Goal: Task Accomplishment & Management: Manage account settings

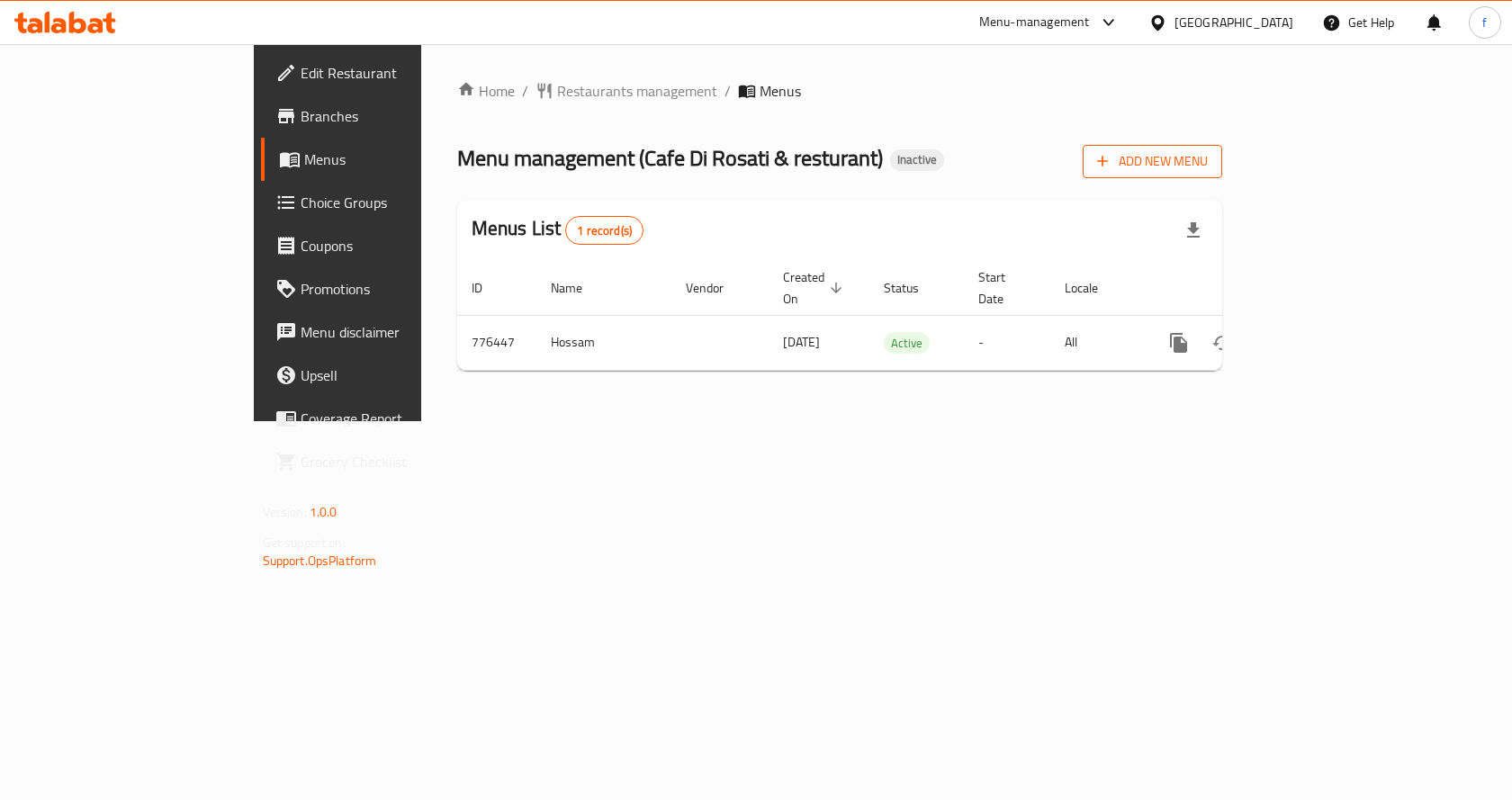
click at [1223, 174] on button "Add New Menu" at bounding box center [1152, 161] width 140 height 34
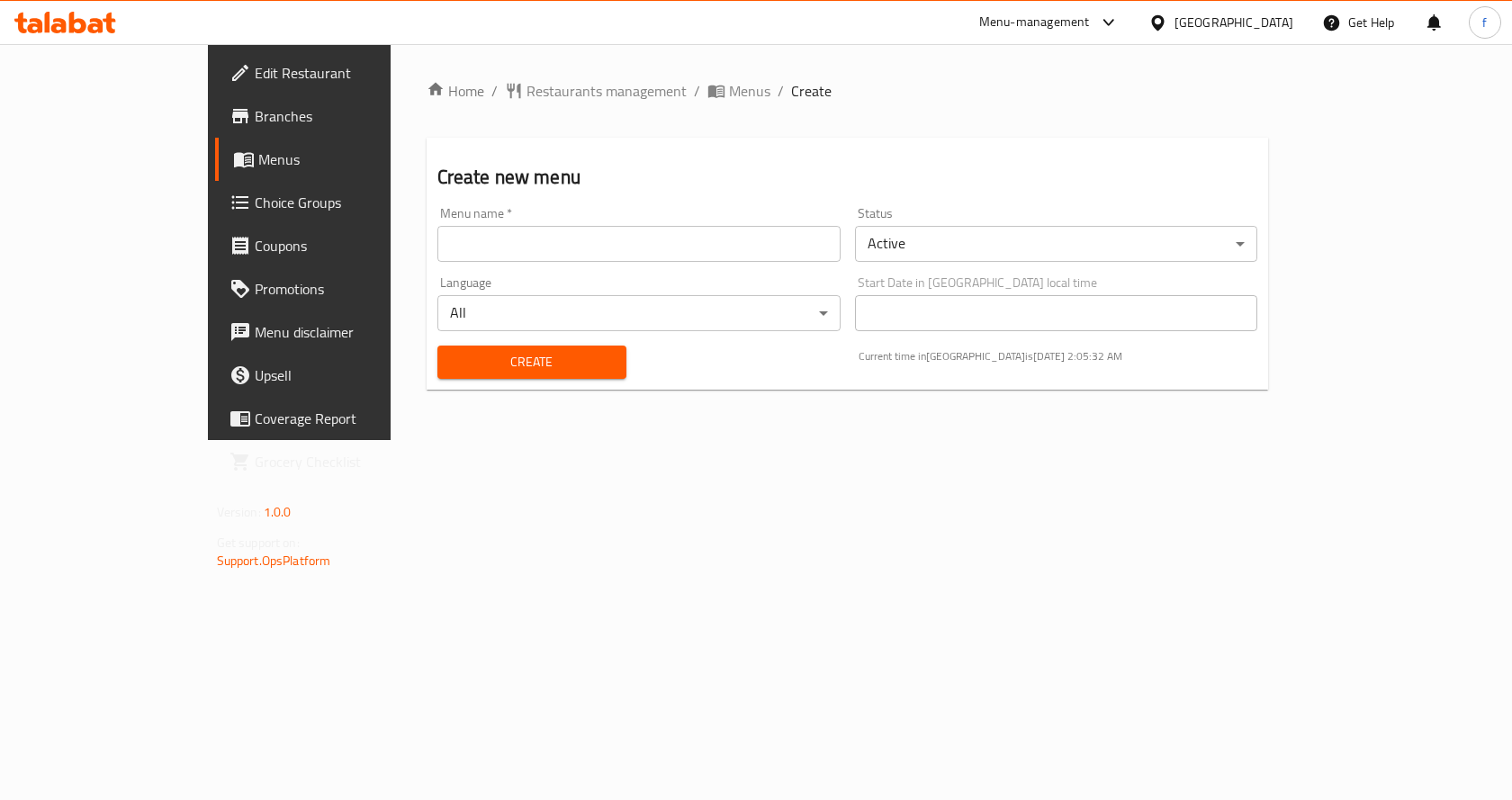
click at [644, 251] on input "text" at bounding box center [639, 243] width 403 height 36
type input "[DATE]"
click at [551, 356] on span "Create" at bounding box center [532, 362] width 160 height 22
click at [259, 154] on span "Menus" at bounding box center [352, 159] width 188 height 21
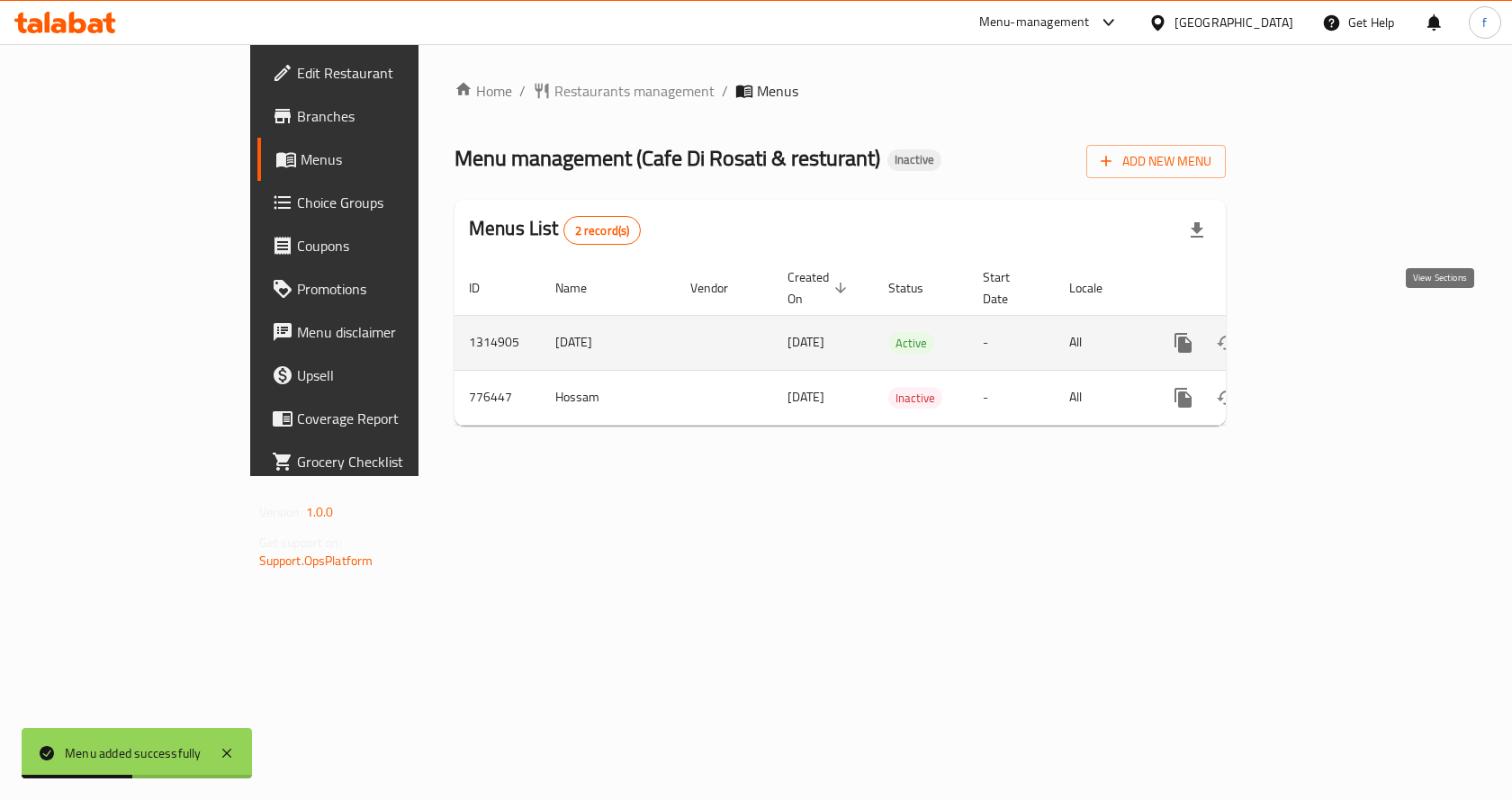
click at [1335, 321] on link "enhanced table" at bounding box center [1313, 343] width 43 height 43
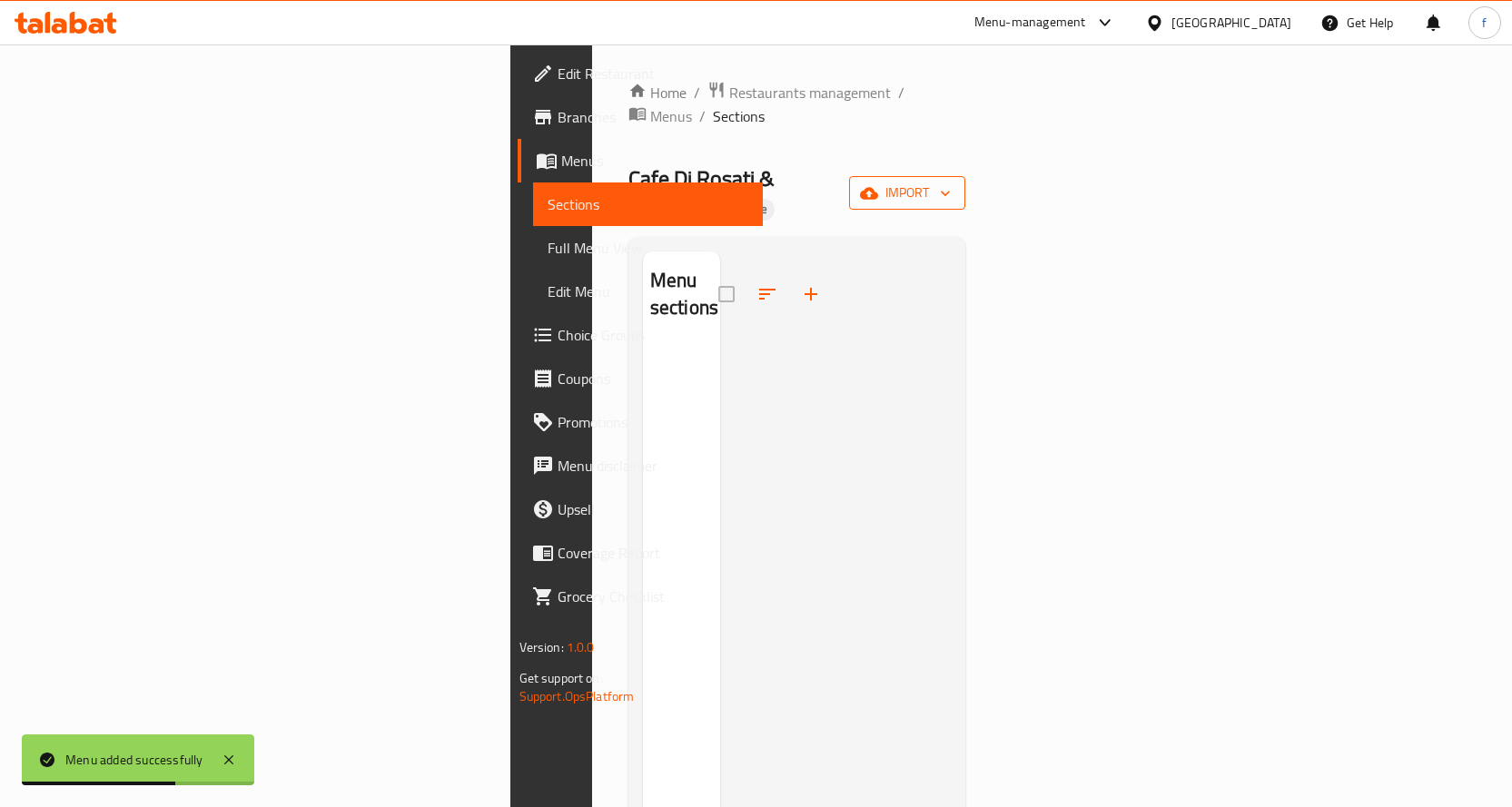
click at [966, 176] on button "import" at bounding box center [906, 193] width 116 height 34
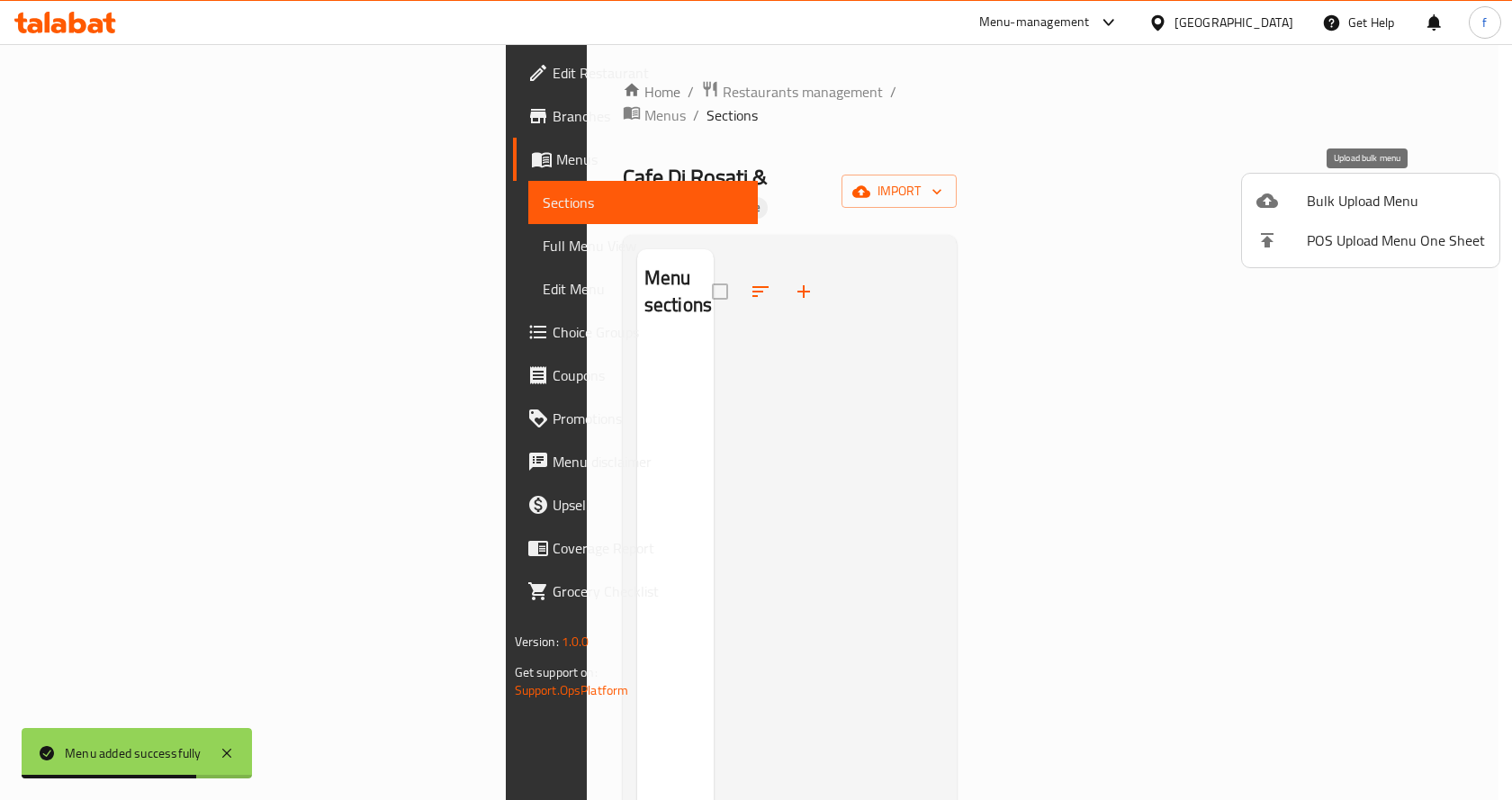
click at [1362, 200] on span "Bulk Upload Menu" at bounding box center [1396, 201] width 179 height 21
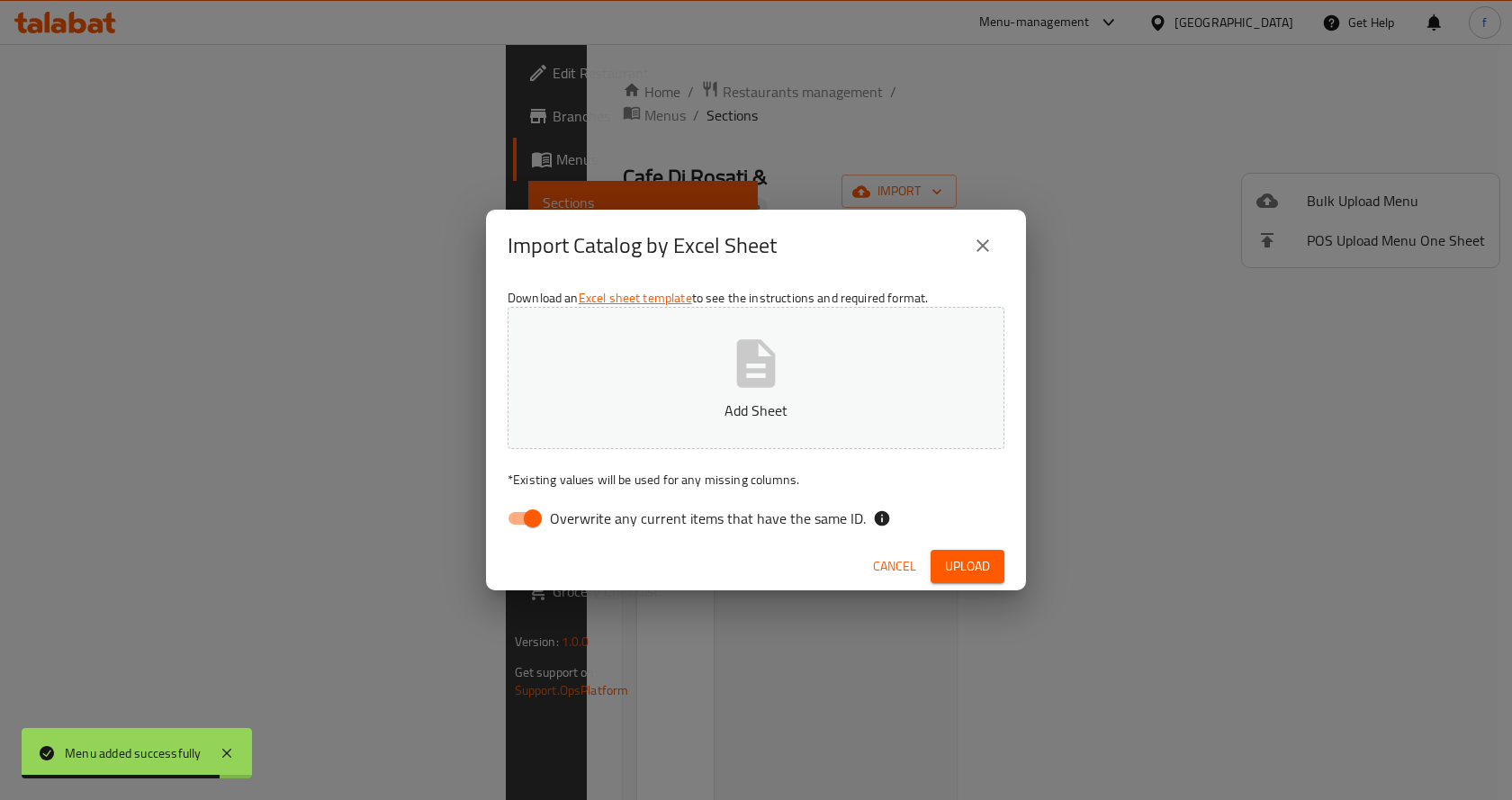
click at [528, 517] on input "Overwrite any current items that have the same ID." at bounding box center [533, 518] width 102 height 34
checkbox input "false"
click at [636, 403] on p "Add Sheet" at bounding box center [756, 410] width 441 height 21
click at [946, 565] on span "Upload" at bounding box center [968, 566] width 45 height 22
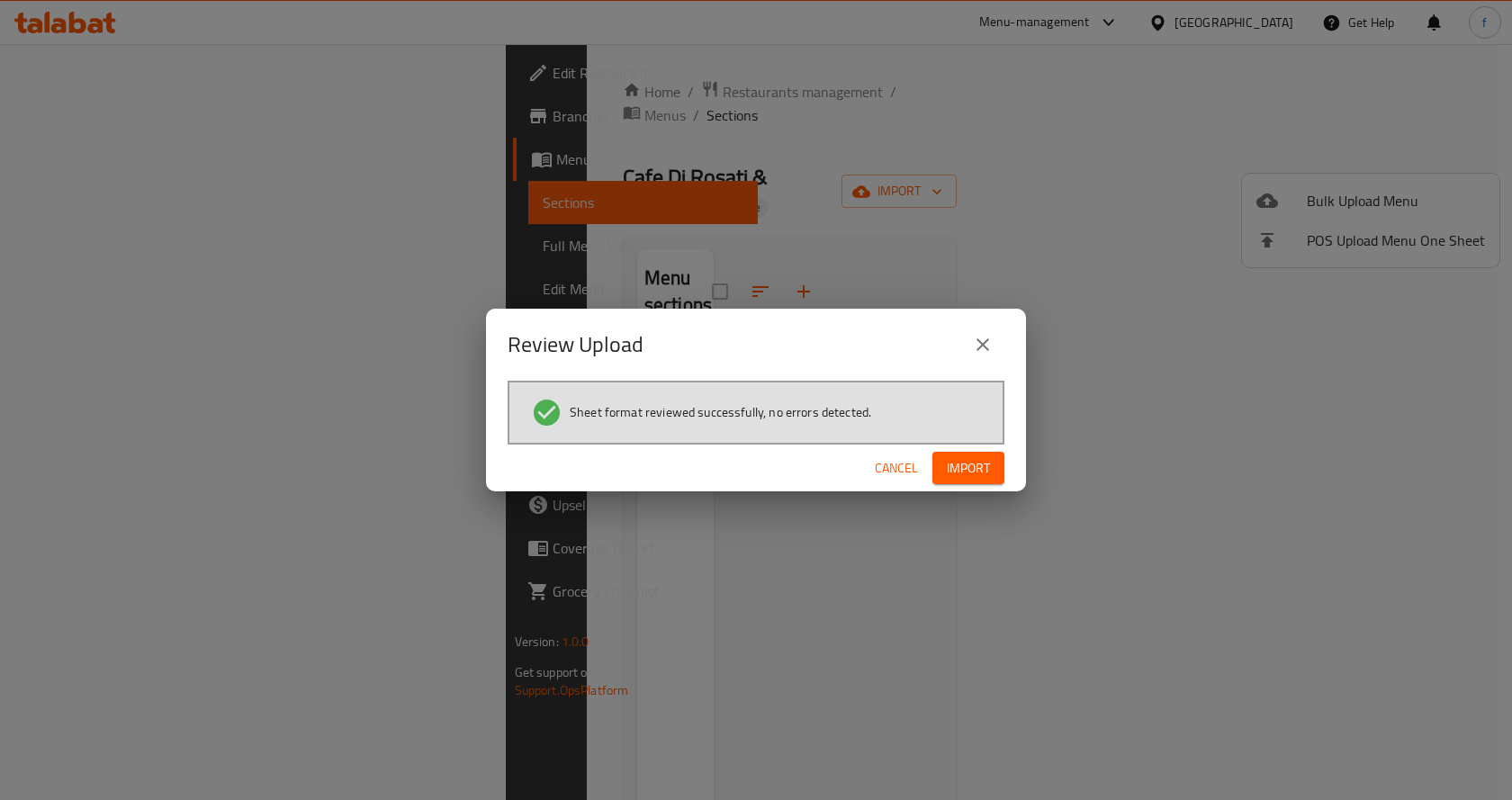
click at [981, 466] on span "Import" at bounding box center [968, 468] width 43 height 22
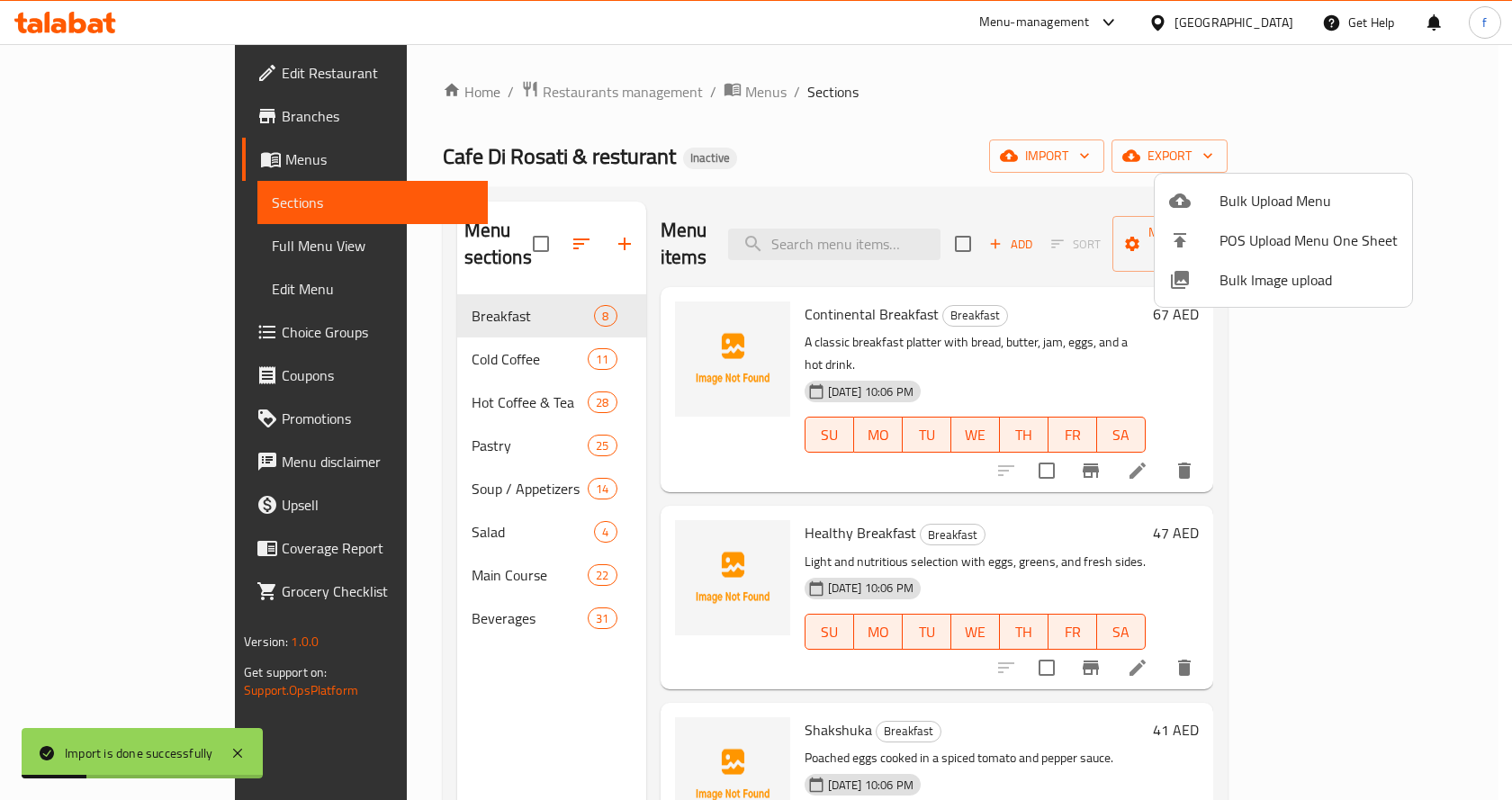
click at [966, 187] on div at bounding box center [756, 400] width 1512 height 800
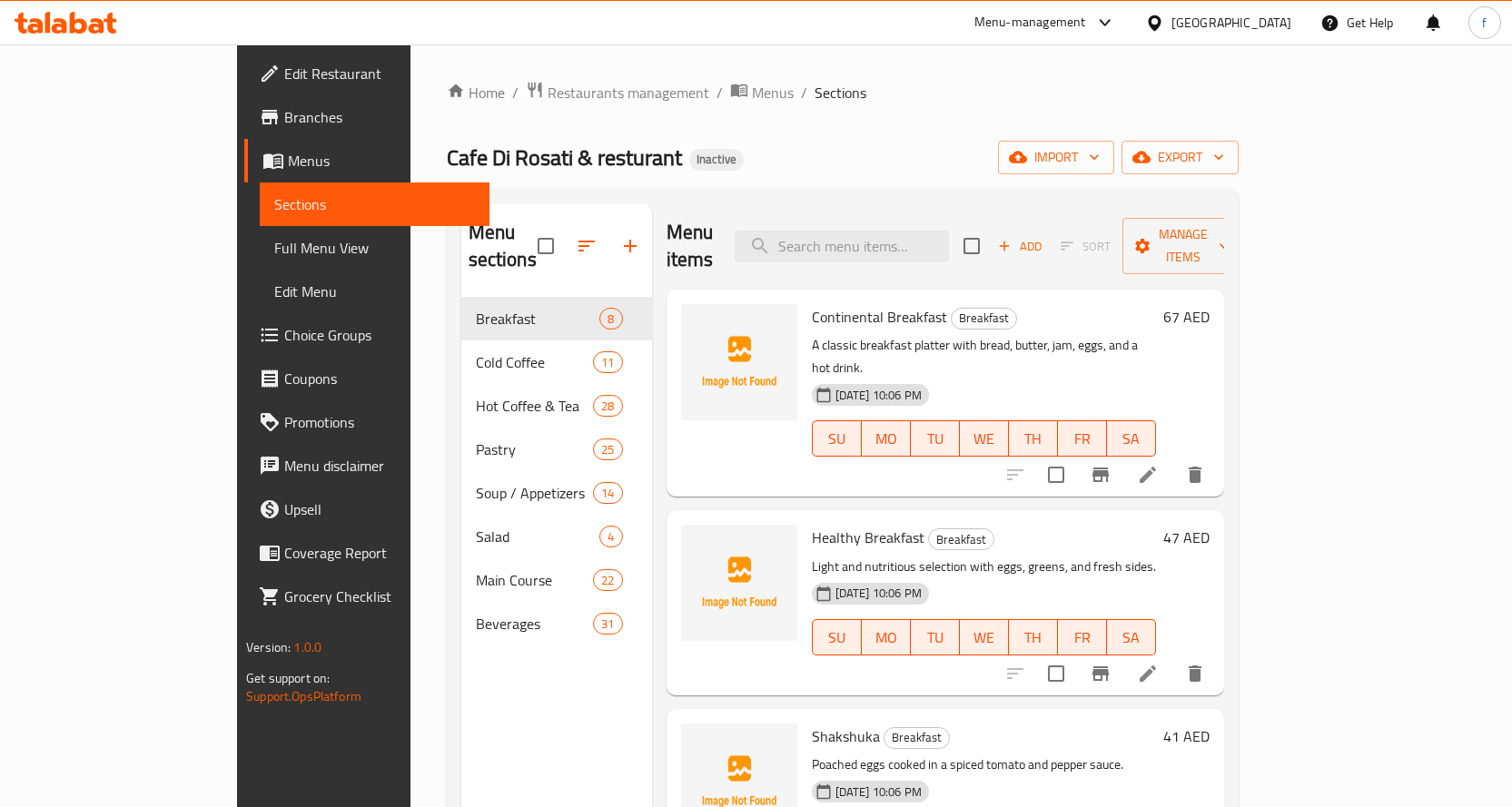
click at [275, 247] on span "Full Menu View" at bounding box center [375, 247] width 201 height 21
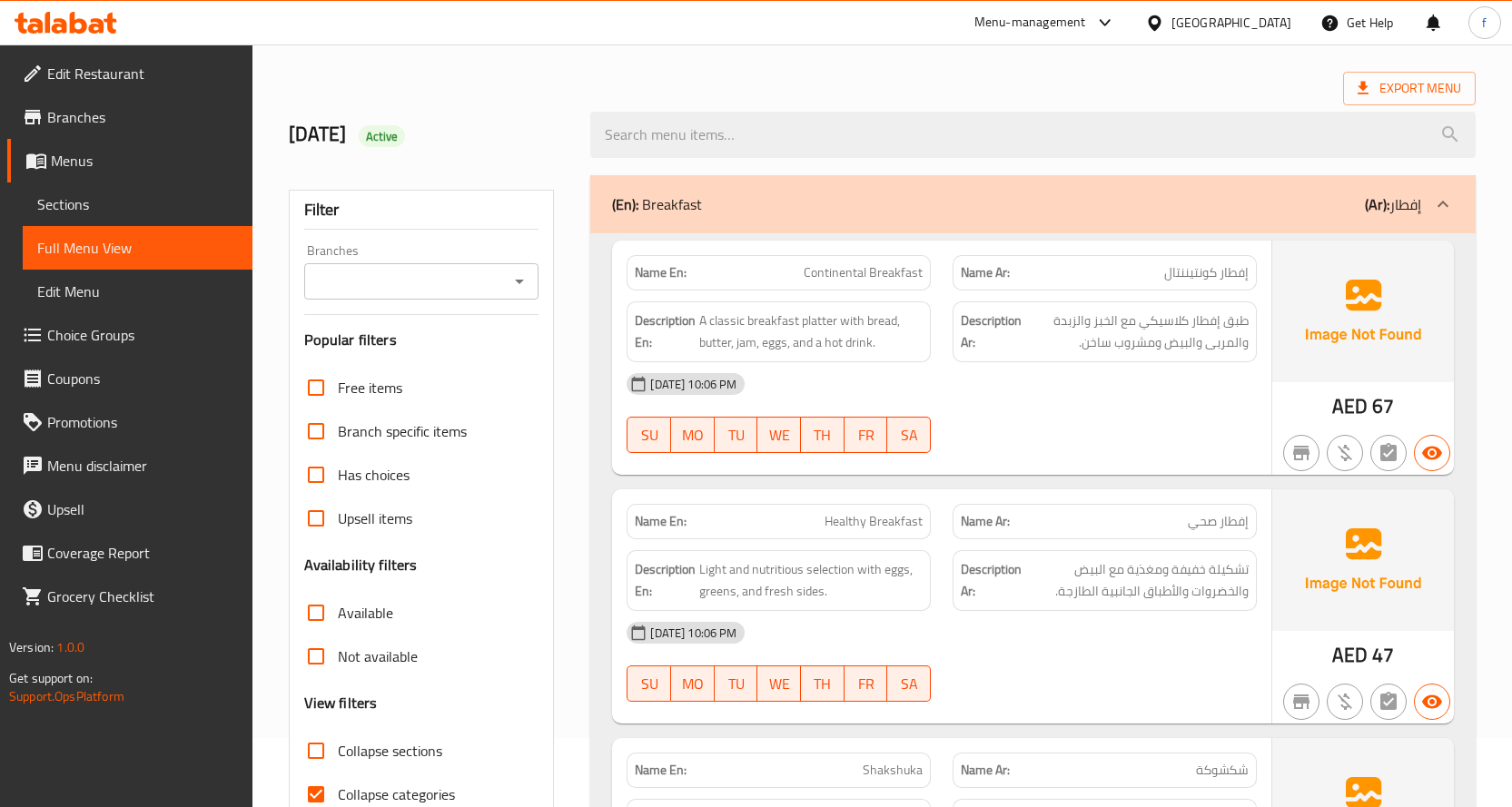
scroll to position [273, 0]
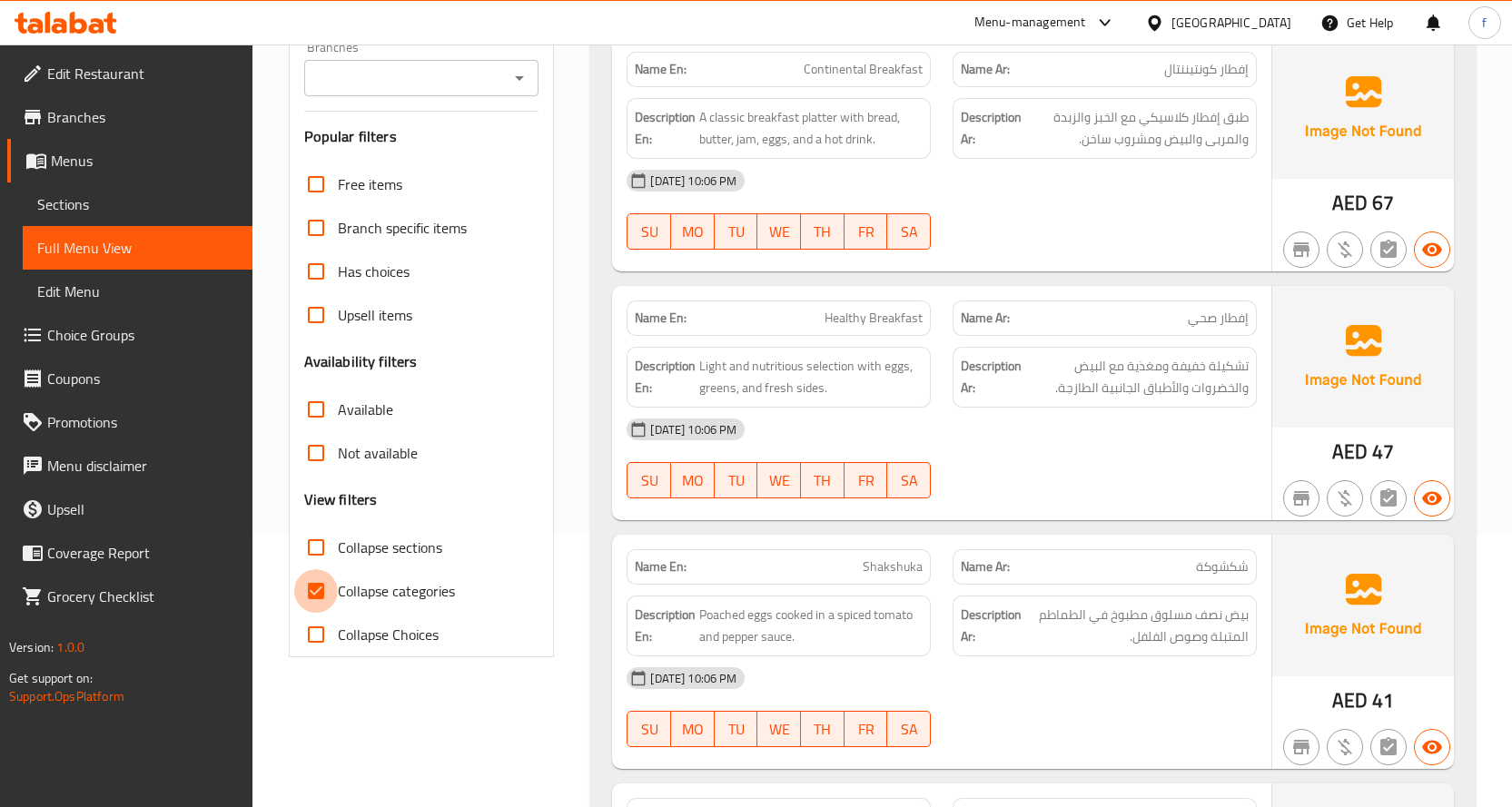
click at [318, 587] on input "Collapse categories" at bounding box center [315, 591] width 44 height 44
checkbox input "false"
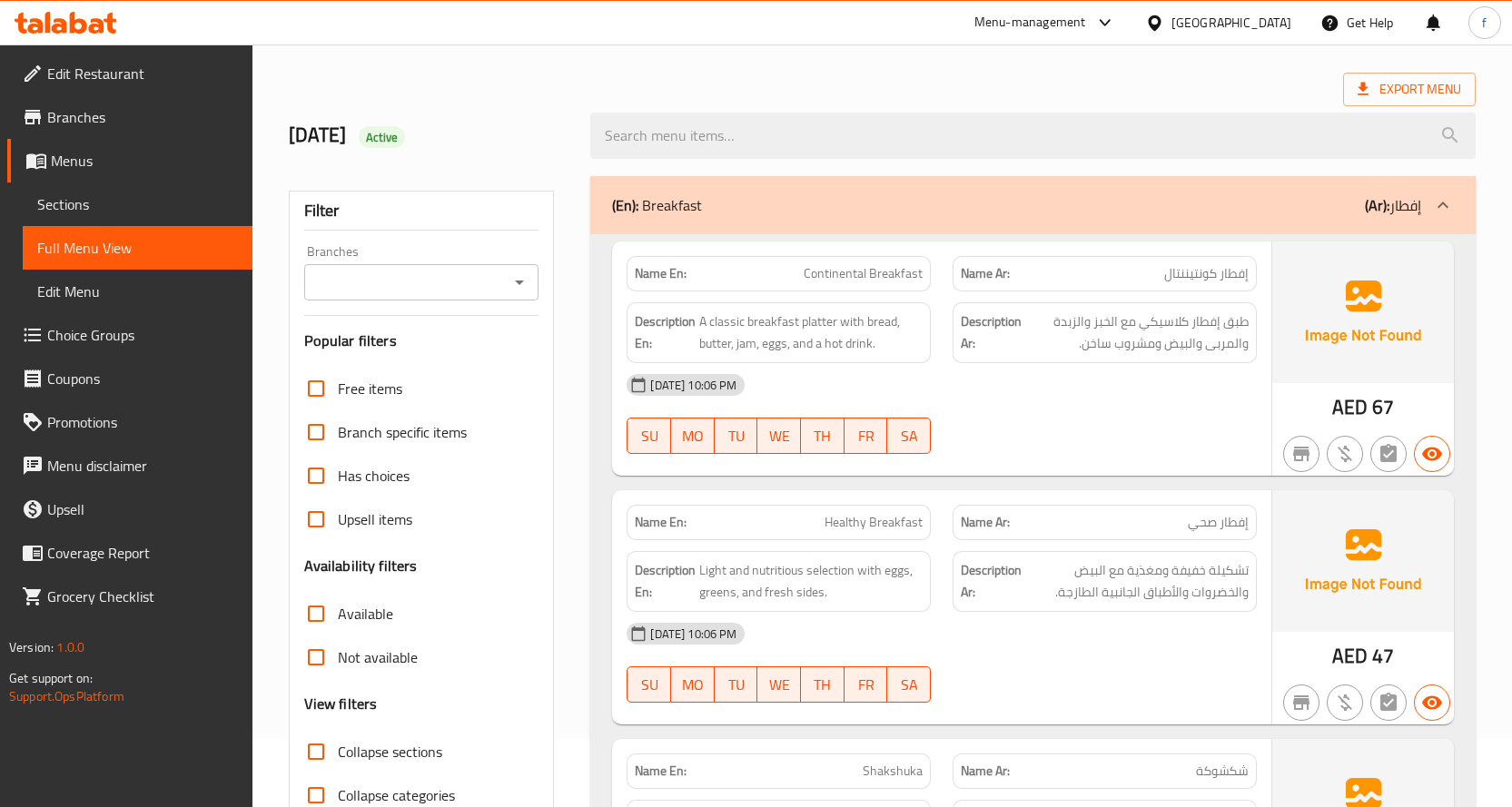
scroll to position [24, 0]
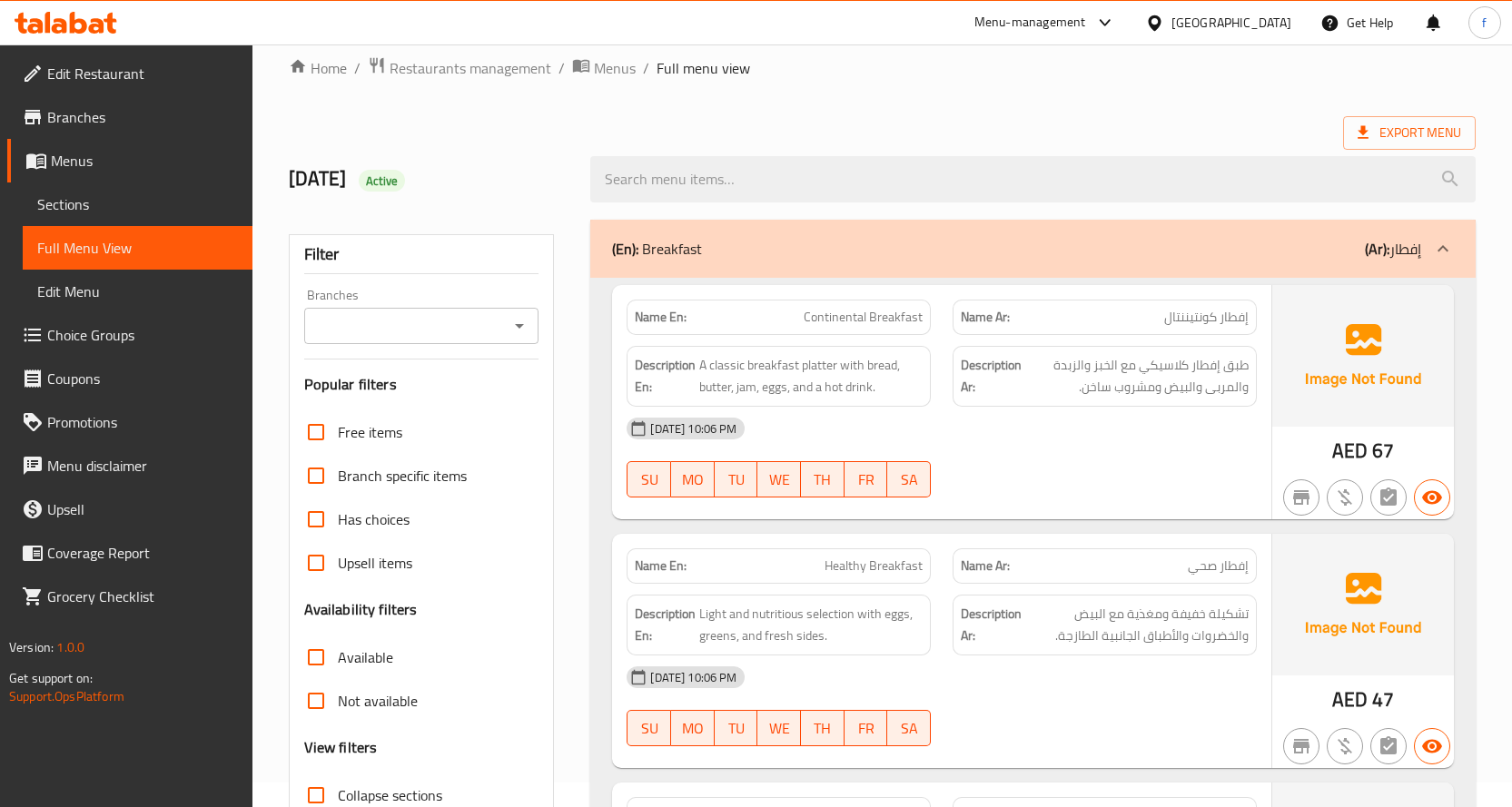
click at [523, 206] on div "[DATE] Active" at bounding box center [428, 179] width 303 height 81
drag, startPoint x: 289, startPoint y: 184, endPoint x: 383, endPoint y: 180, distance: 94.1
click at [383, 180] on h2 "[DATE] Active" at bounding box center [429, 179] width 280 height 27
click at [381, 176] on h2 "[DATE] Active" at bounding box center [429, 179] width 280 height 27
drag, startPoint x: 309, startPoint y: 174, endPoint x: 353, endPoint y: 174, distance: 44.0
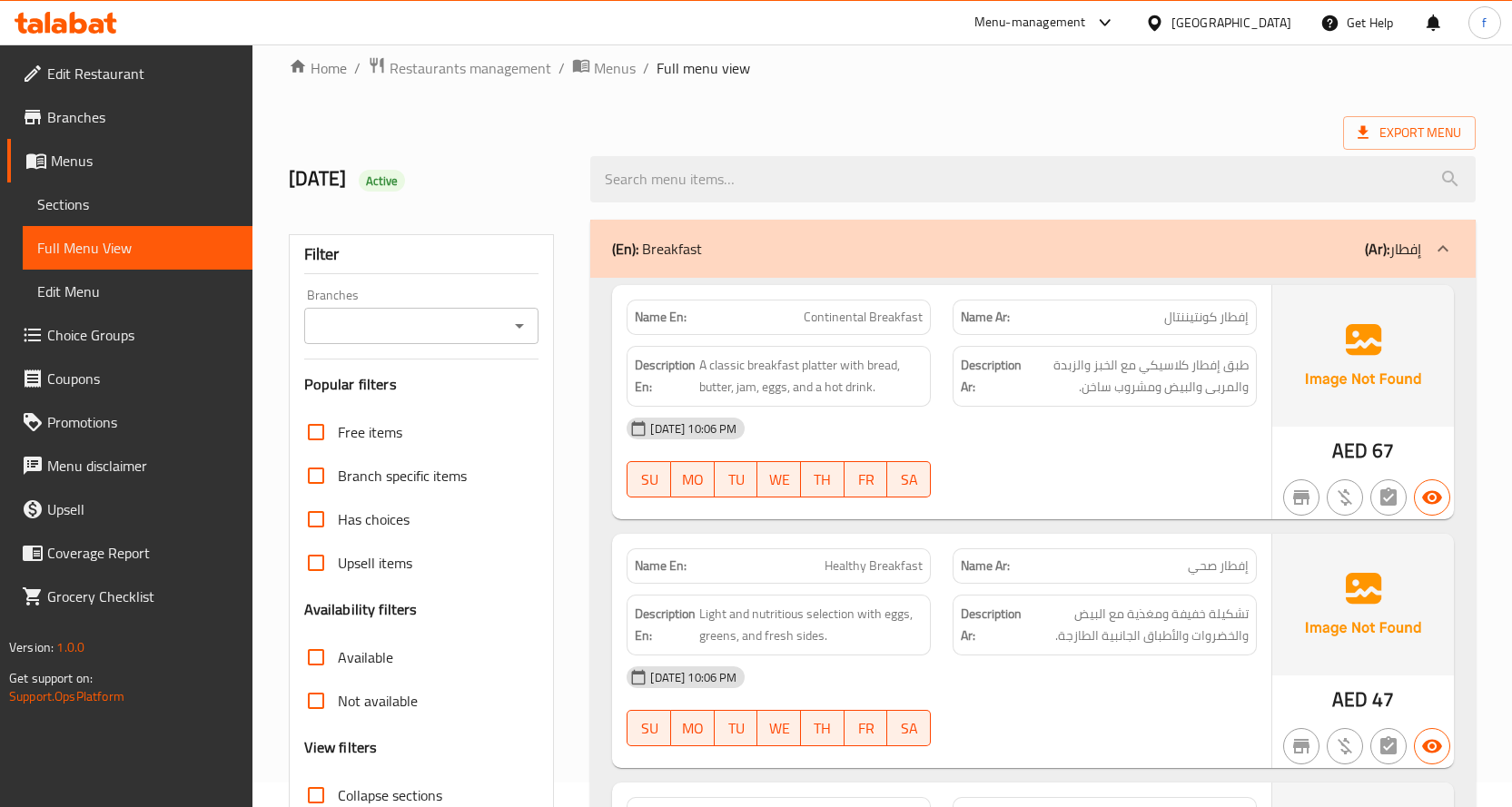
click at [353, 174] on h2 "[DATE] Active" at bounding box center [429, 179] width 280 height 27
click at [354, 173] on h2 "[DATE] Active" at bounding box center [429, 179] width 280 height 27
drag, startPoint x: 294, startPoint y: 176, endPoint x: 376, endPoint y: 175, distance: 82.0
click at [376, 175] on h2 "[DATE] Active" at bounding box center [429, 179] width 280 height 27
click at [490, 247] on div "Filter" at bounding box center [423, 255] width 236 height 39
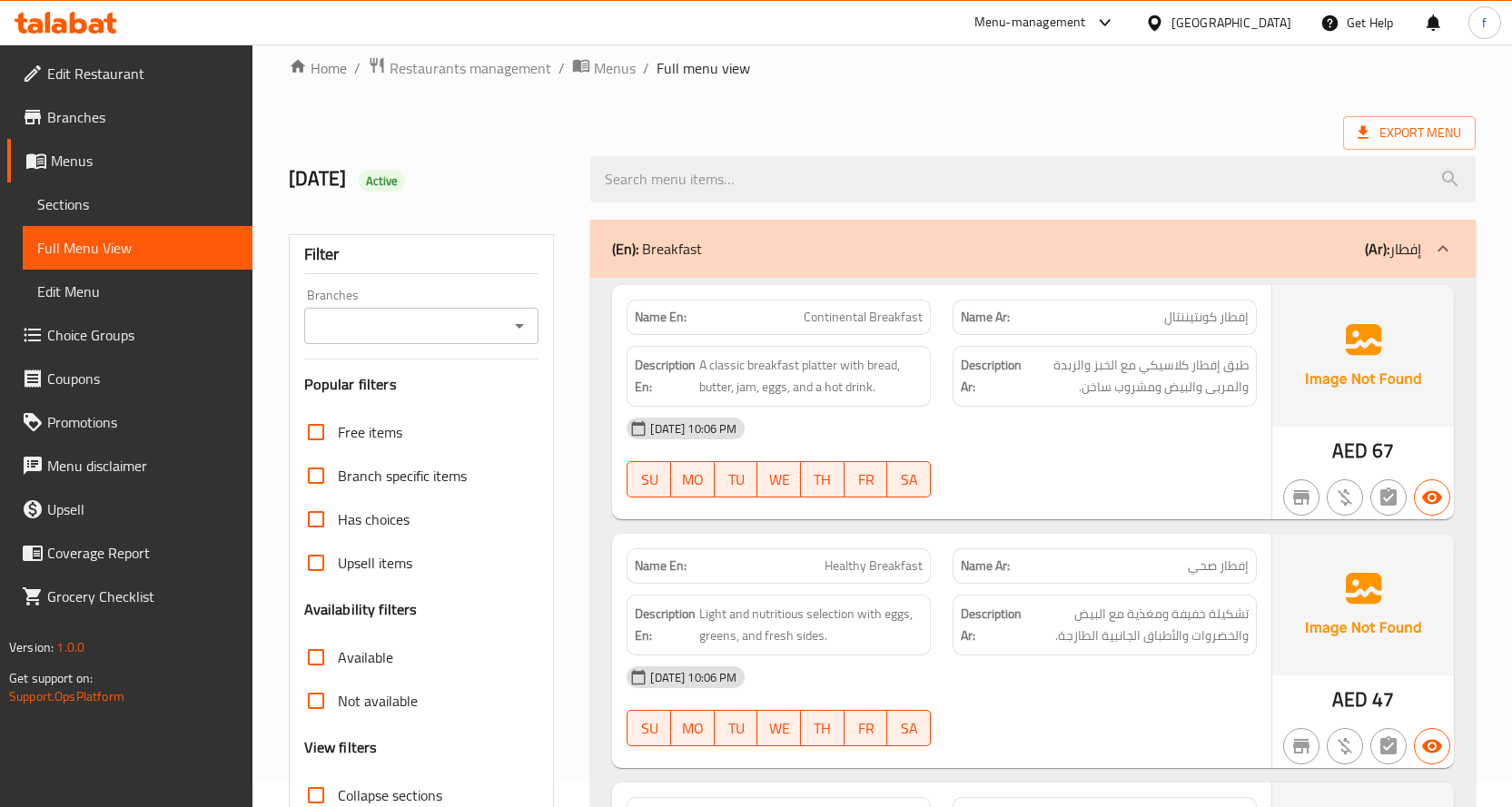
drag, startPoint x: 378, startPoint y: 182, endPoint x: 361, endPoint y: 183, distance: 17.0
click at [361, 183] on h2 "[DATE] Active" at bounding box center [429, 179] width 280 height 27
drag, startPoint x: 343, startPoint y: 180, endPoint x: 354, endPoint y: 180, distance: 11.0
click at [354, 180] on h2 "[DATE] Active" at bounding box center [429, 179] width 280 height 27
click at [343, 182] on h2 "[DATE] Active" at bounding box center [429, 179] width 280 height 27
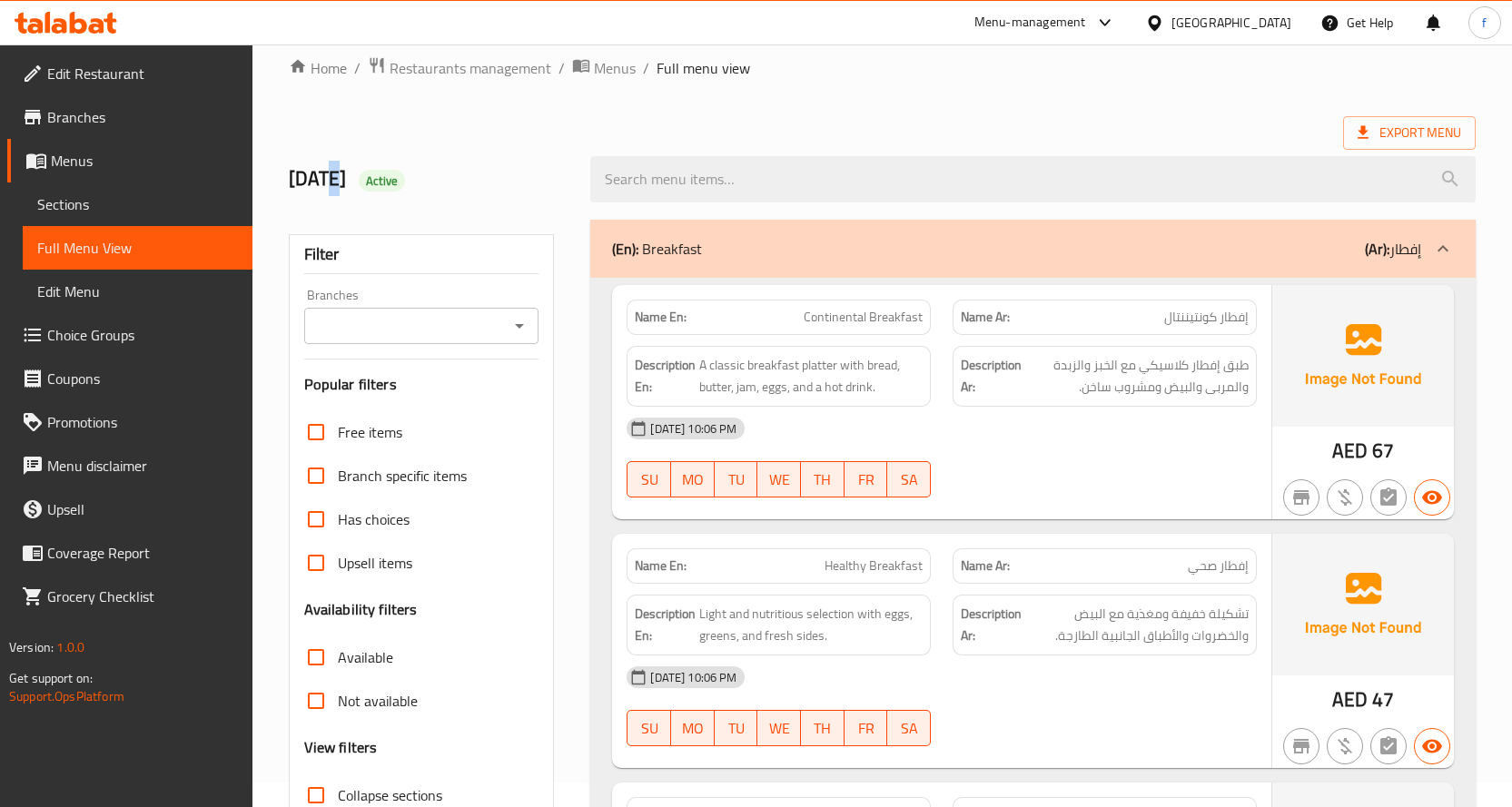
click at [333, 183] on h2 "[DATE] Active" at bounding box center [429, 179] width 280 height 27
click at [327, 183] on h2 "[DATE] Active" at bounding box center [429, 179] width 280 height 27
click at [315, 183] on h2 "[DATE] Active" at bounding box center [429, 179] width 280 height 27
click at [305, 183] on h2 "[DATE] Active" at bounding box center [429, 179] width 280 height 27
drag, startPoint x: 287, startPoint y: 184, endPoint x: 305, endPoint y: 183, distance: 18.0
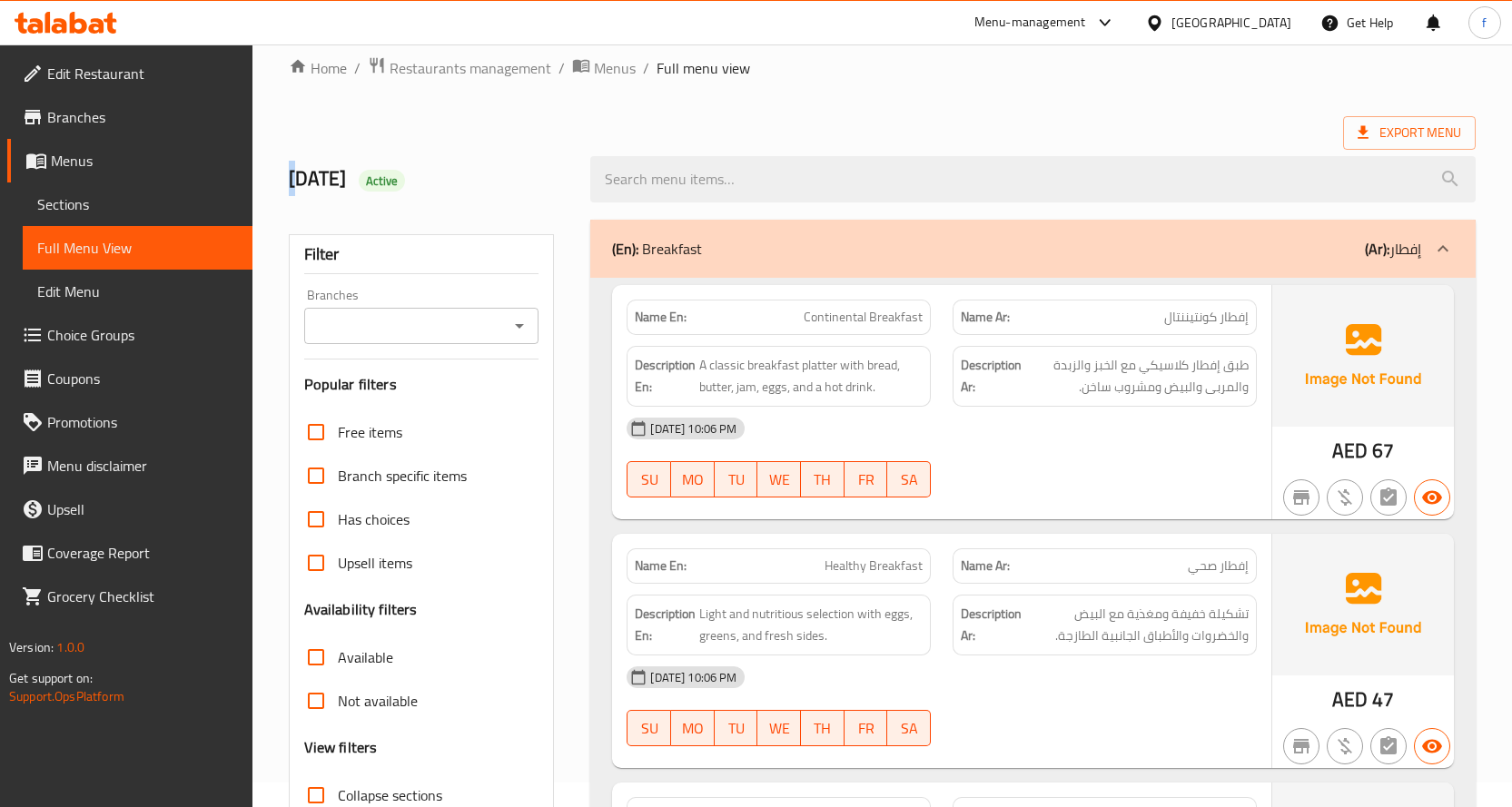
click at [305, 183] on div "[DATE] Active" at bounding box center [428, 179] width 303 height 81
click at [305, 183] on h2 "[DATE] Active" at bounding box center [429, 179] width 280 height 27
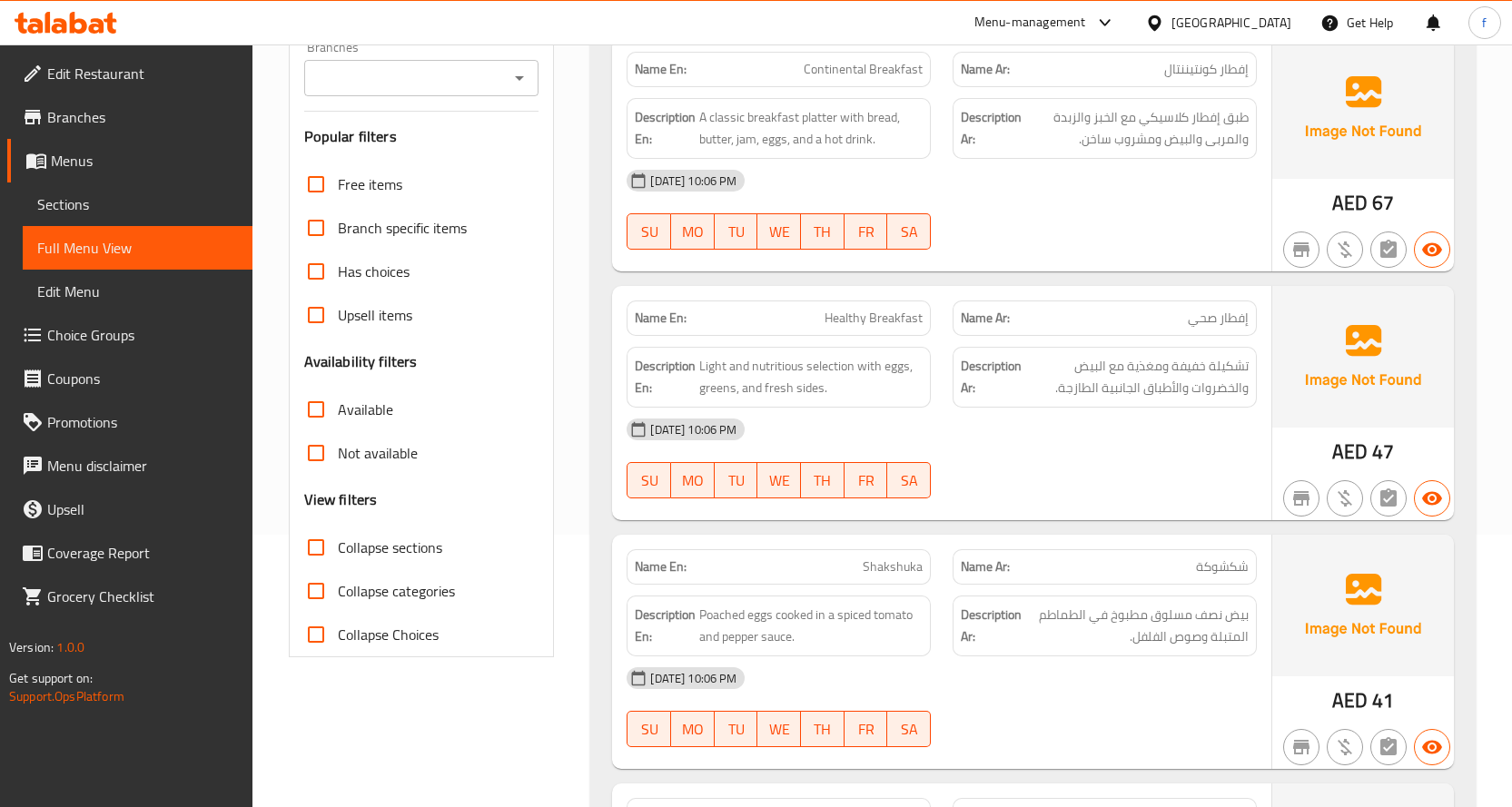
scroll to position [363, 0]
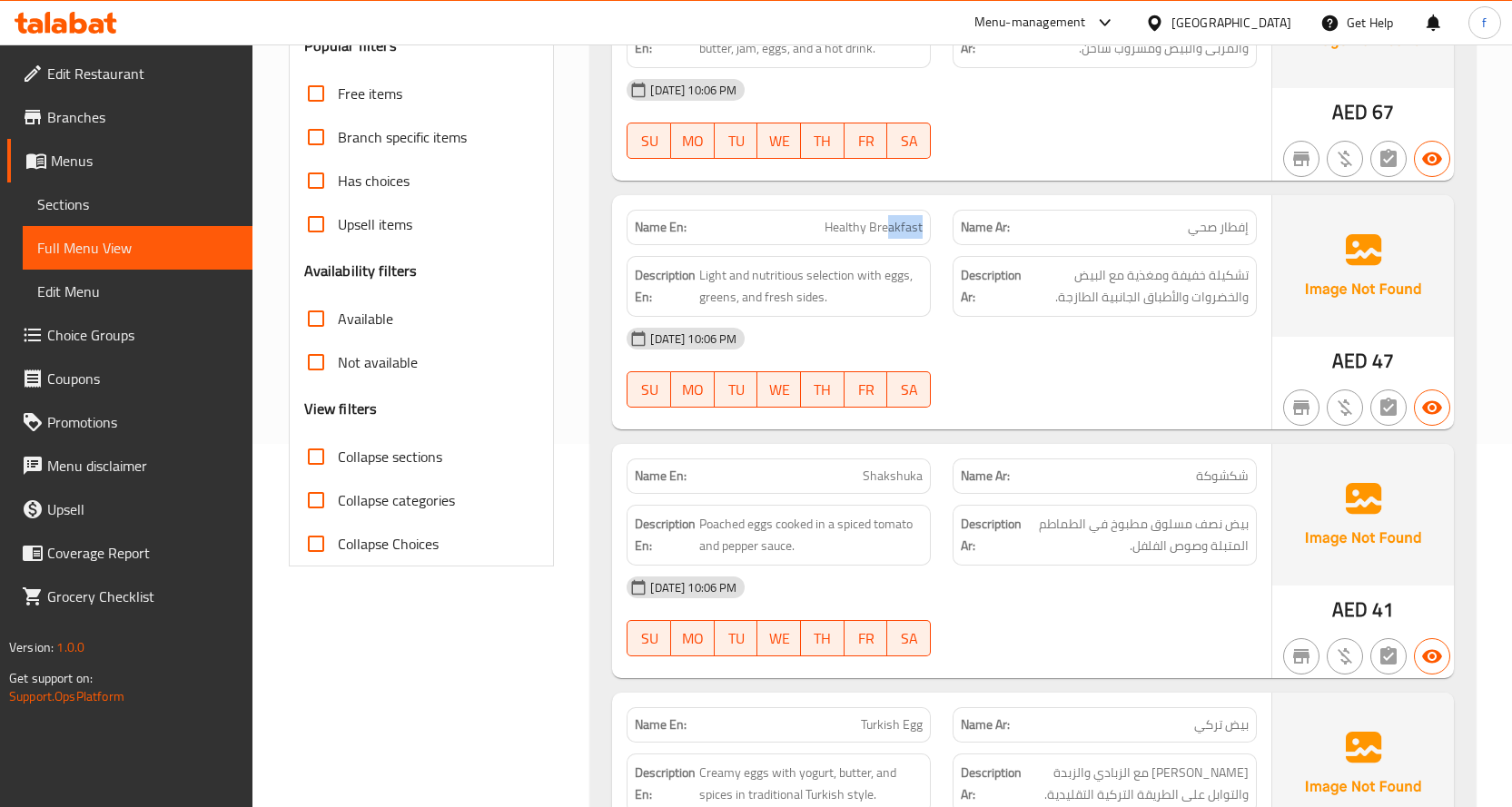
drag, startPoint x: 927, startPoint y: 237, endPoint x: 873, endPoint y: 225, distance: 55.3
click at [873, 225] on div "Name En: Healthy Breakfast" at bounding box center [779, 228] width 305 height 35
drag, startPoint x: 1201, startPoint y: 231, endPoint x: 1291, endPoint y: 231, distance: 90.0
click at [1291, 231] on div "Name En: Healthy Breakfast Name Ar: إفطار صحي Description En: Light and nutriti…" at bounding box center [1033, 312] width 842 height 235
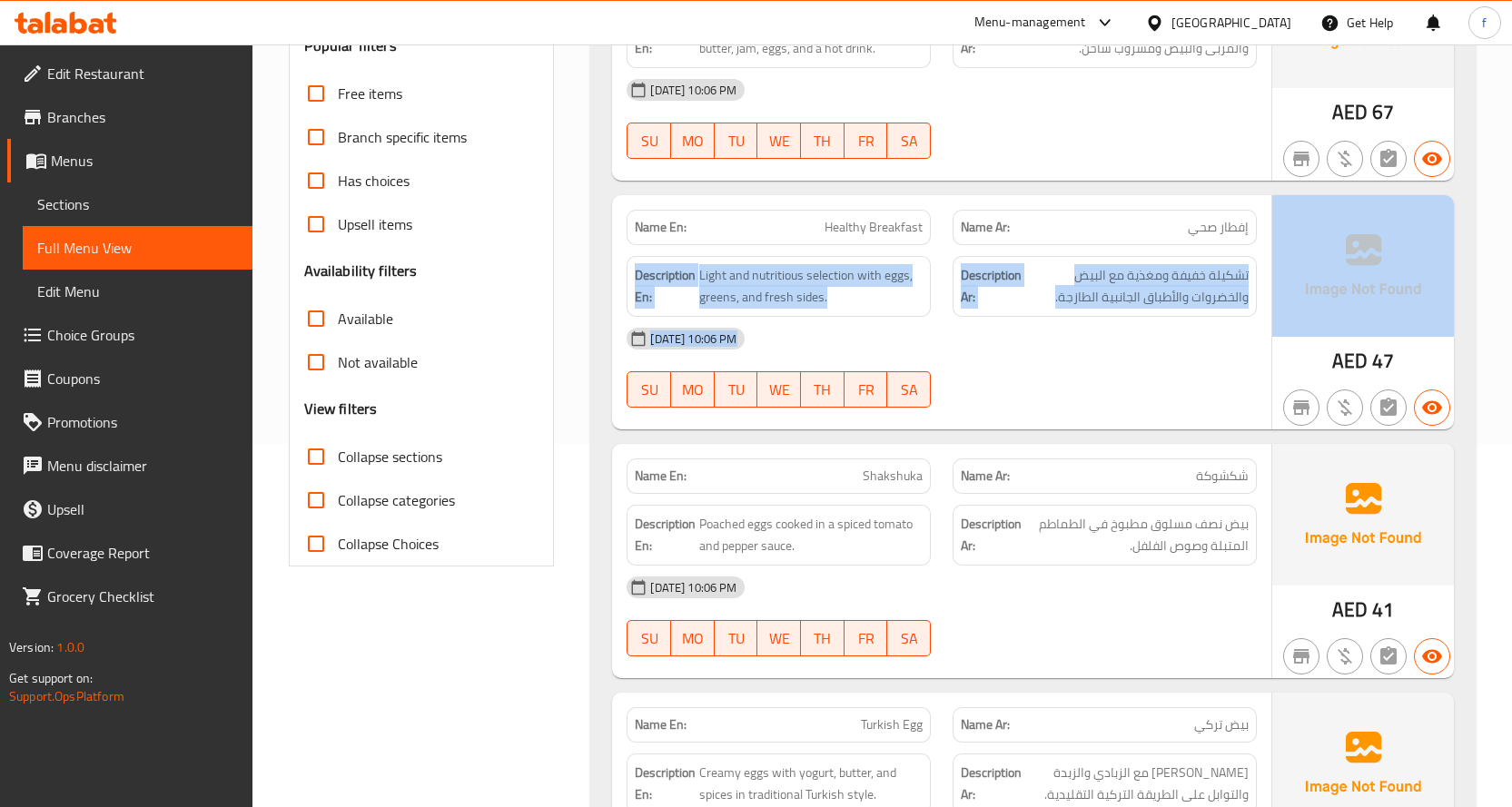
click at [1204, 317] on div "[DATE] 10:06 PM" at bounding box center [942, 339] width 652 height 44
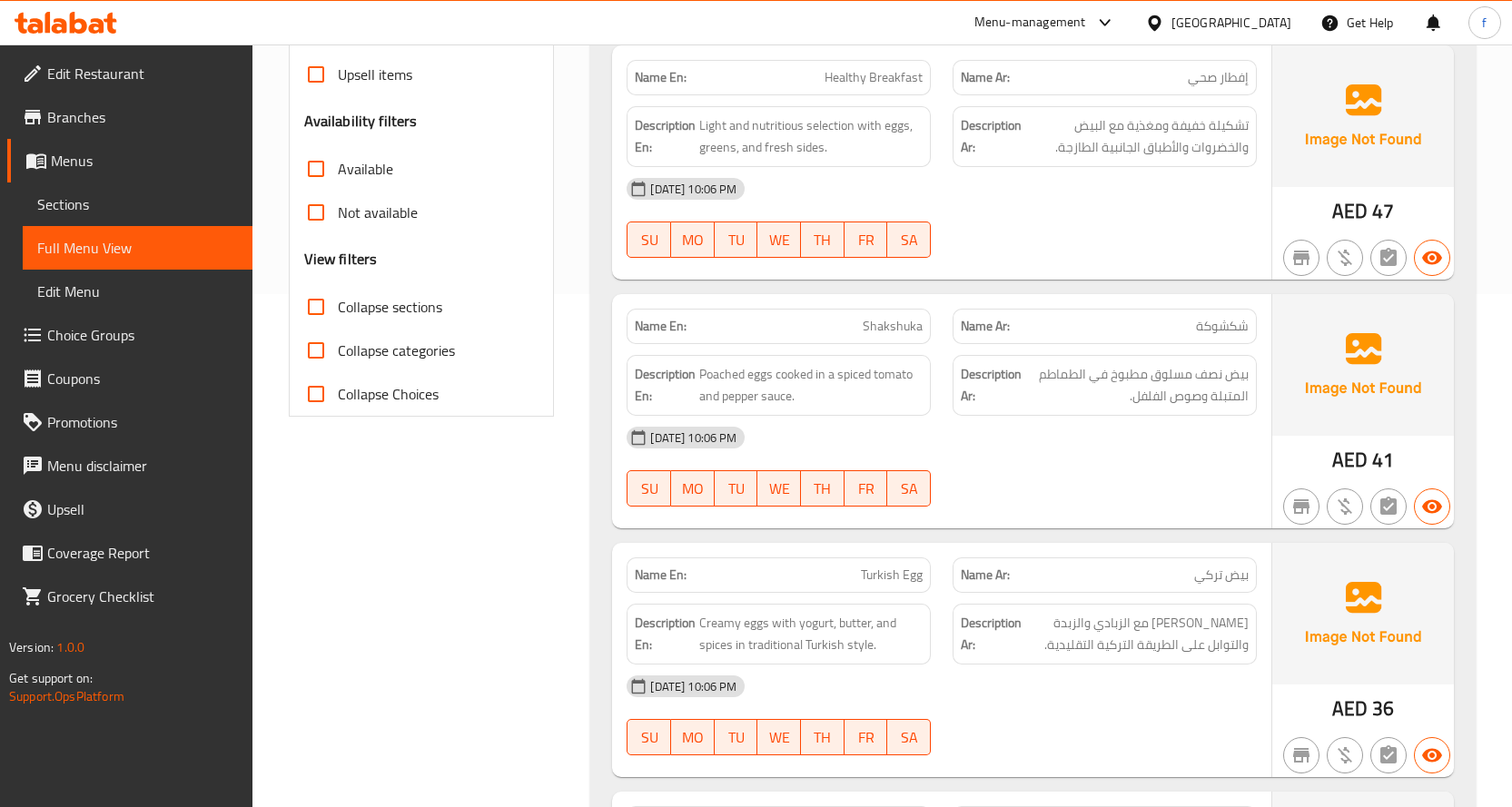
scroll to position [545, 0]
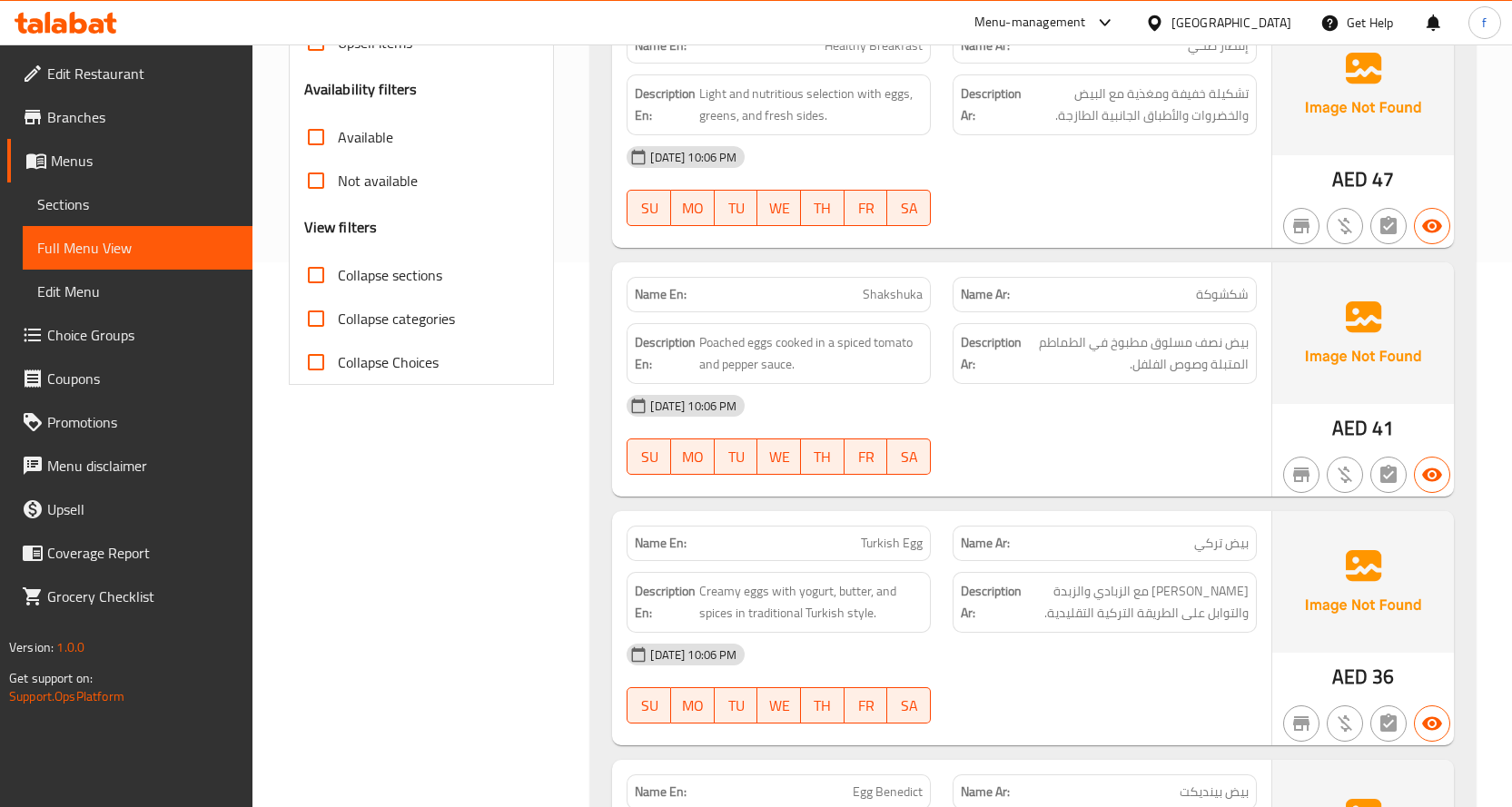
click at [1126, 293] on p "Name Ar: شكشوكة" at bounding box center [1105, 295] width 288 height 19
click at [1215, 290] on span "شكشوكة" at bounding box center [1223, 295] width 53 height 19
click at [899, 295] on span "Shakshuka" at bounding box center [893, 295] width 60 height 19
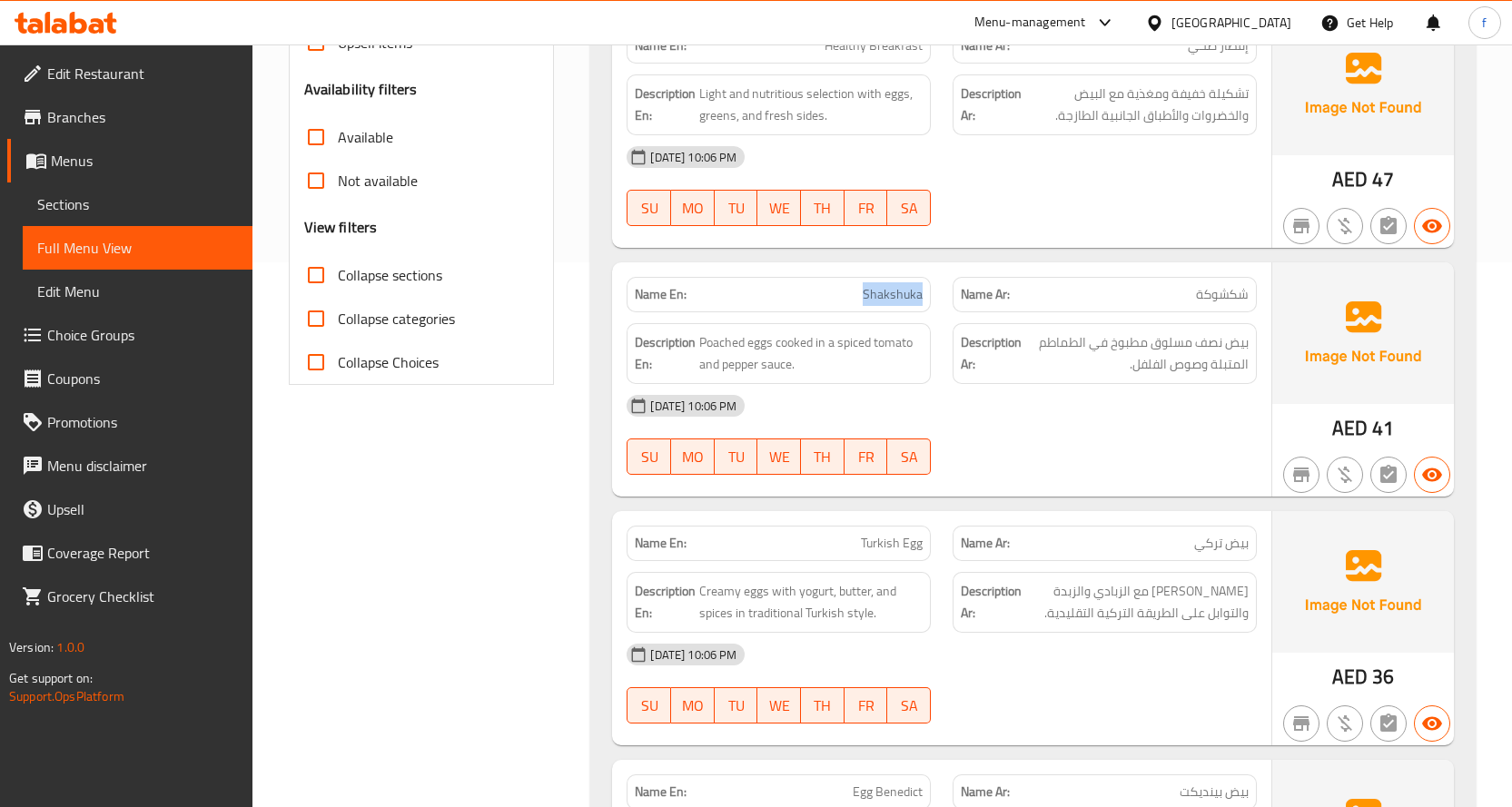
click at [899, 295] on span "Shakshuka" at bounding box center [893, 295] width 60 height 19
drag, startPoint x: 1251, startPoint y: 342, endPoint x: 1230, endPoint y: 342, distance: 21.0
click at [1230, 342] on div "Description Ar: بيض نصف مسلوق مطبوخ في الطماطم المتبلة وصوص الفلفل." at bounding box center [1105, 353] width 305 height 61
click at [1230, 342] on span "بيض نصف مسلوق مطبوخ في الطماطم المتبلة وصوص الفلفل." at bounding box center [1137, 354] width 224 height 45
click at [1248, 344] on div "Description Ar: بيض نصف مسلوق مطبوخ في الطماطم المتبلة وصوص الفلفل." at bounding box center [1105, 353] width 305 height 61
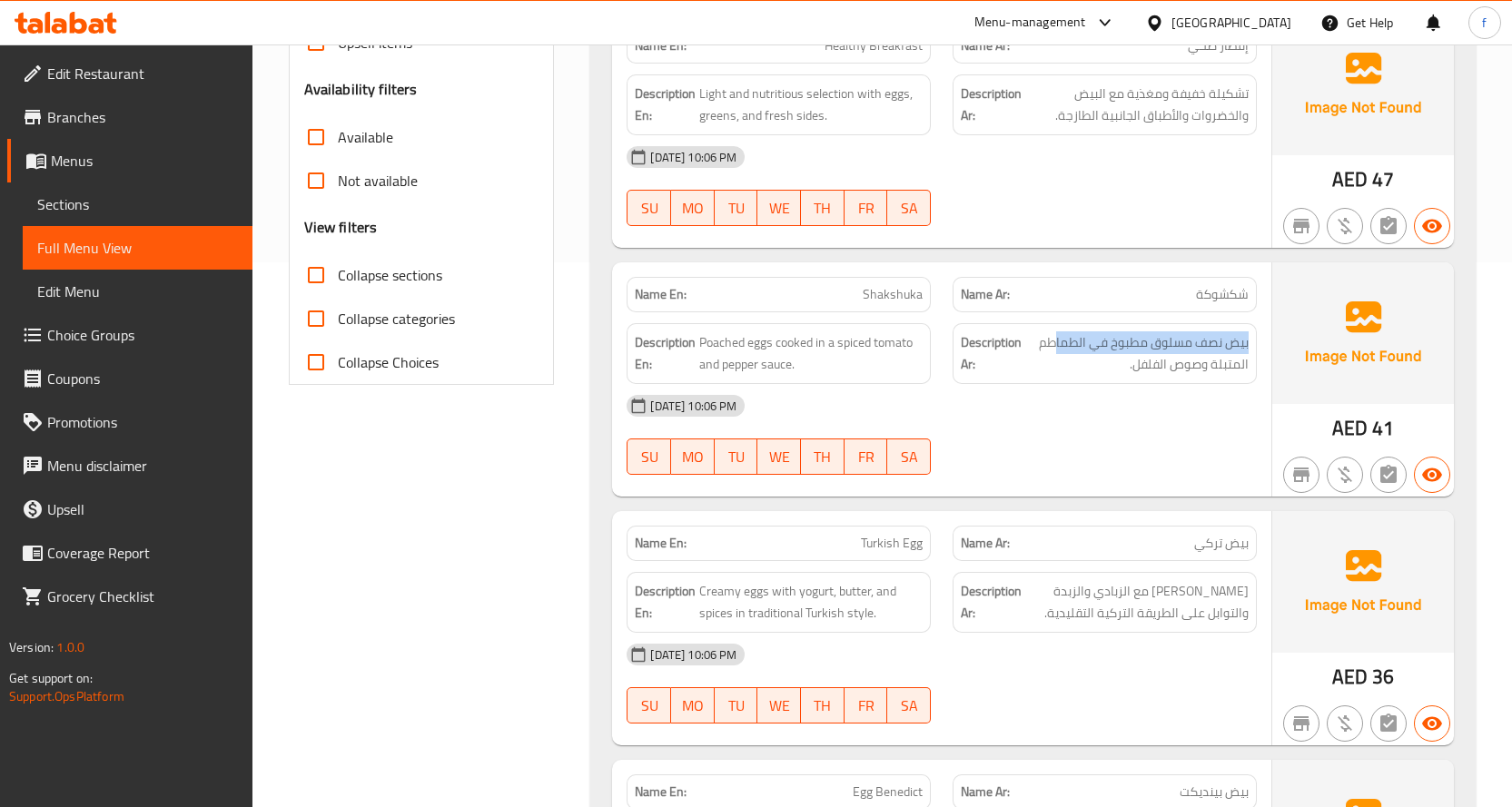
drag, startPoint x: 1247, startPoint y: 344, endPoint x: 1054, endPoint y: 328, distance: 193.7
click at [1054, 328] on div "Description Ar: بيض نصف مسلوق مطبوخ في الطماطم المتبلة وصوص الفلفل." at bounding box center [1105, 353] width 305 height 61
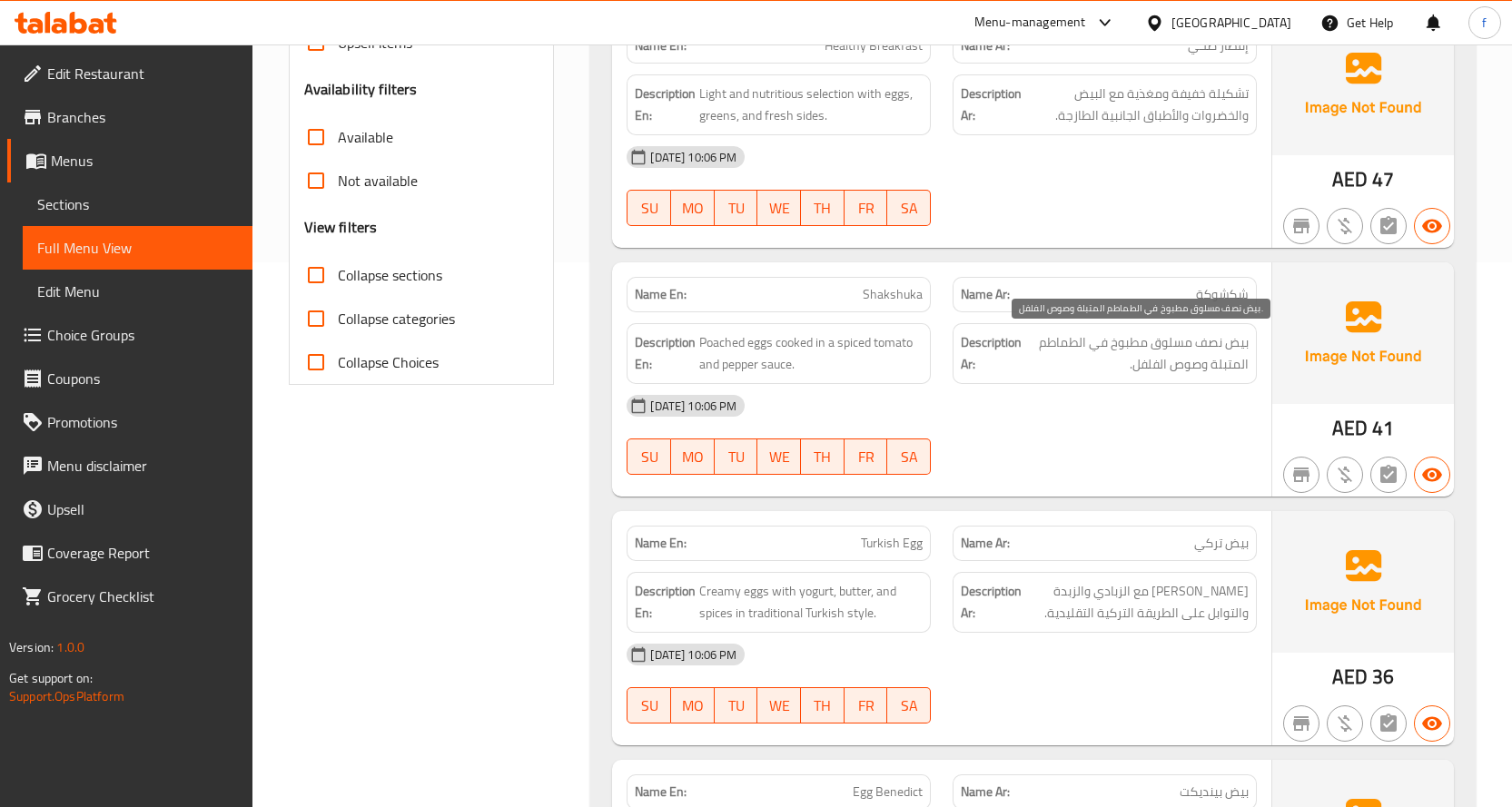
click at [1088, 362] on span "بيض نصف مسلوق مطبوخ في الطماطم المتبلة وصوص الفلفل." at bounding box center [1137, 354] width 224 height 45
drag, startPoint x: 1243, startPoint y: 346, endPoint x: 1106, endPoint y: 358, distance: 137.5
click at [1117, 356] on span "بيض نصف مسلوق مطبوخ في الطماطم المتبلة وصوص الفلفل." at bounding box center [1137, 354] width 224 height 45
click at [1088, 361] on span "بيض نصف مسلوق مطبوخ في الطماطم المتبلة وصوص الفلفل." at bounding box center [1137, 354] width 224 height 45
click at [955, 409] on div "[DATE] 10:06 PM" at bounding box center [942, 406] width 652 height 44
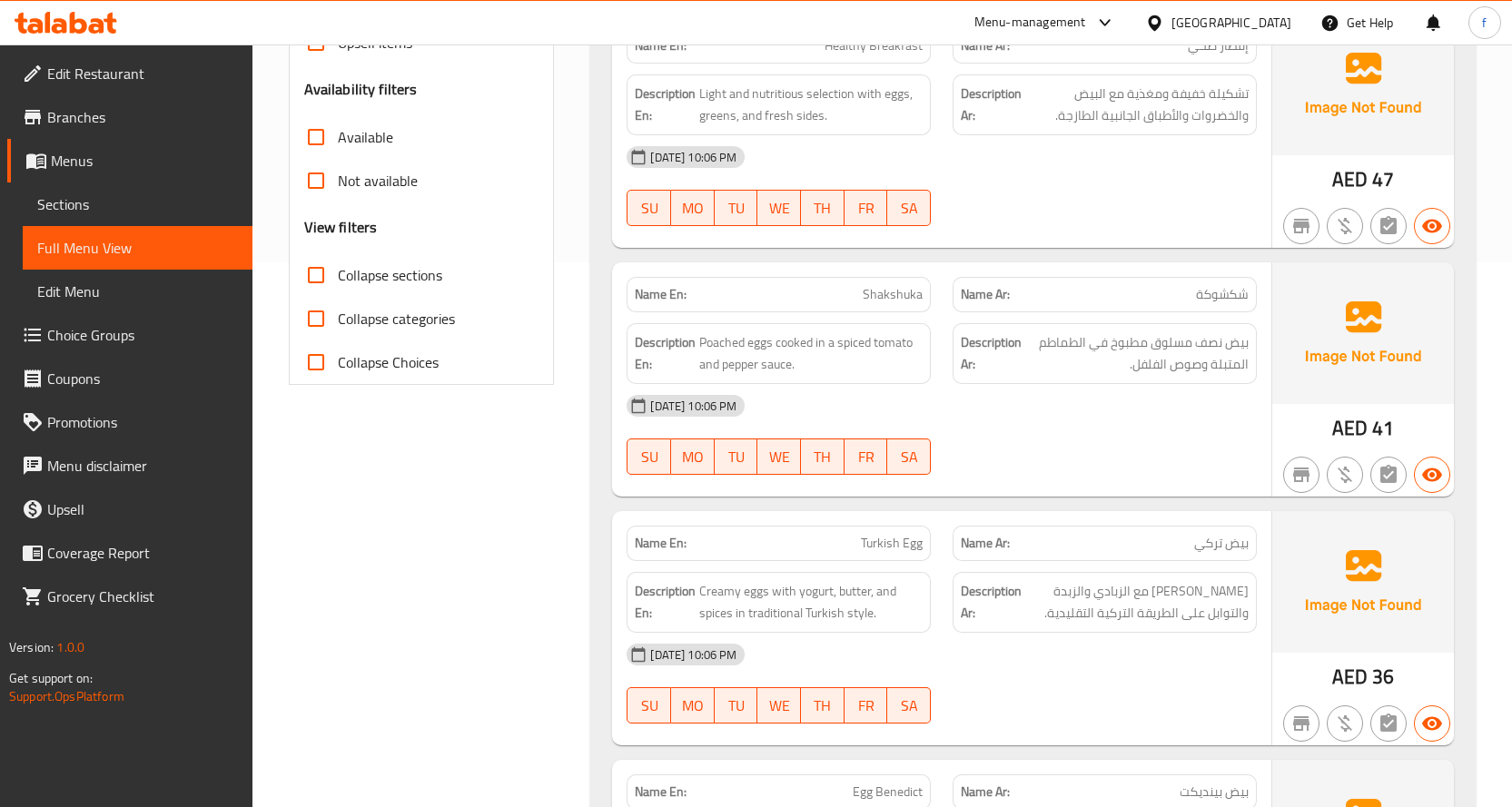
scroll to position [636, 0]
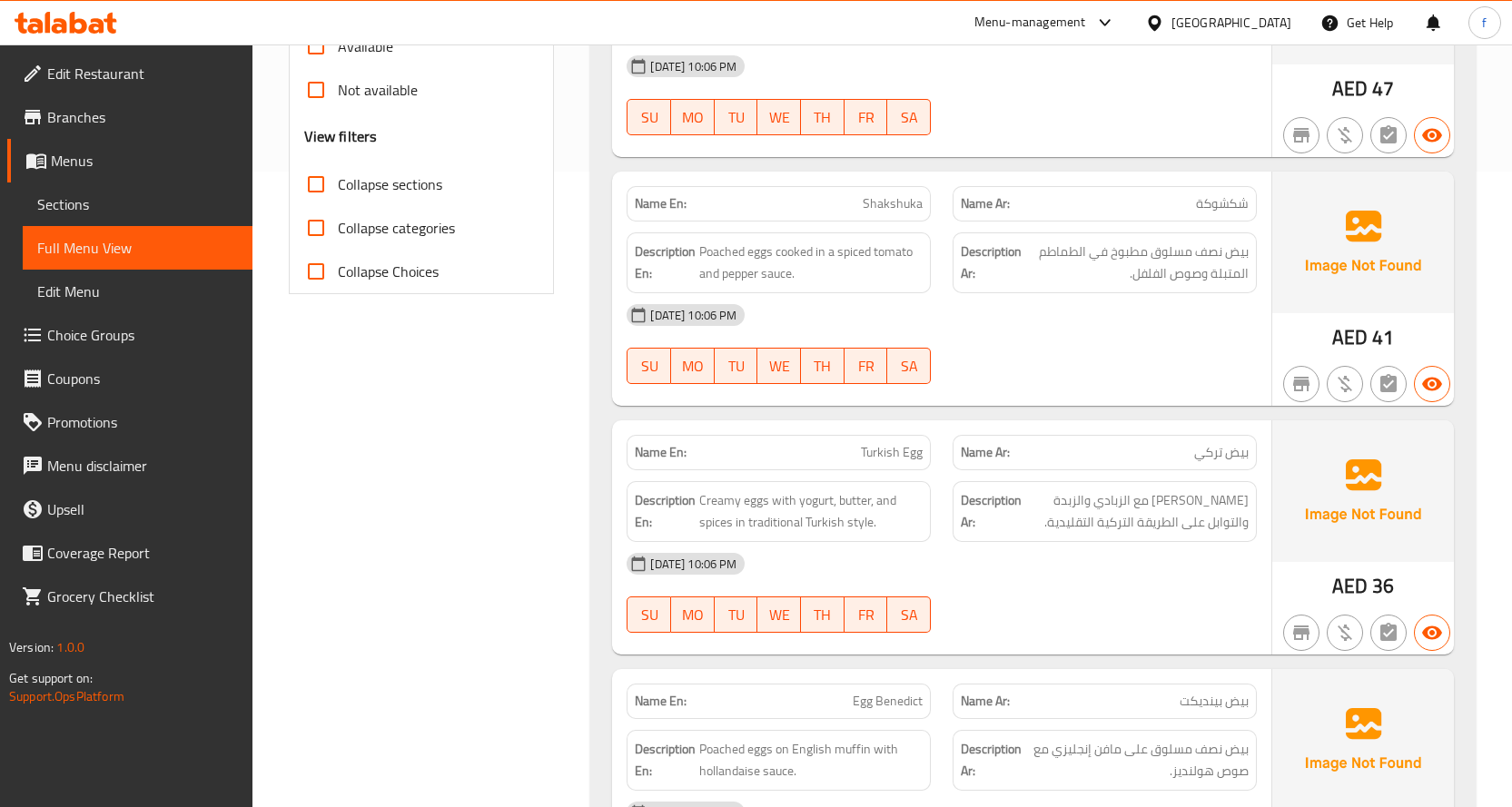
click at [1023, 373] on div at bounding box center [1104, 384] width 326 height 21
drag, startPoint x: 1042, startPoint y: 250, endPoint x: 1217, endPoint y: 317, distance: 187.4
click at [1217, 317] on div "Name En: Shakshuka Name Ar: شكشوكة Description En: Poached eggs cooked in a spi…" at bounding box center [941, 288] width 659 height 235
click at [1213, 316] on div "[DATE] 10:06 PM" at bounding box center [942, 314] width 652 height 44
click at [1178, 319] on div "[DATE] 10:06 PM" at bounding box center [942, 314] width 652 height 44
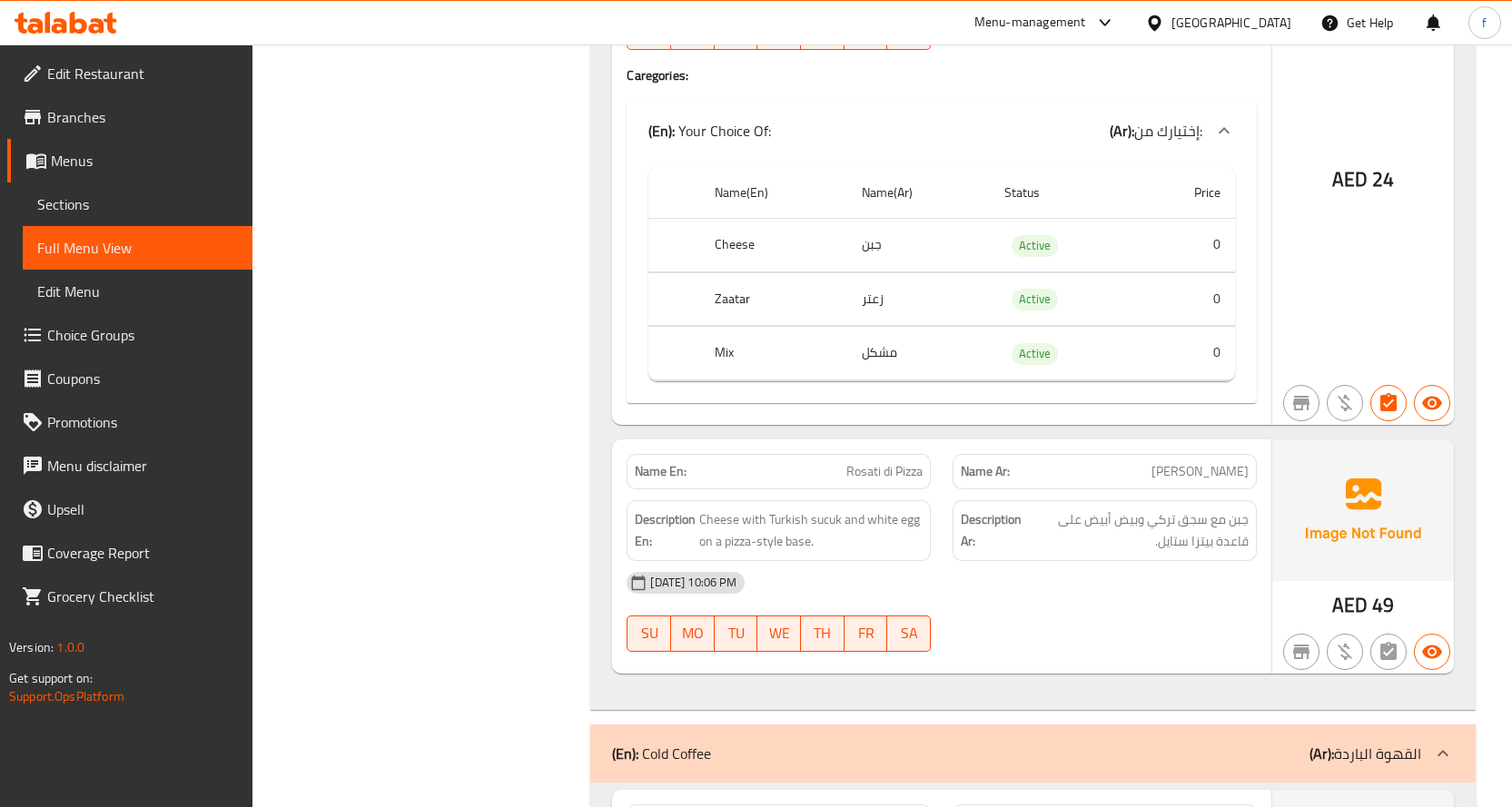
scroll to position [1998, 0]
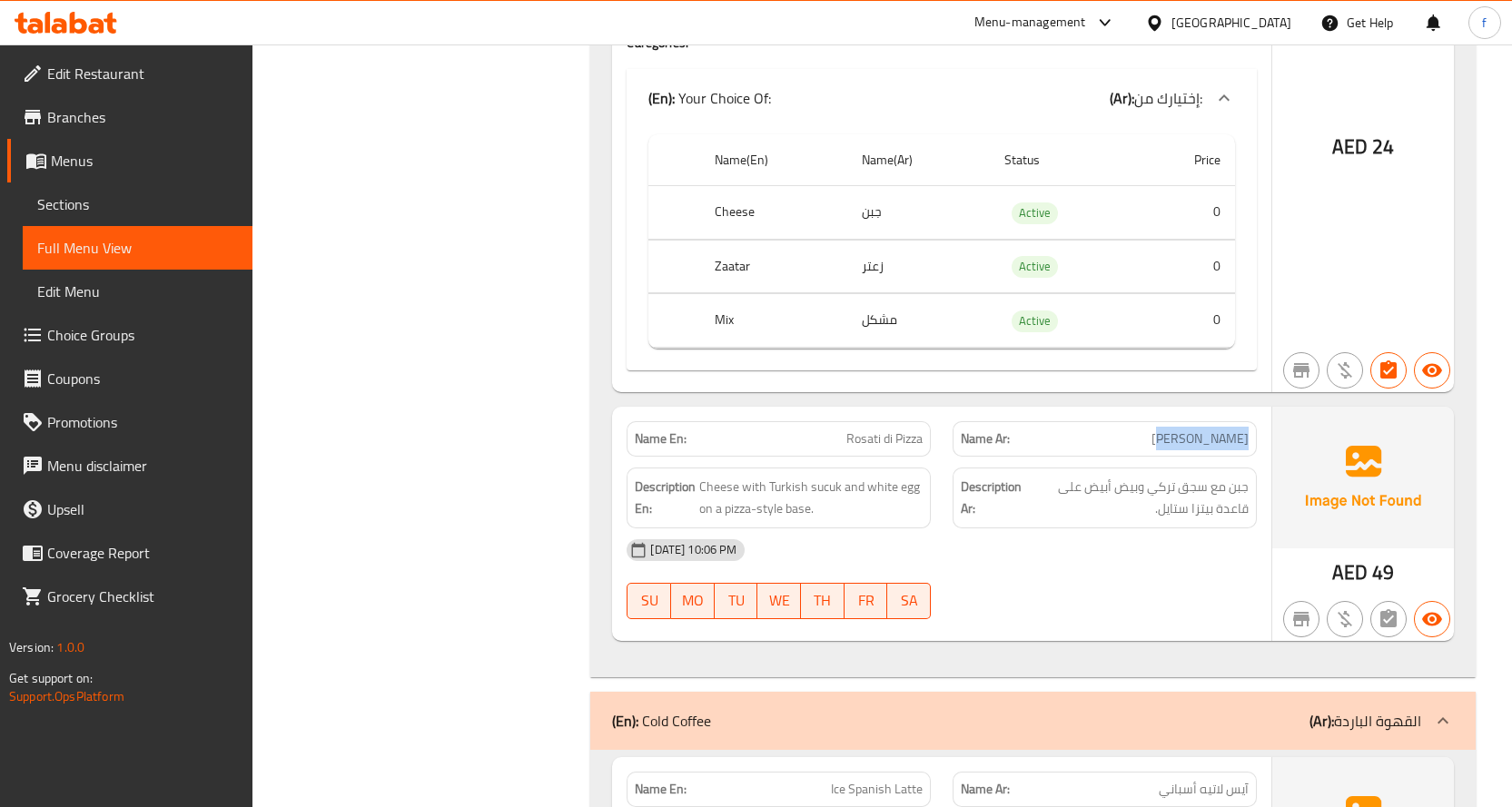
drag, startPoint x: 1193, startPoint y: 439, endPoint x: 1249, endPoint y: 427, distance: 57.3
click at [1249, 427] on div "Name Ar: [PERSON_NAME]" at bounding box center [1105, 439] width 305 height 35
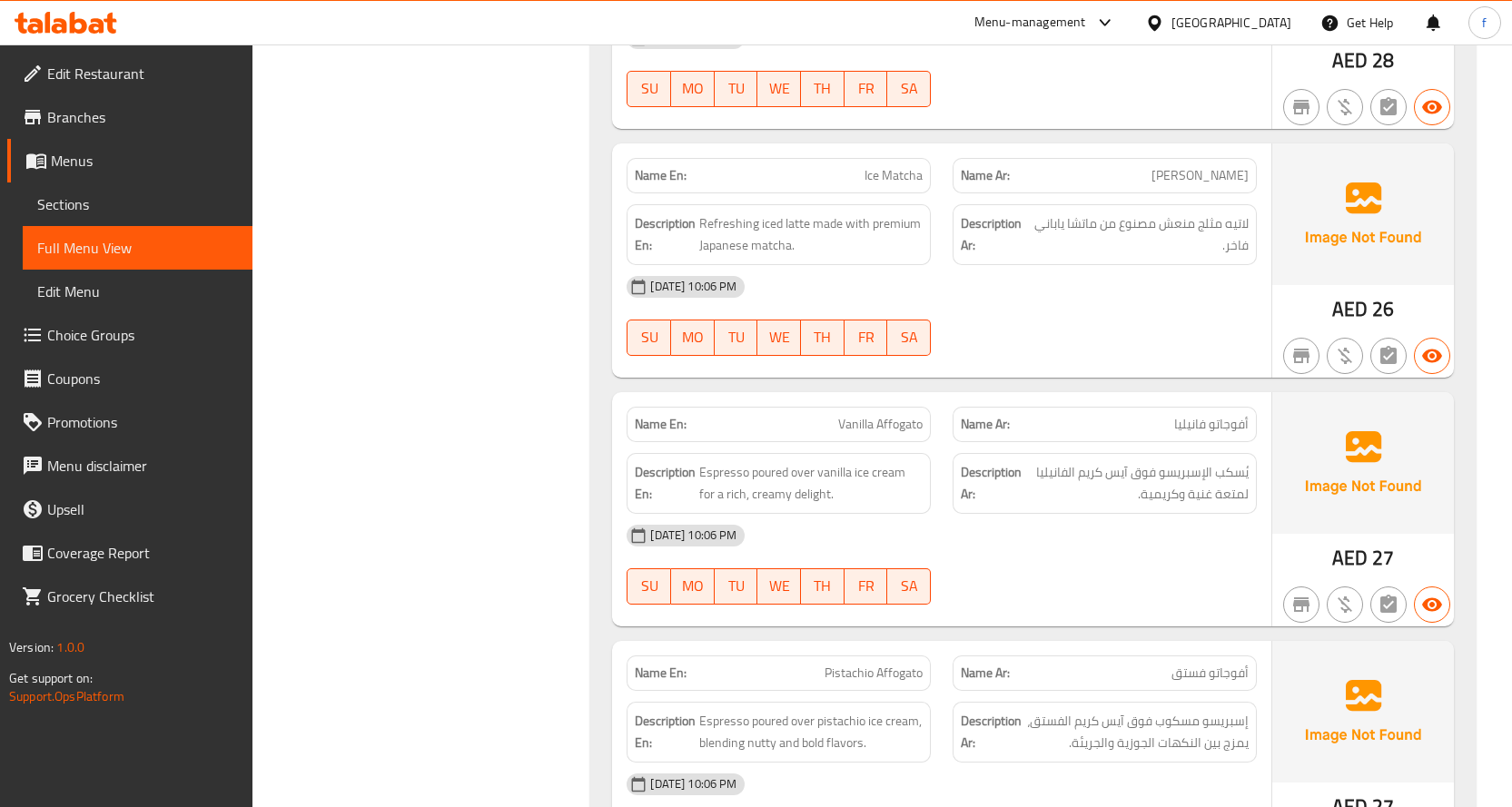
scroll to position [4632, 0]
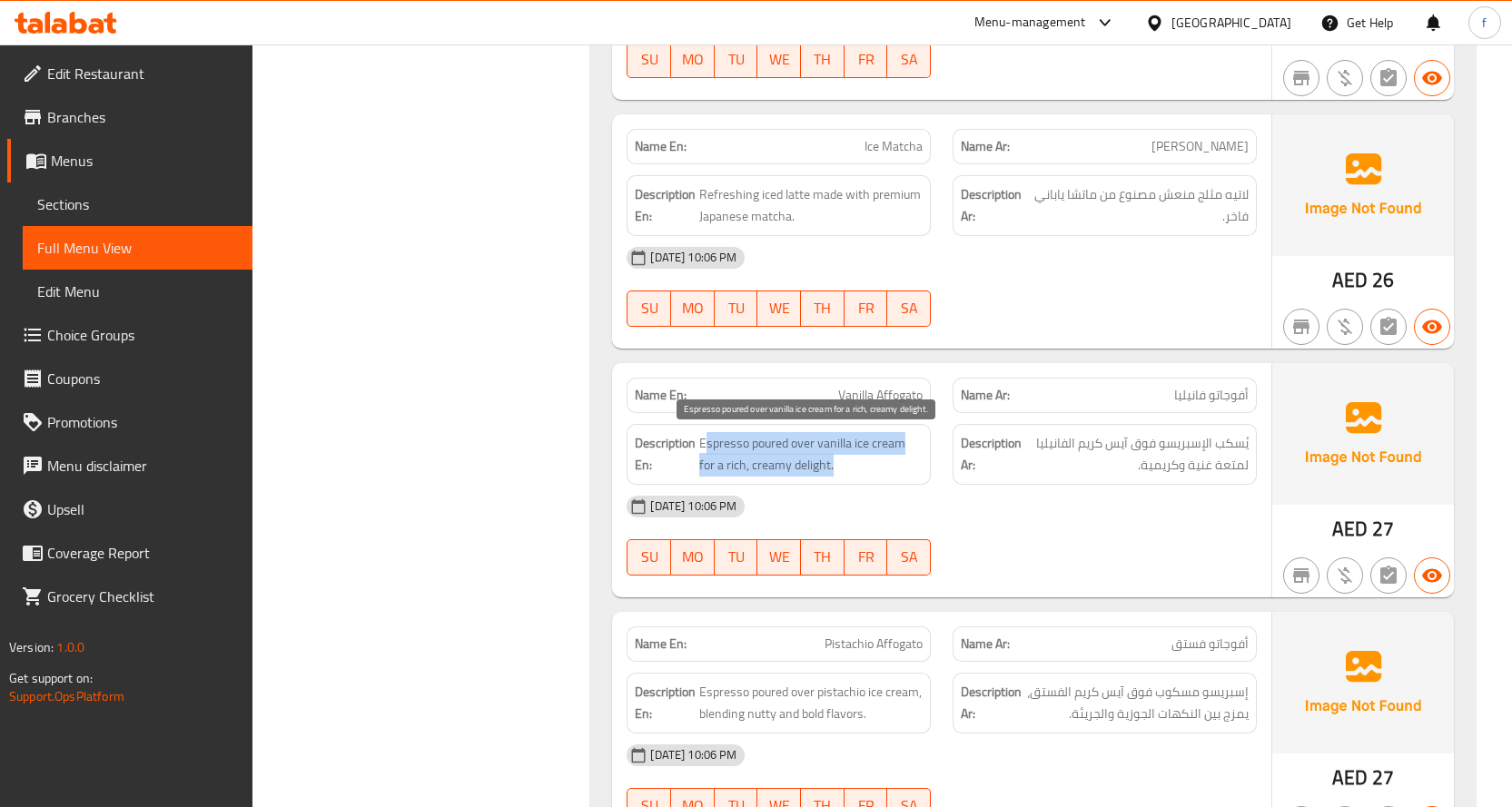
drag, startPoint x: 708, startPoint y: 441, endPoint x: 848, endPoint y: 465, distance: 142.0
click at [848, 465] on span "Espresso poured over vanilla ice cream for a rich, creamy delight." at bounding box center [811, 455] width 224 height 45
drag, startPoint x: 697, startPoint y: 438, endPoint x: 876, endPoint y: 485, distance: 185.1
click at [876, 485] on div "Name En: Vanilla Affogato Name Ar: أفوجاتو فانيليا Description En: Espresso pou…" at bounding box center [941, 480] width 659 height 235
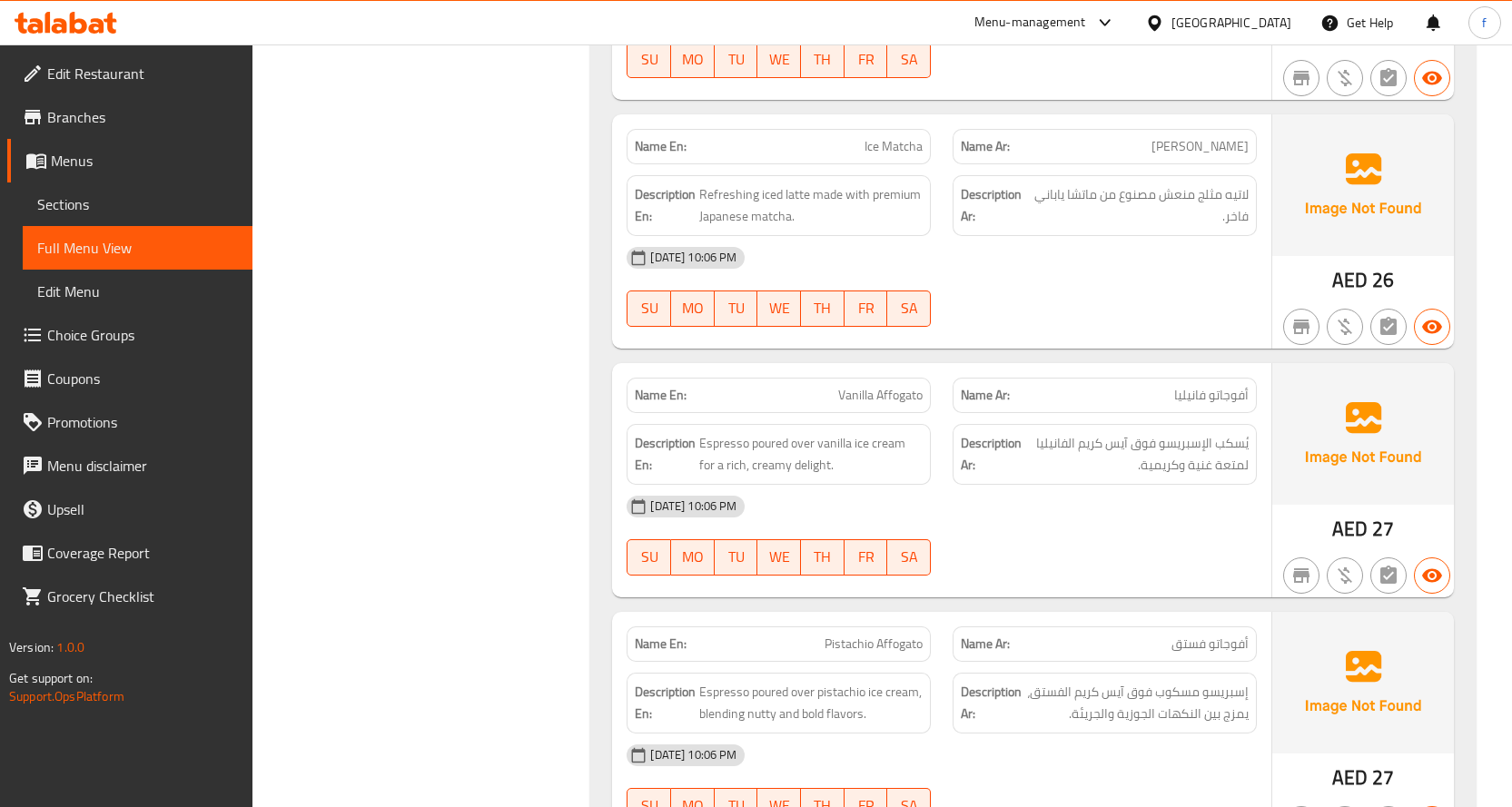
click at [876, 485] on div "[DATE] 10:06 PM" at bounding box center [942, 506] width 652 height 44
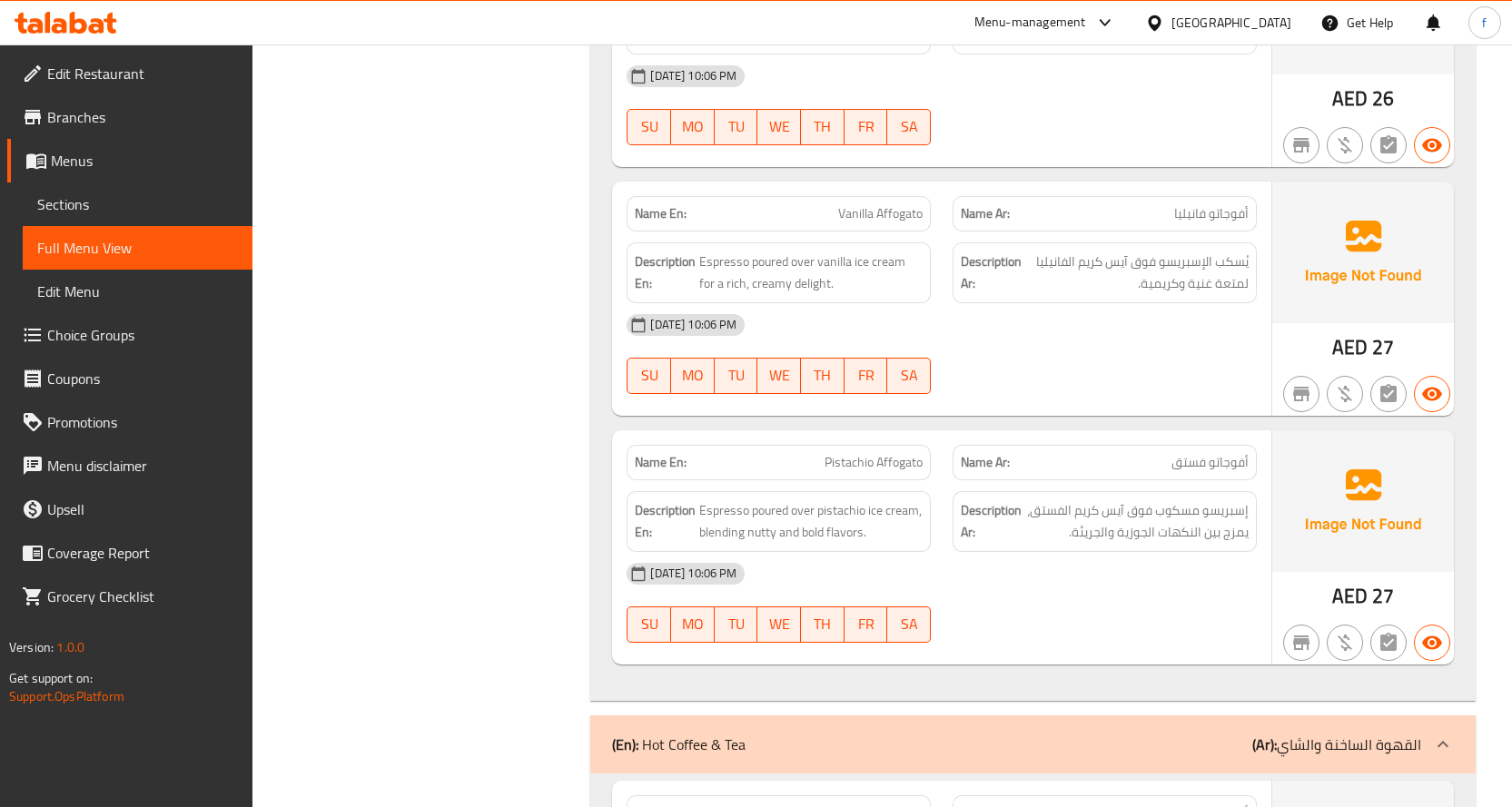
scroll to position [4995, 0]
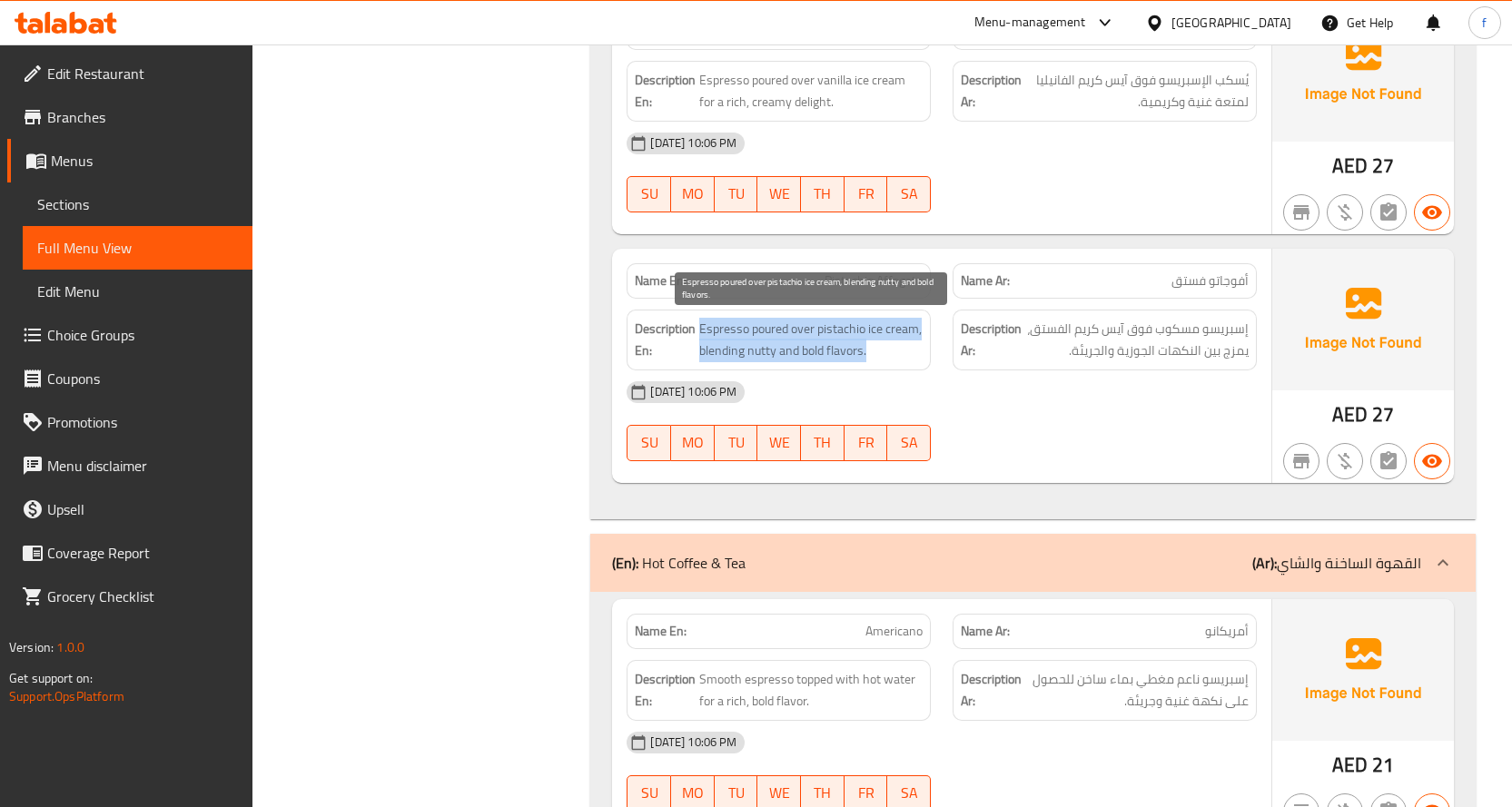
drag, startPoint x: 699, startPoint y: 328, endPoint x: 904, endPoint y: 353, distance: 206.5
click at [904, 353] on span "Espresso poured over pistachio ice cream, blending nutty and bold flavors." at bounding box center [811, 341] width 224 height 45
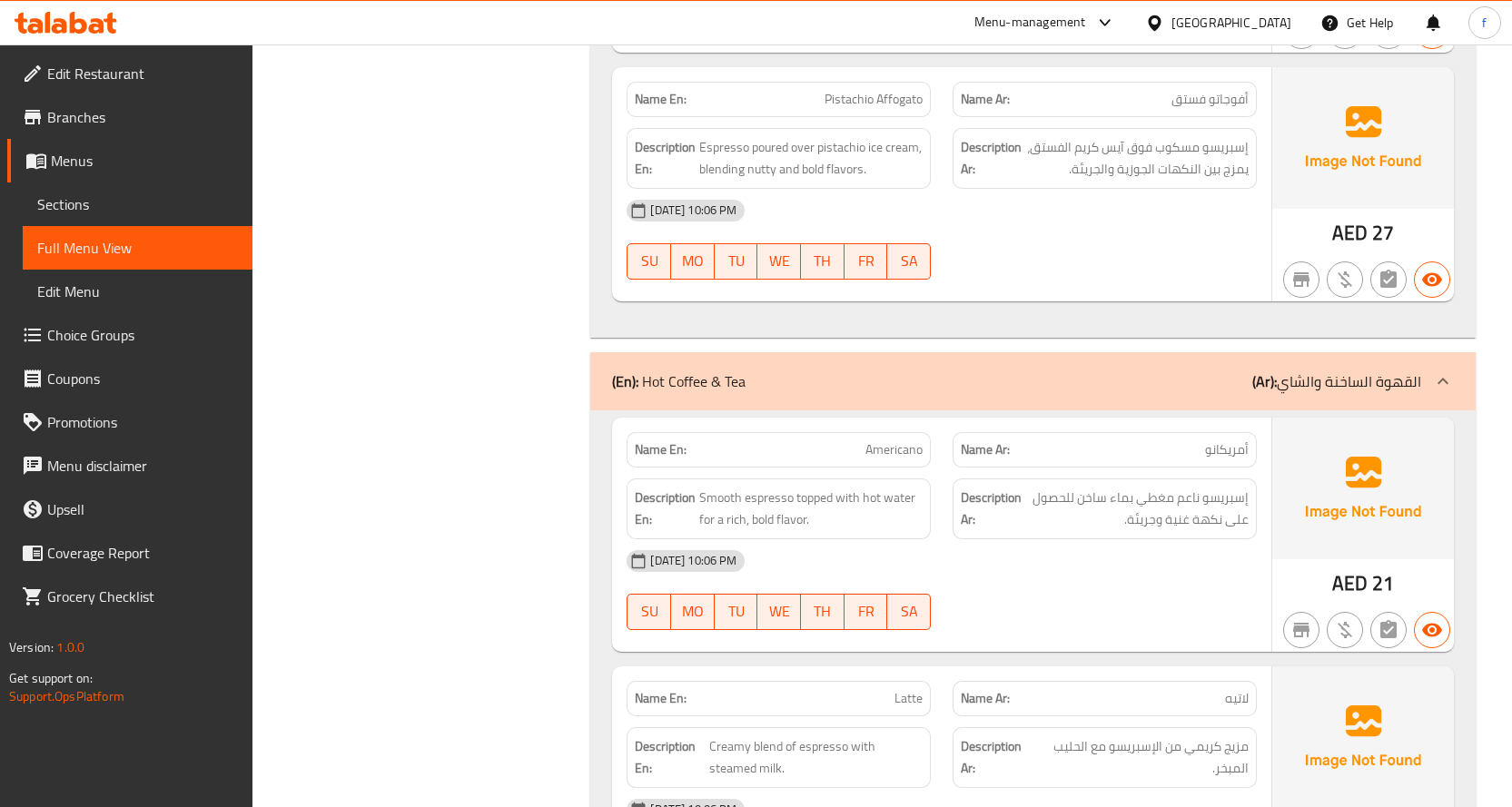
scroll to position [5267, 0]
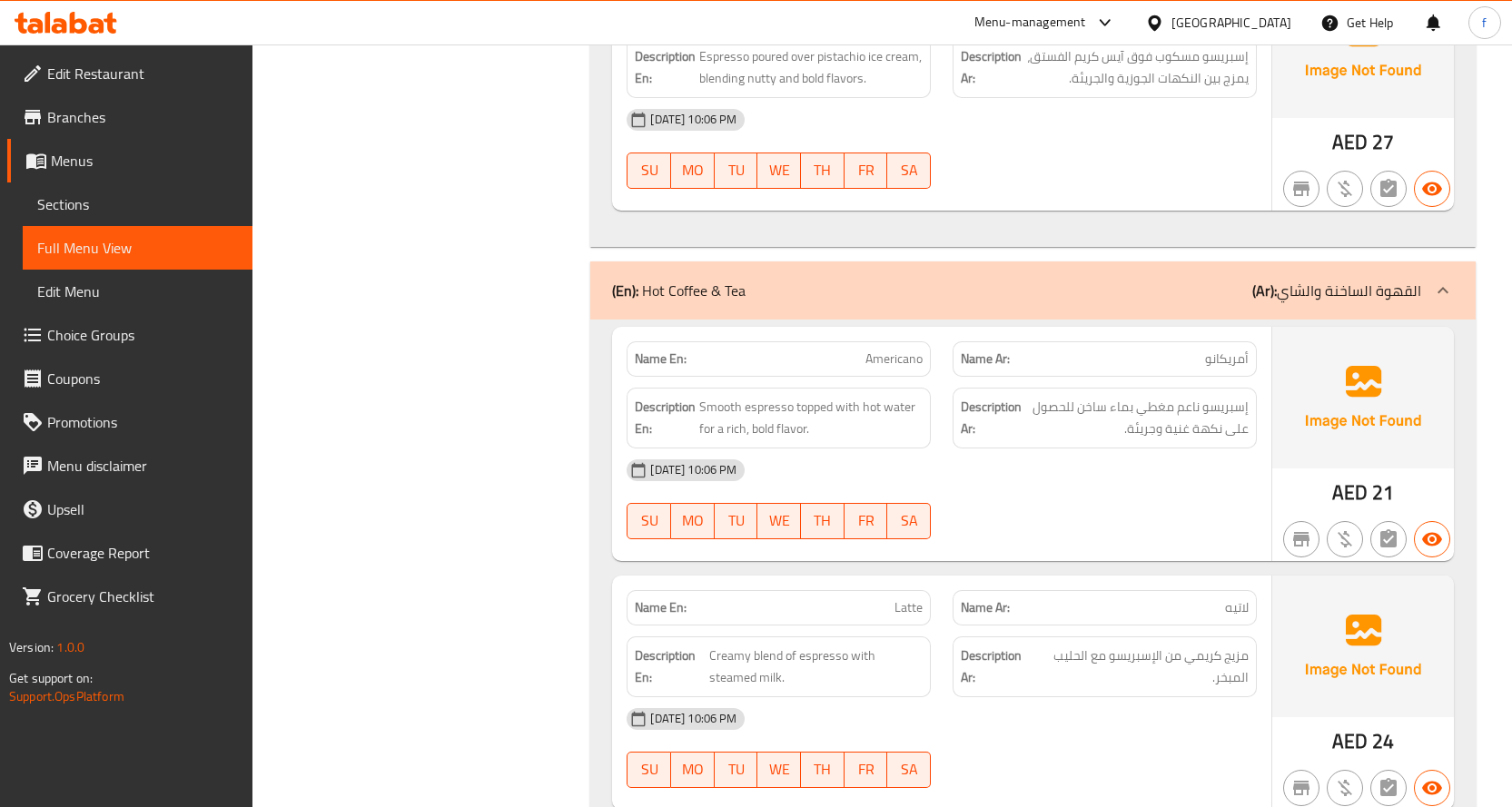
click at [851, 342] on div "Name En: Americano" at bounding box center [779, 359] width 305 height 35
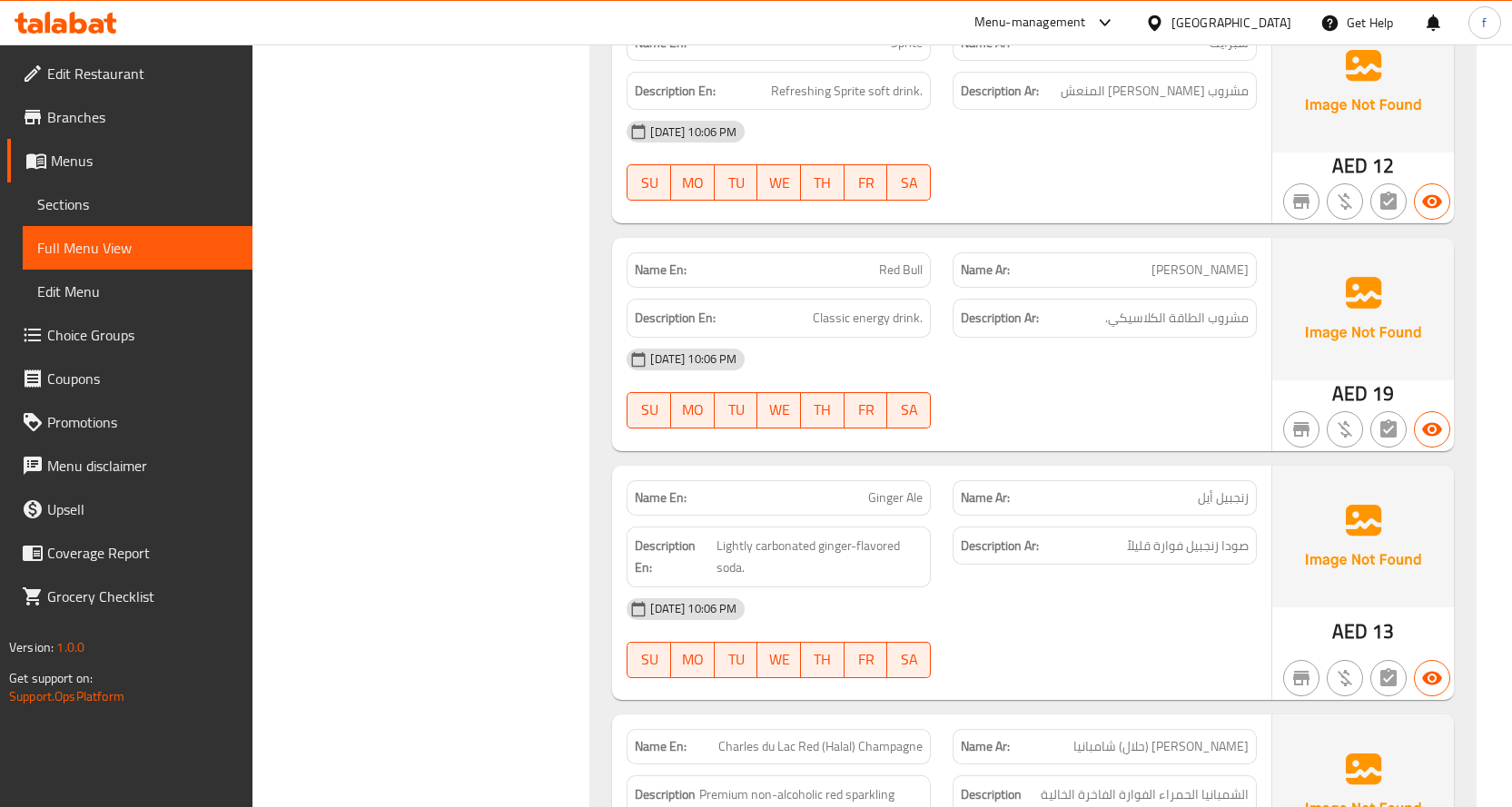
scroll to position [36360, 0]
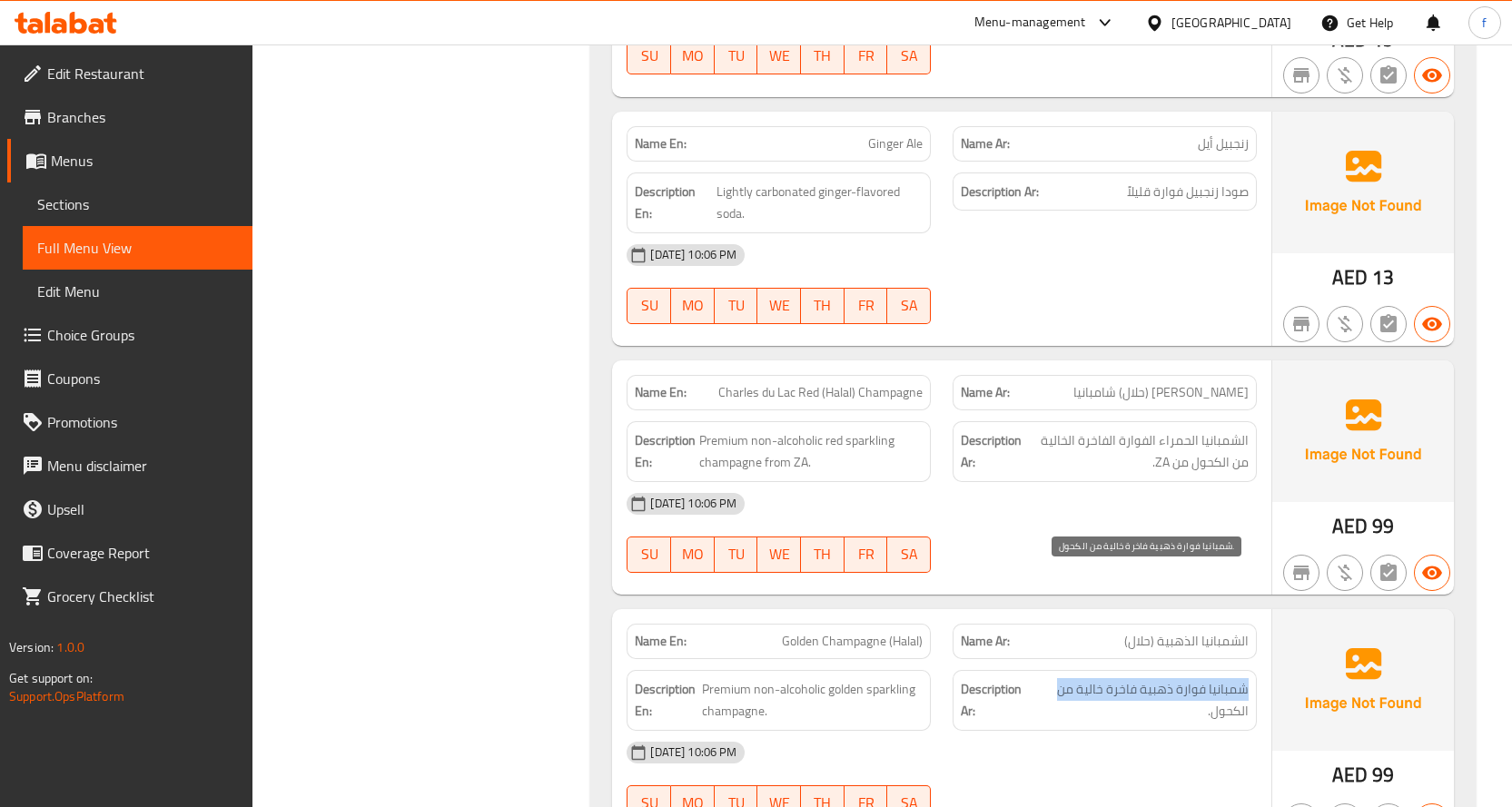
drag, startPoint x: 1249, startPoint y: 581, endPoint x: 1050, endPoint y: 591, distance: 199.3
click at [1050, 671] on div "Description Ar: شمبانيا فوارة ذهبية فاخرة خالية من الكحول." at bounding box center [1105, 701] width 305 height 61
click at [1050, 679] on span "شمبانيا فوارة ذهبية فاخرة خالية من الكحول." at bounding box center [1142, 701] width 213 height 45
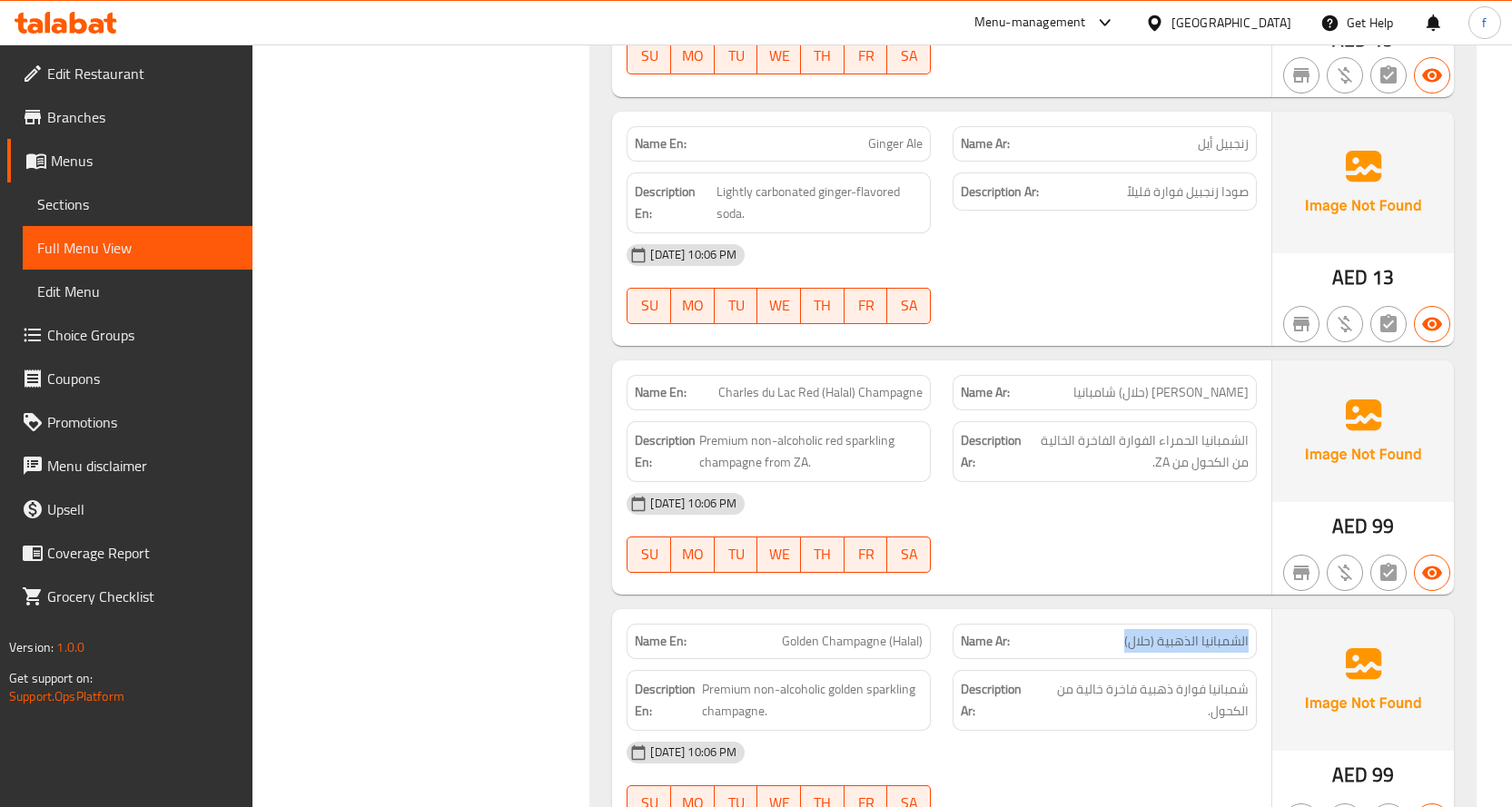
drag, startPoint x: 1173, startPoint y: 532, endPoint x: 1268, endPoint y: 532, distance: 95.0
click at [1268, 609] on div "Name En: Golden Champagne (Halal) Name Ar: الشمبانيا الذهبية (حلال) Description…" at bounding box center [941, 726] width 659 height 235
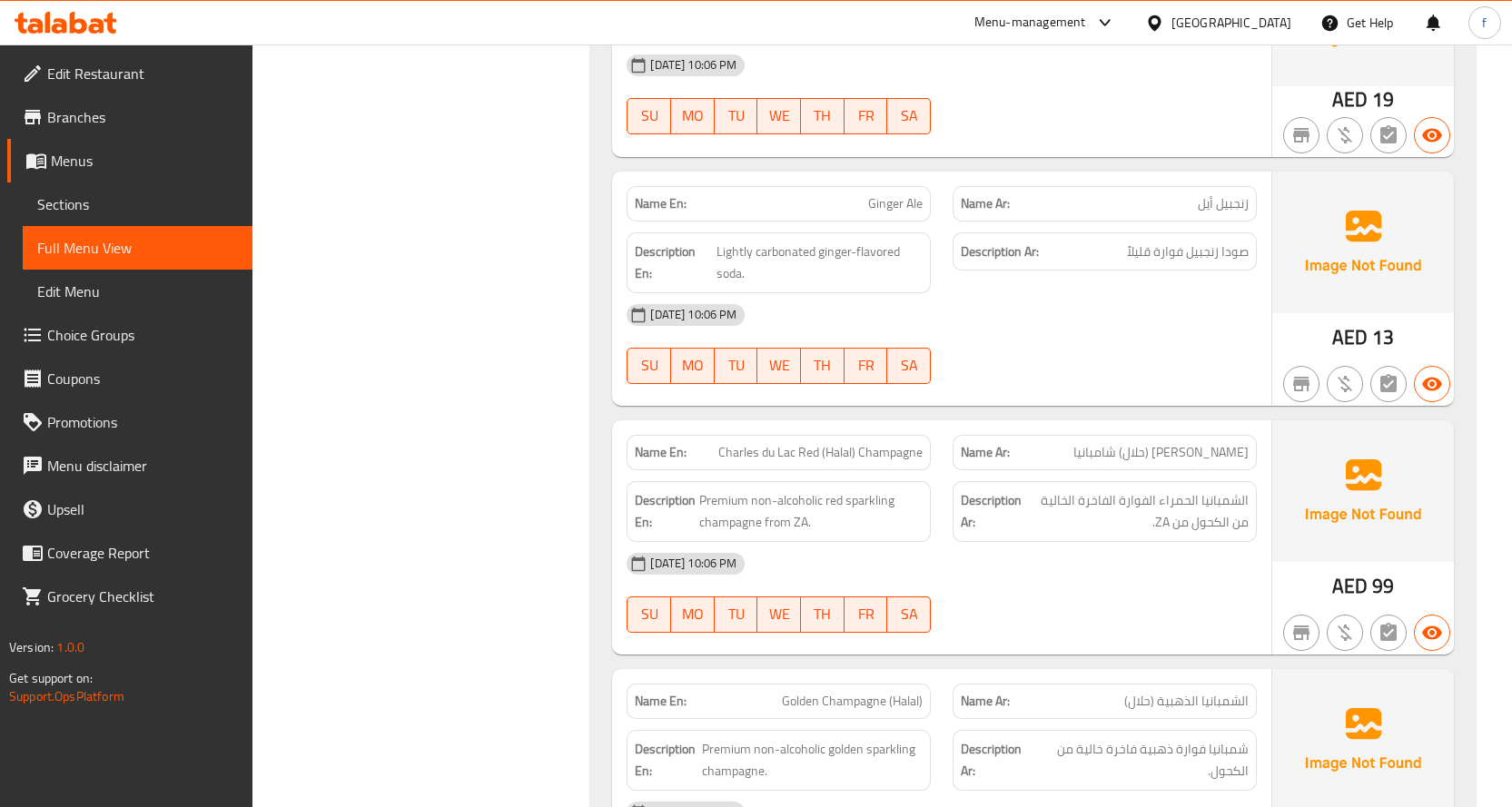
scroll to position [36269, 0]
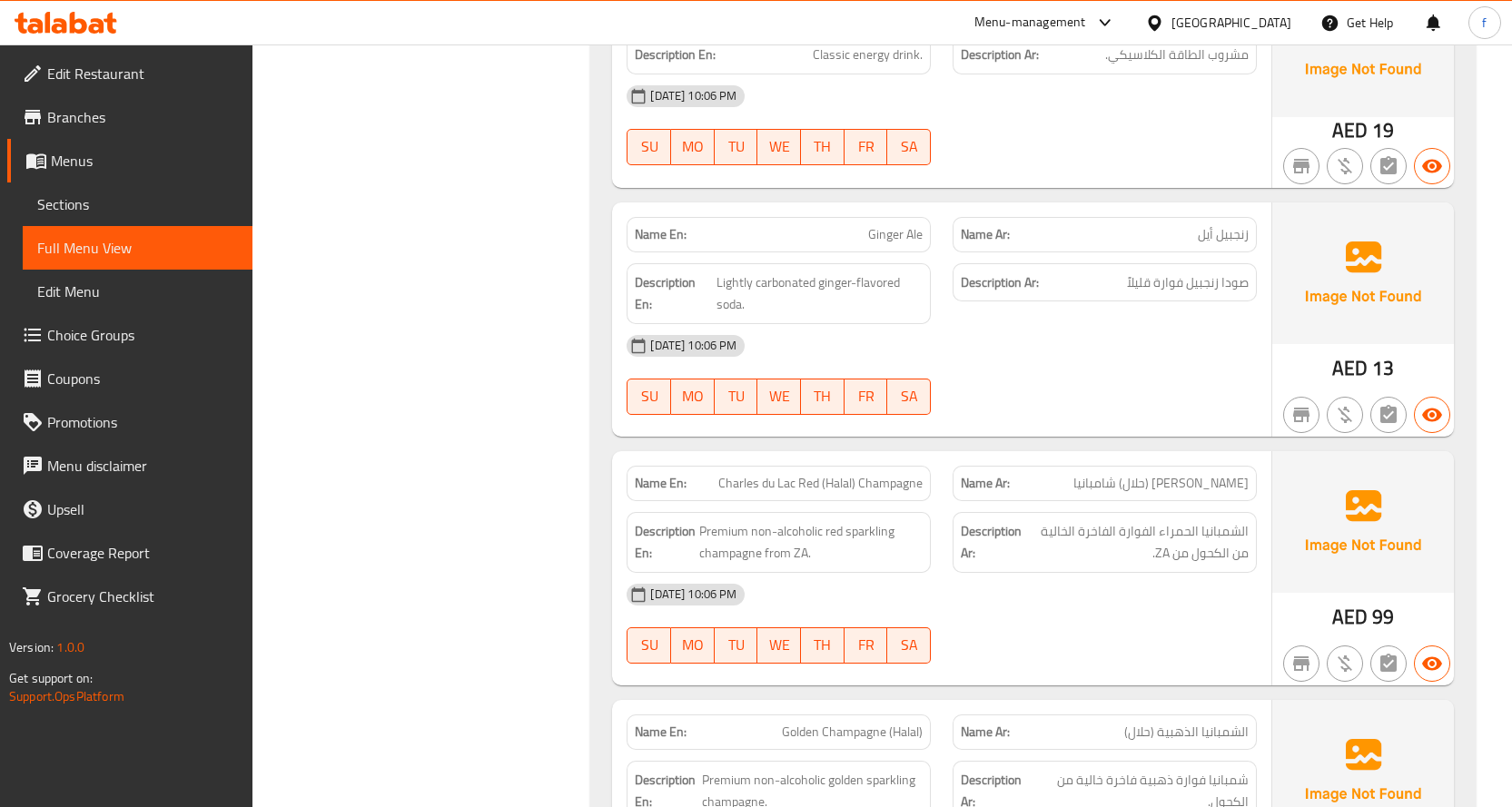
drag, startPoint x: 1255, startPoint y: 377, endPoint x: 1075, endPoint y: 376, distance: 180.0
click at [1075, 466] on div "Name Ar: [PERSON_NAME] (حلال) شامبانيا" at bounding box center [1105, 484] width 305 height 35
click at [1075, 474] on p "Name Ar: [PERSON_NAME] (حلال) شامبانيا" at bounding box center [1105, 484] width 288 height 19
drag, startPoint x: 1132, startPoint y: 380, endPoint x: 1178, endPoint y: 373, distance: 46.5
click at [1178, 474] on span "[PERSON_NAME] (حلال) شامبانيا" at bounding box center [1162, 484] width 175 height 19
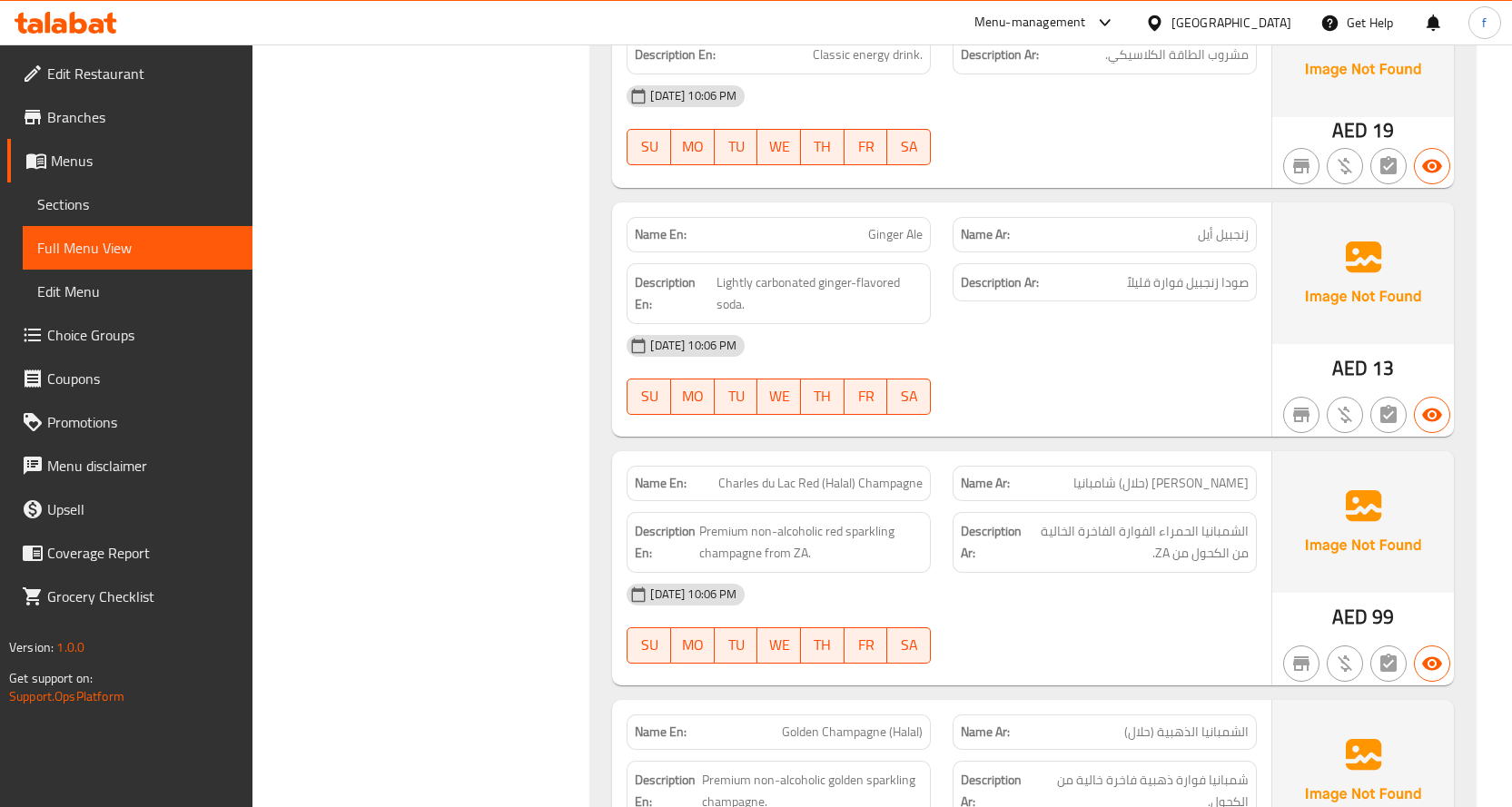
click at [1125, 512] on div "Description Ar: الشمبانيا الحمراء الفوارة الفاخرة الخالية من الكحول من ZA." at bounding box center [1105, 542] width 305 height 61
drag, startPoint x: 1230, startPoint y: 424, endPoint x: 1134, endPoint y: 426, distance: 96.0
click at [1134, 521] on span "الشمبانيا الحمراء الفوارة الفاخرة الخالية من الكحول من ZA." at bounding box center [1137, 543] width 224 height 45
click at [1132, 521] on span "الشمبانيا الحمراء الفوارة الفاخرة الخالية من الكحول من ZA." at bounding box center [1137, 543] width 224 height 45
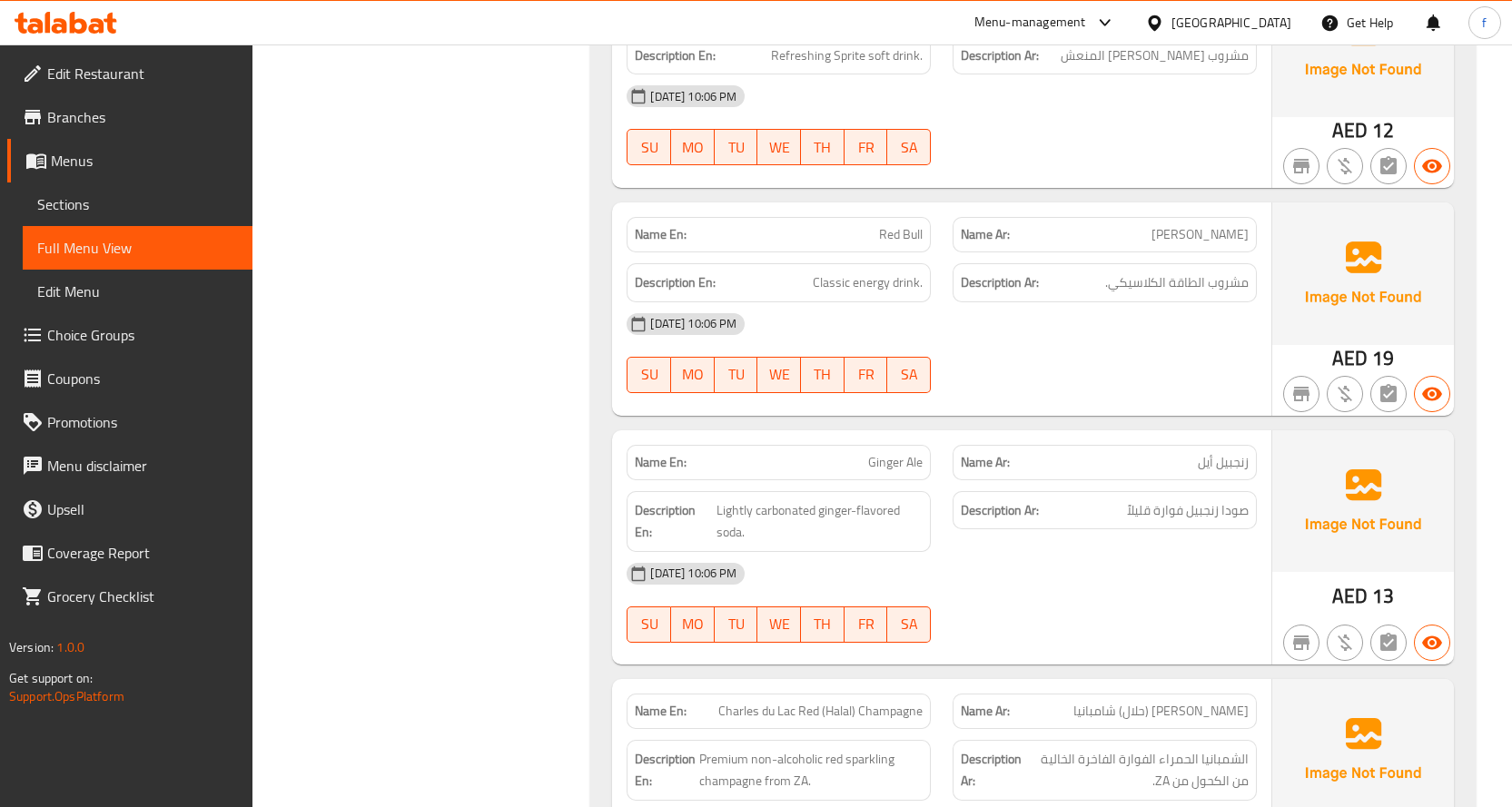
scroll to position [35997, 0]
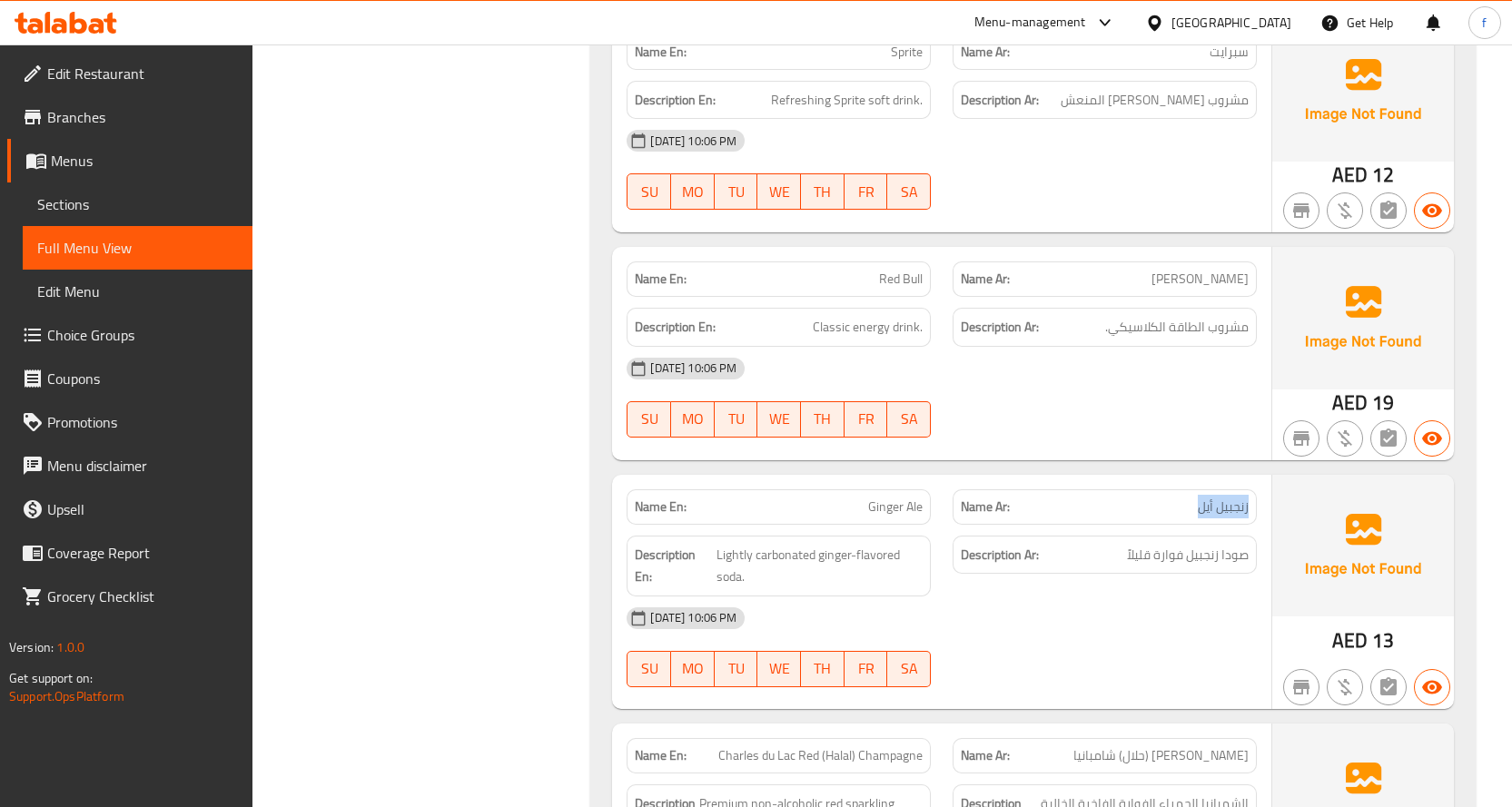
drag, startPoint x: 1189, startPoint y: 402, endPoint x: 1264, endPoint y: 404, distance: 75.0
click at [1264, 479] on div "Name Ar: زنجبيل أيل" at bounding box center [1104, 507] width 326 height 57
drag, startPoint x: 1256, startPoint y: 447, endPoint x: 1113, endPoint y: 454, distance: 143.2
click at [1113, 525] on div "Description Ar: صودا زنجبيل فوارة قليلاً" at bounding box center [1104, 566] width 326 height 83
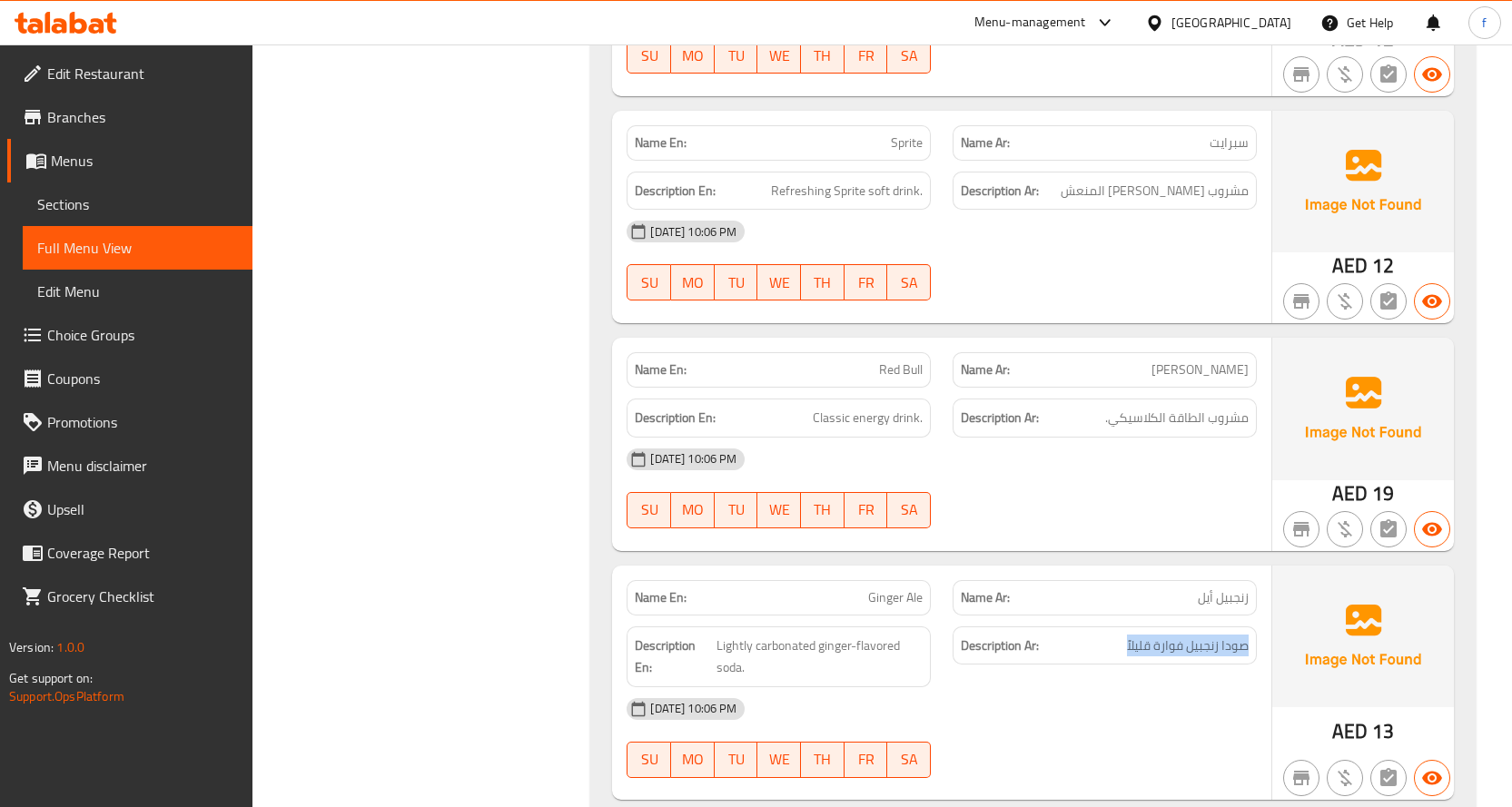
scroll to position [35815, 0]
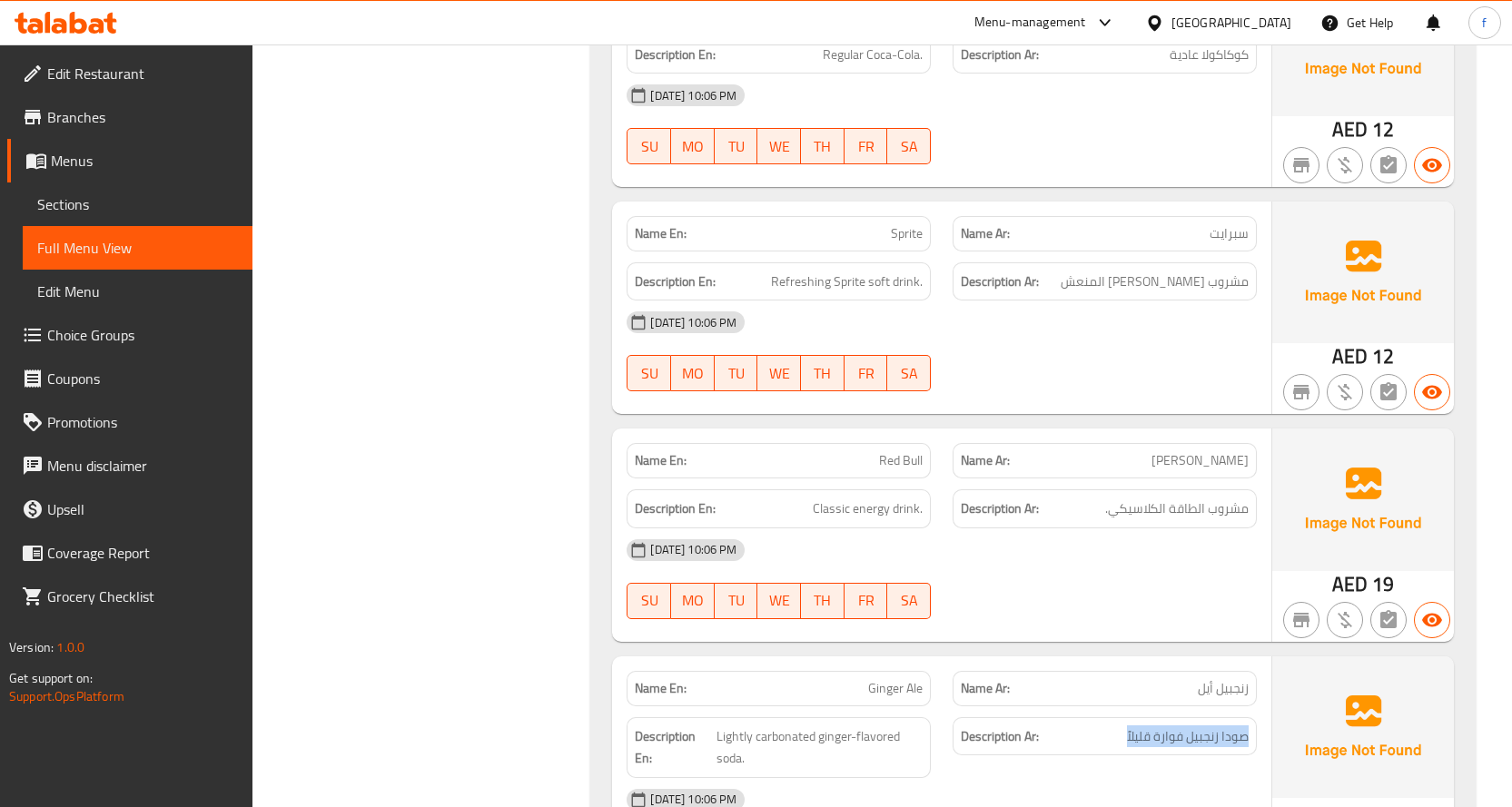
click at [1084, 707] on div "Description Ar: صودا زنجبيل فوارة قليلاً" at bounding box center [1104, 748] width 326 height 83
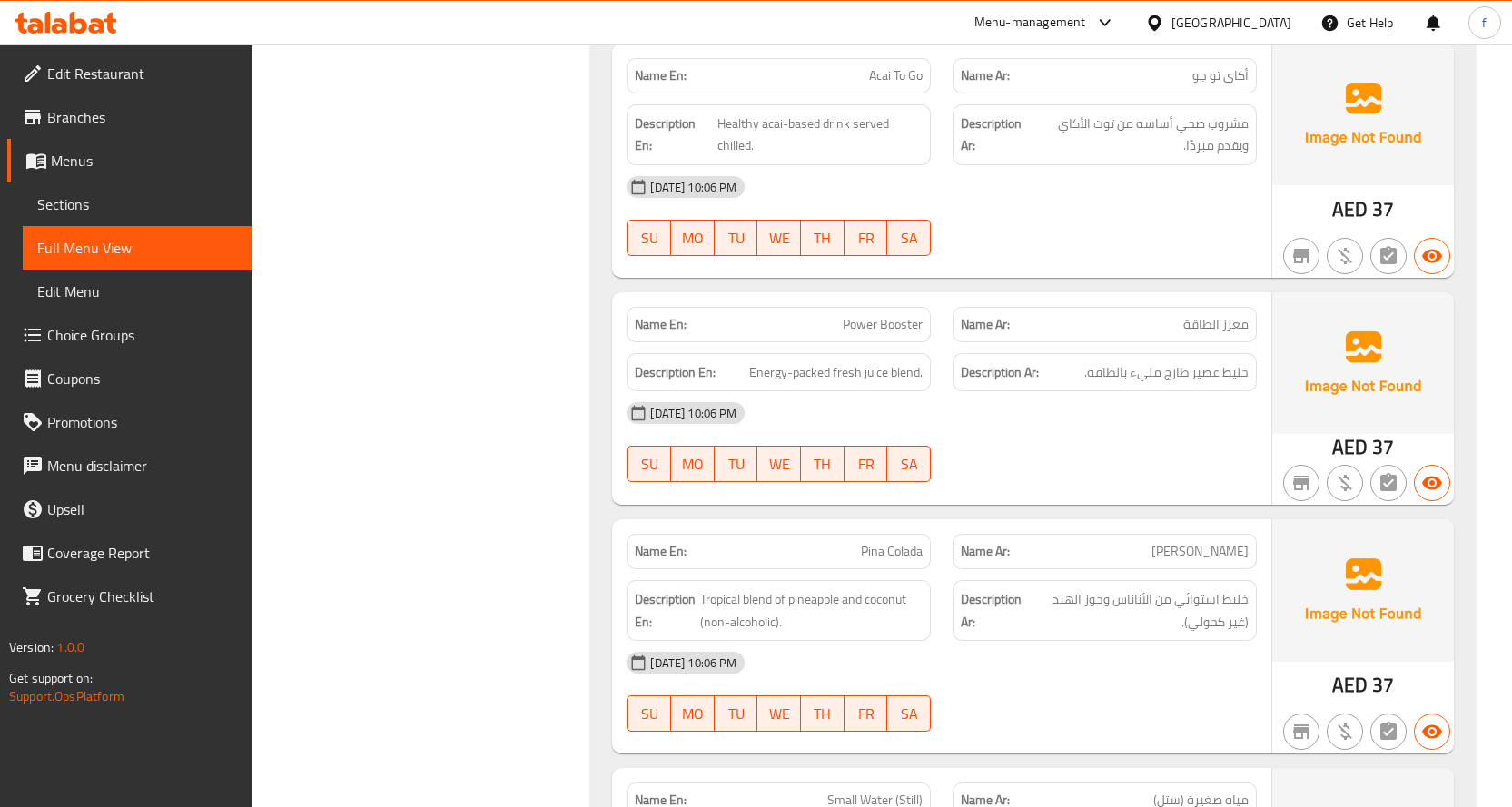
scroll to position [33817, 0]
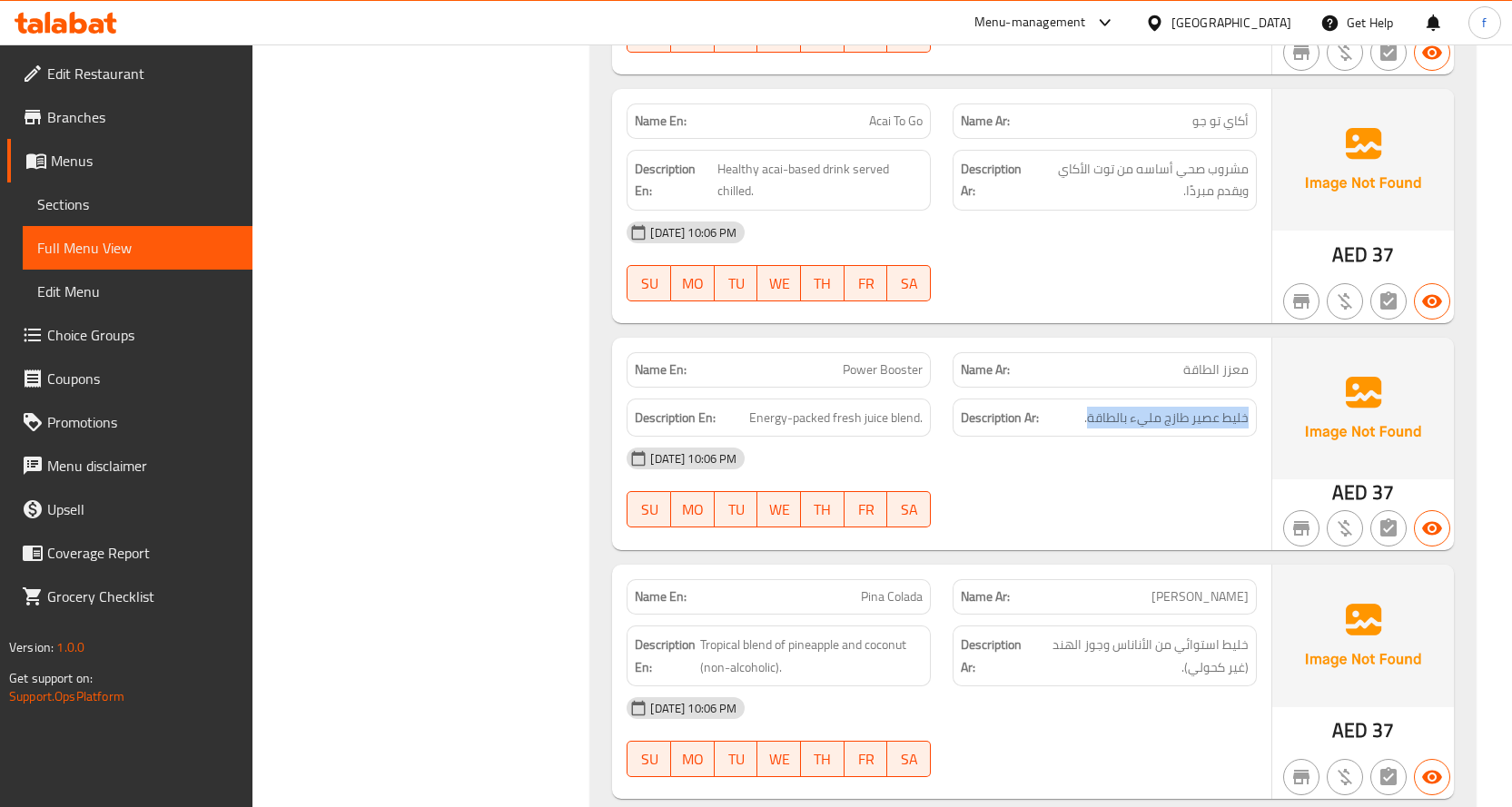
drag, startPoint x: 1090, startPoint y: 310, endPoint x: 1271, endPoint y: 310, distance: 181.0
click at [1271, 338] on div "Name En: Power Booster Name Ar: معزز الطاقة Description En: Energy-packed fresh…" at bounding box center [941, 444] width 659 height 212
click at [1189, 437] on div "[DATE] 10:06 PM" at bounding box center [942, 459] width 652 height 44
drag, startPoint x: 1142, startPoint y: 318, endPoint x: 1041, endPoint y: 319, distance: 101.0
click at [1041, 407] on h6 "Description Ar: خليط عصير طازج مليء بالطاقة." at bounding box center [1105, 418] width 288 height 22
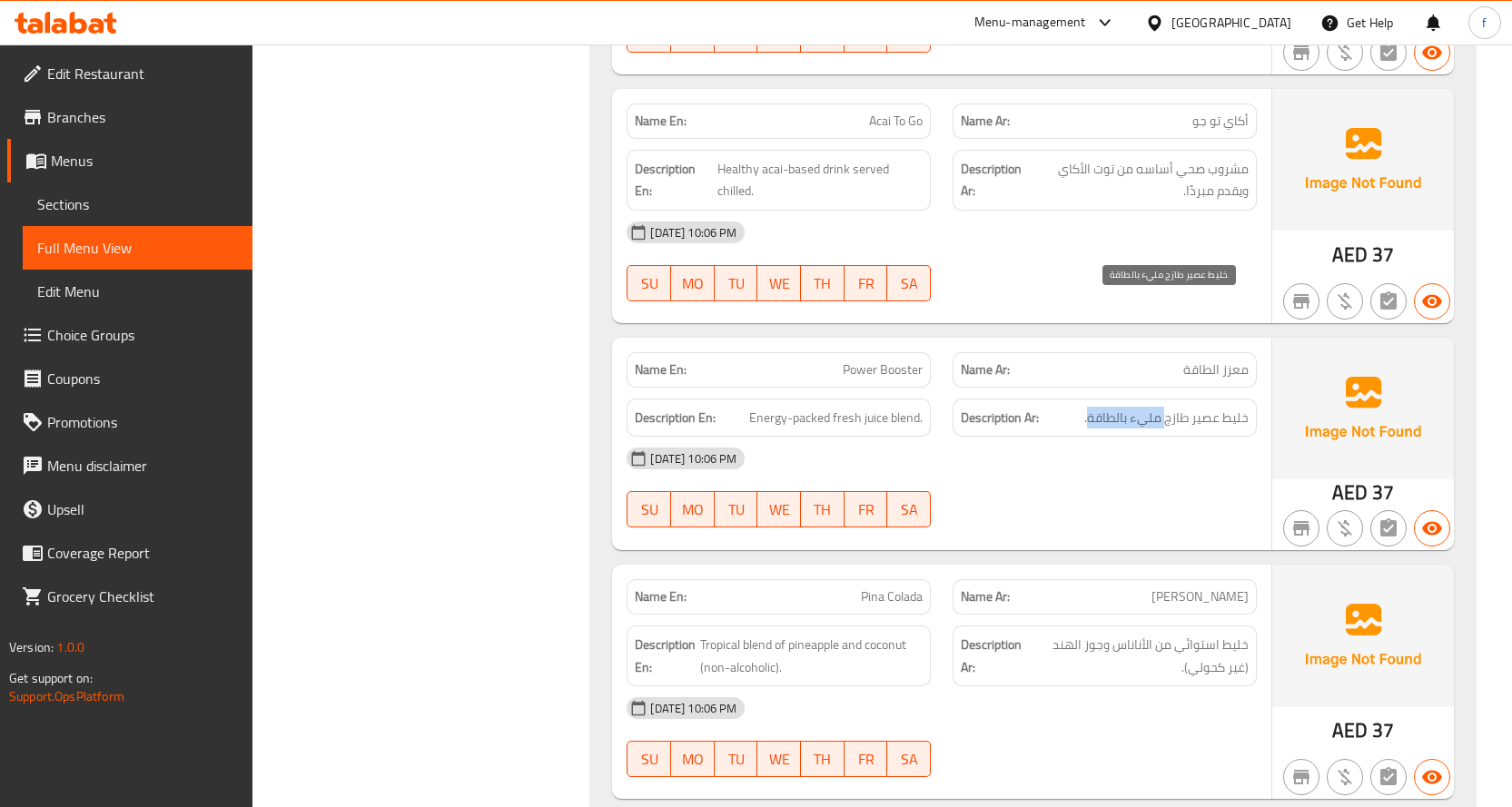
drag, startPoint x: 1090, startPoint y: 311, endPoint x: 1234, endPoint y: 309, distance: 144.0
click at [1233, 407] on span "خليط عصير طازج مليء بالطاقة." at bounding box center [1166, 418] width 165 height 22
click at [1236, 407] on span "خليط عصير طازج مليء بالطاقة." at bounding box center [1166, 418] width 165 height 22
drag, startPoint x: 1092, startPoint y: 312, endPoint x: 1240, endPoint y: 294, distance: 149.1
click at [1240, 399] on div "Description Ar: خليط عصير طازج مليء بالطاقة." at bounding box center [1105, 419] width 305 height 39
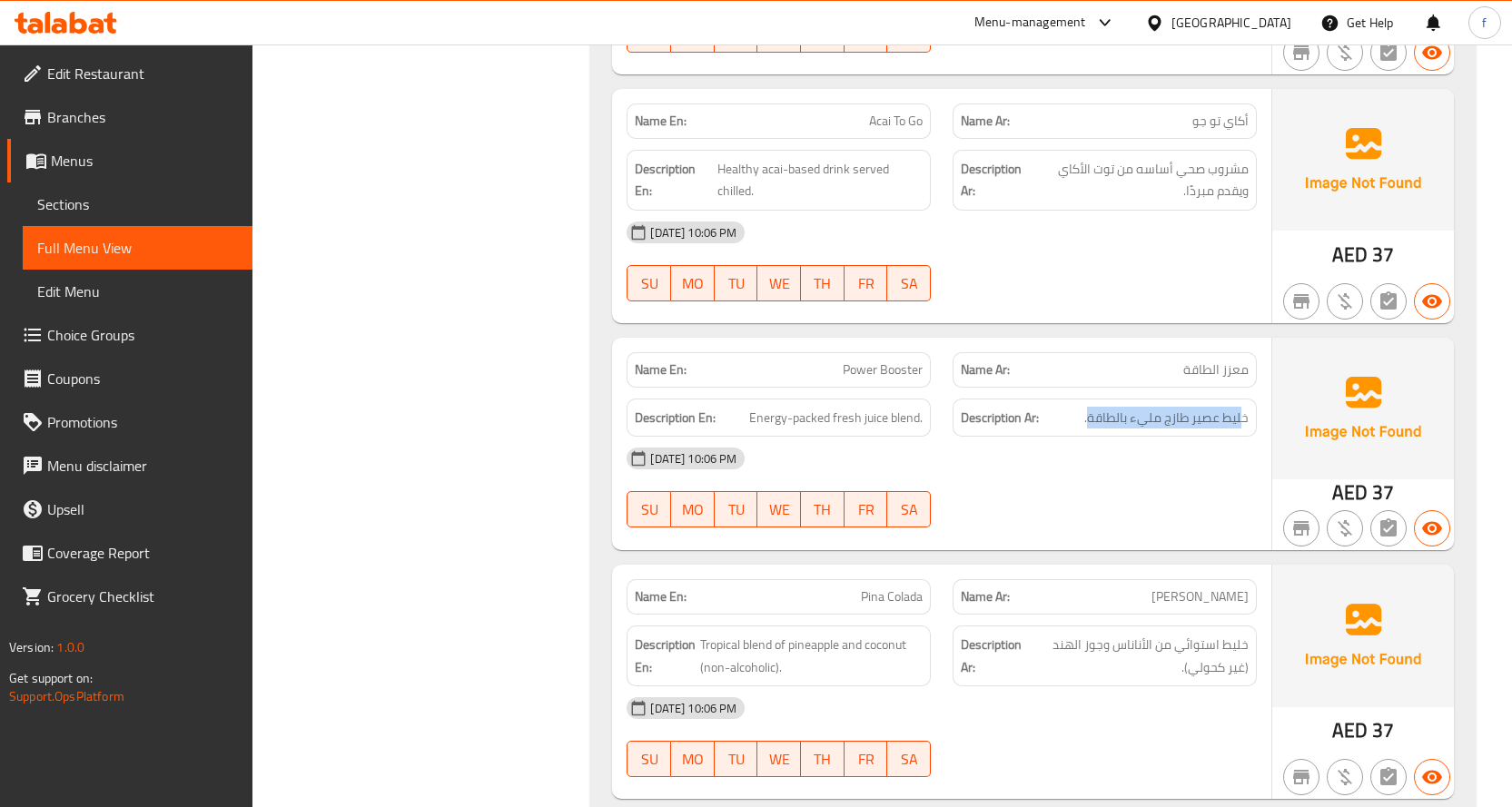
click at [1240, 399] on div "Description Ar: خليط عصير طازج مليء بالطاقة." at bounding box center [1105, 419] width 305 height 39
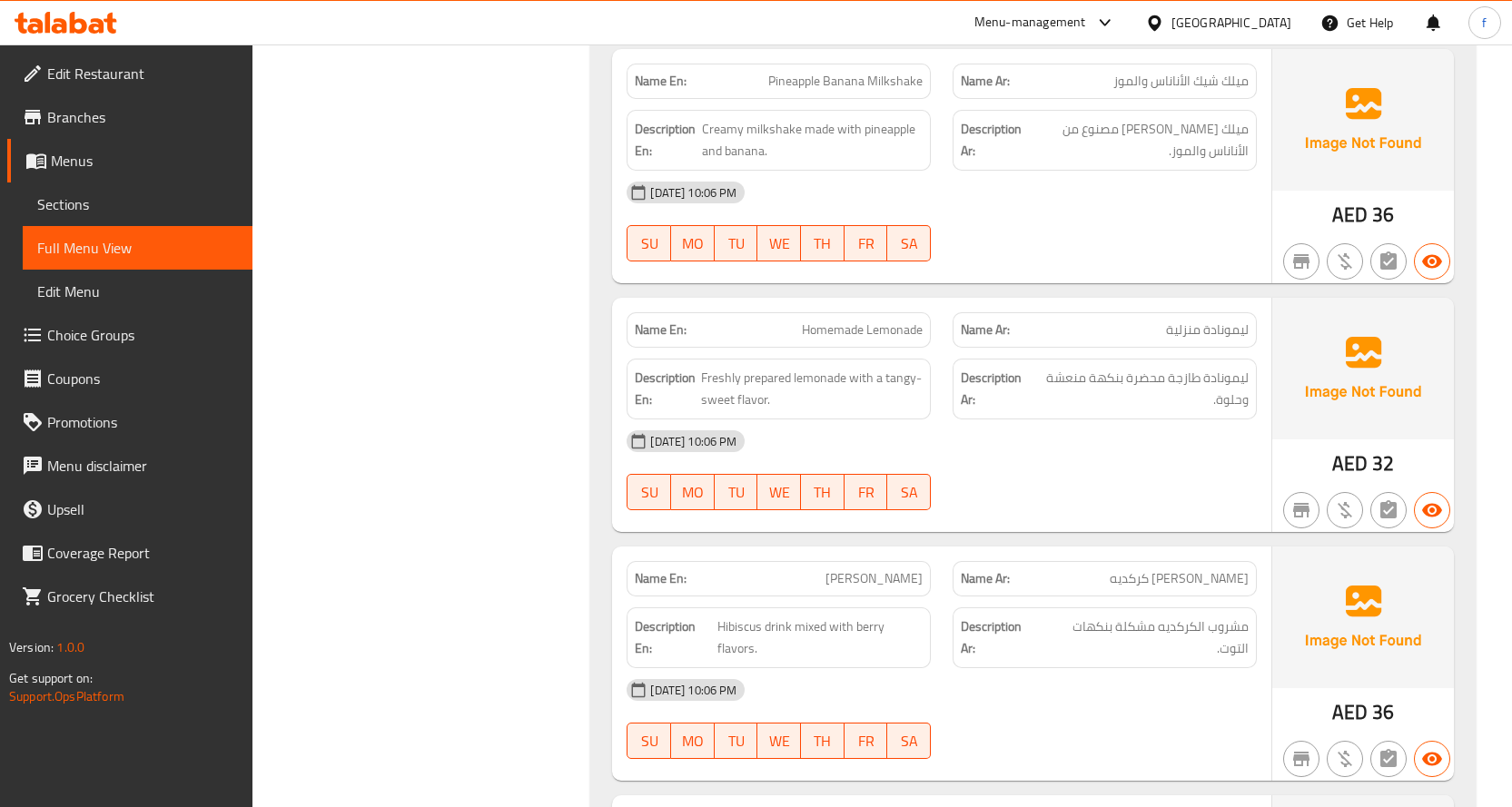
scroll to position [32273, 0]
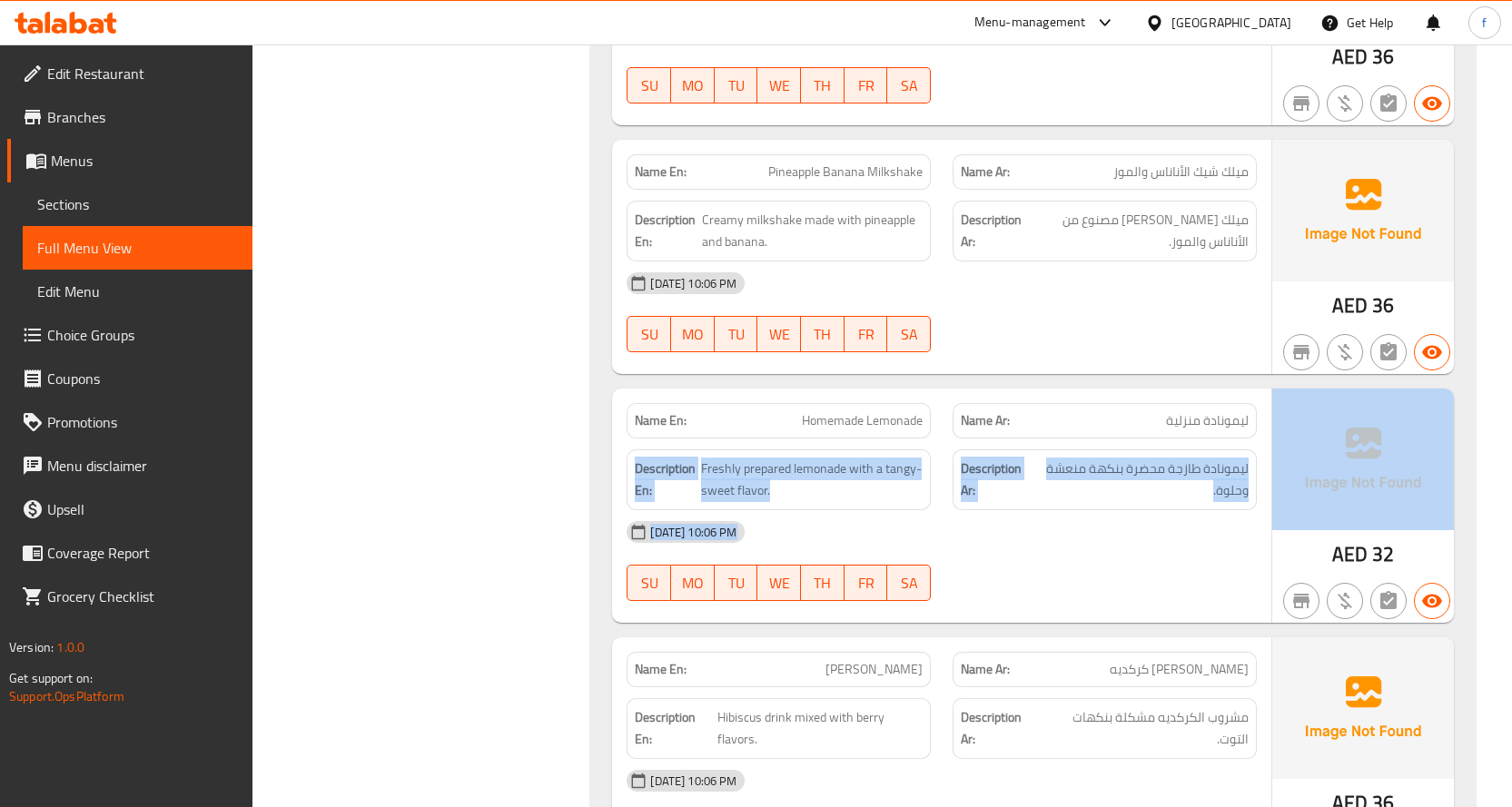
drag, startPoint x: 1151, startPoint y: 339, endPoint x: 1272, endPoint y: 329, distance: 121.4
click at [1272, 388] on div "Name En: Homemade Lemonade Name Ar: ليمونادة منزلية Description En: Freshly pre…" at bounding box center [1033, 505] width 842 height 235
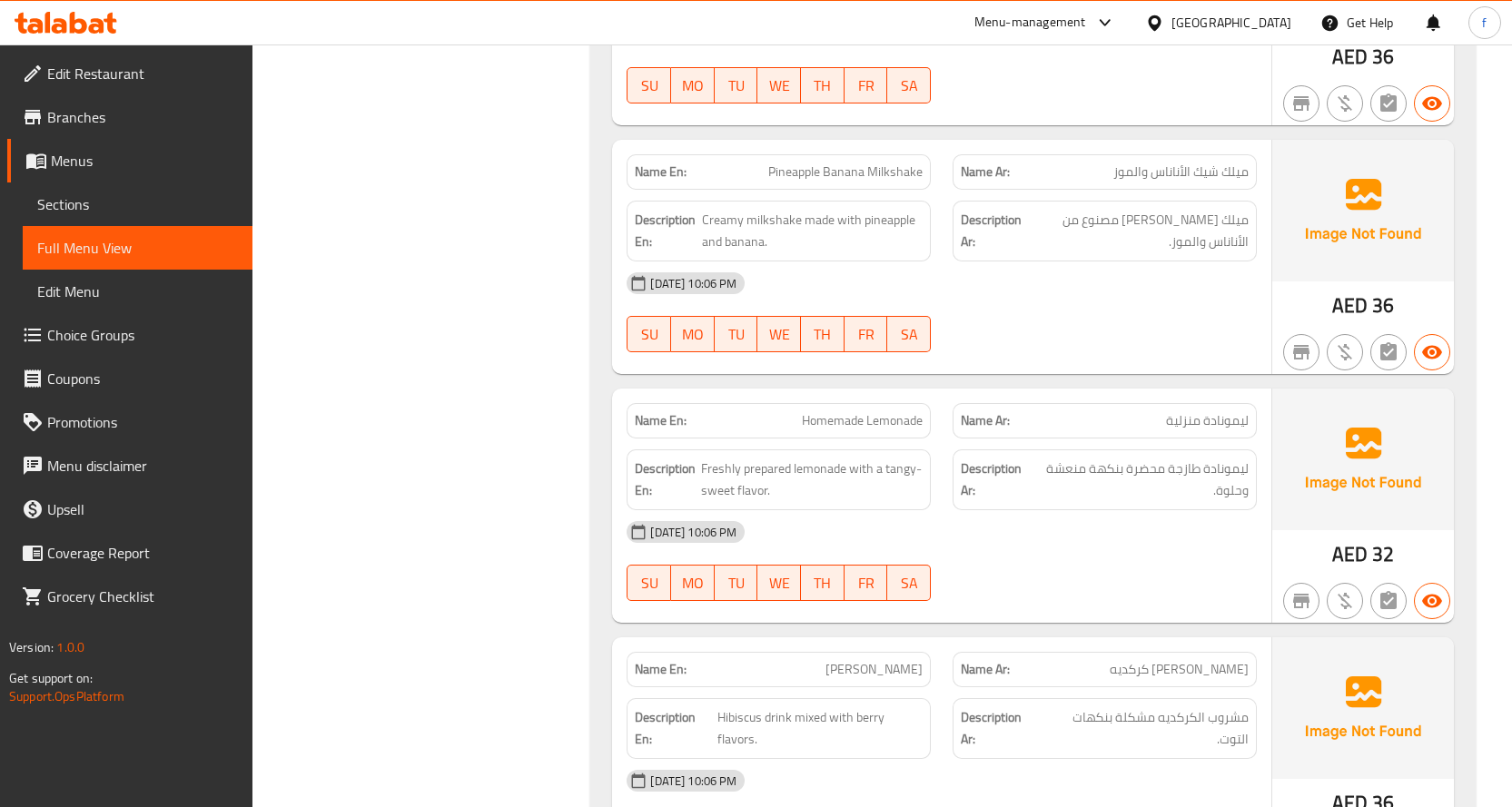
click at [1261, 392] on div "Name Ar: ليمونادة منزلية" at bounding box center [1104, 421] width 326 height 57
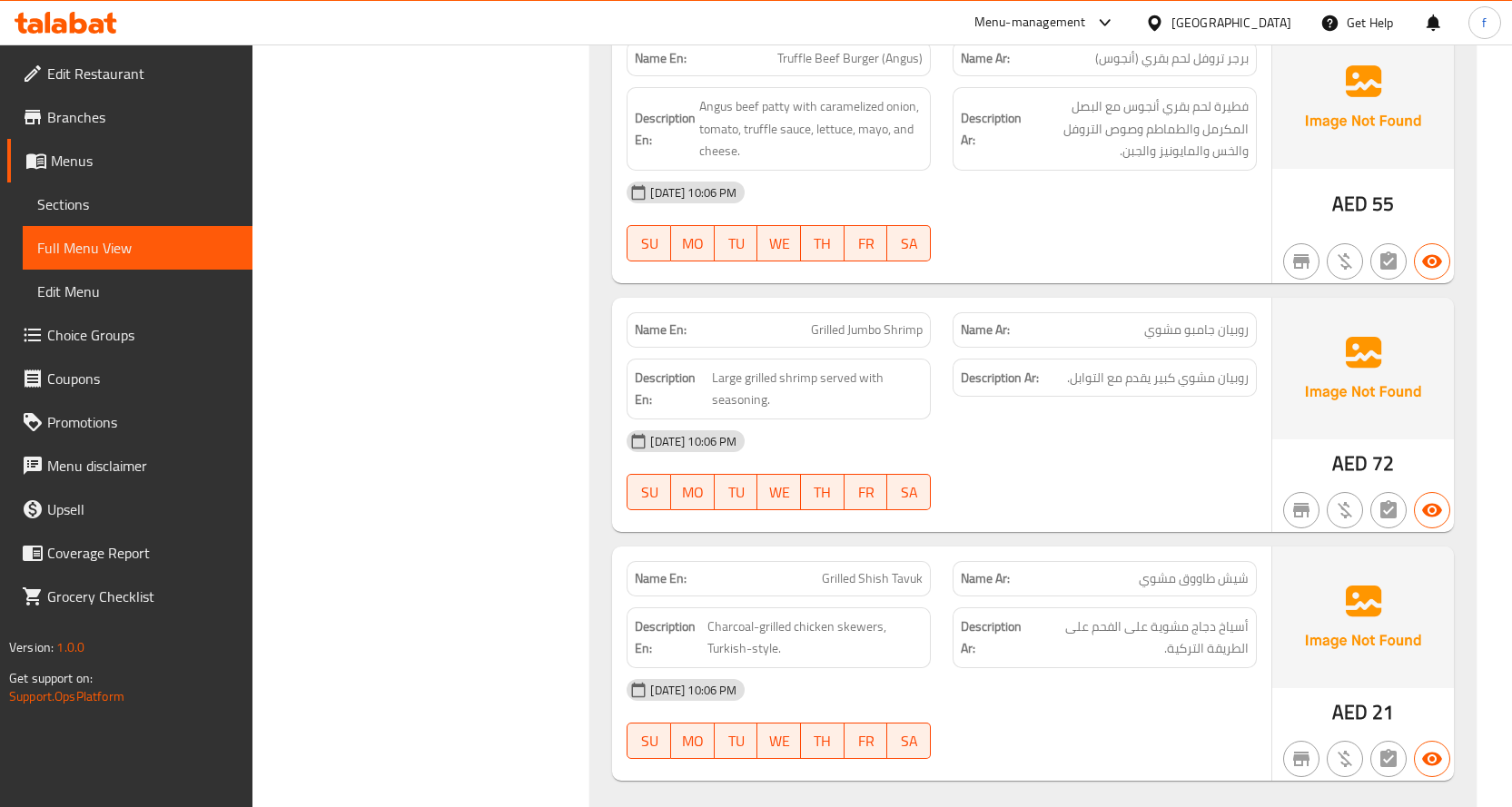
scroll to position [28894, 0]
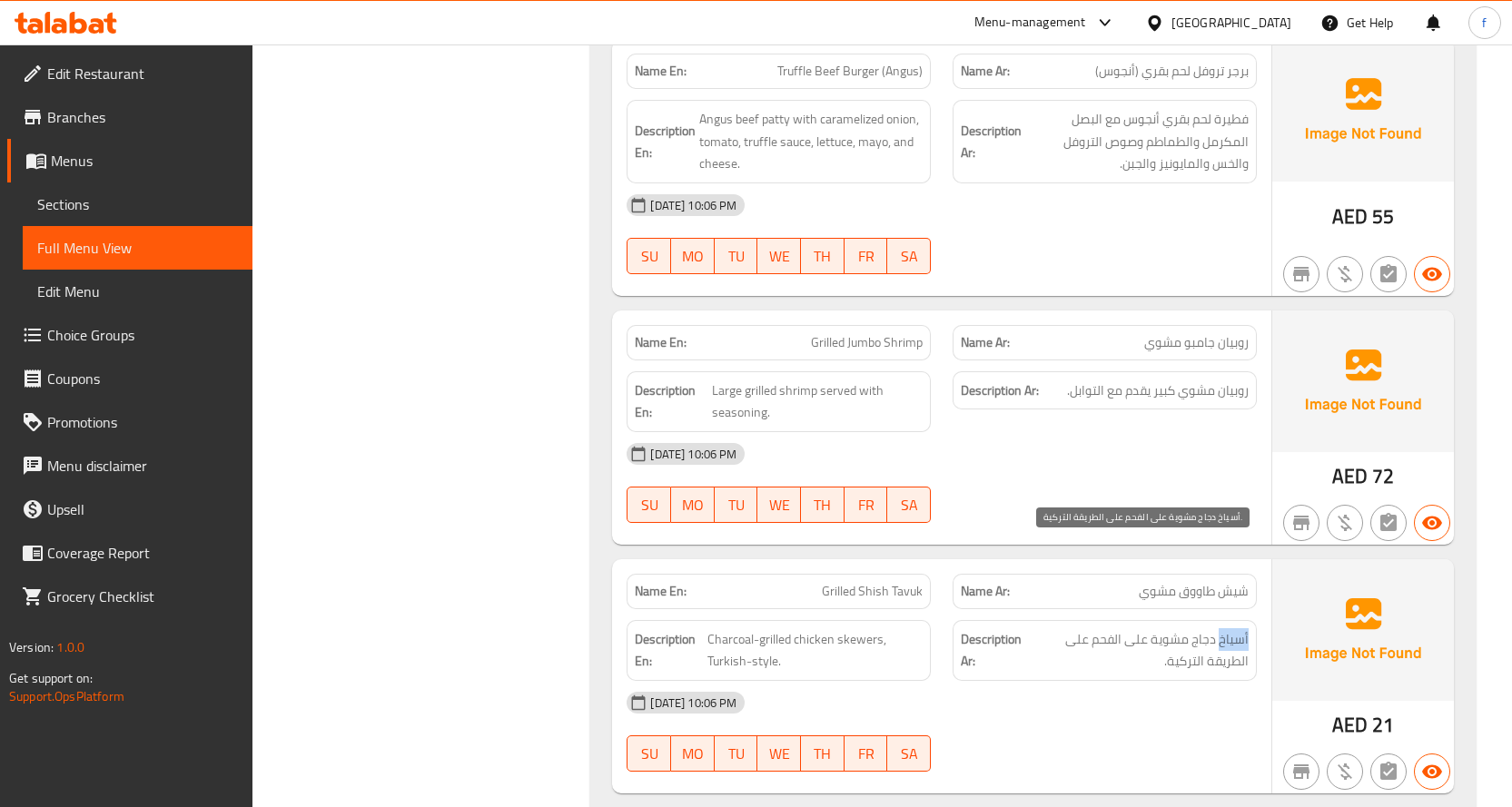
drag, startPoint x: 1223, startPoint y: 551, endPoint x: 1270, endPoint y: 548, distance: 47.1
click at [1270, 560] on div "Name En: Grilled Shish Tavuk Name Ar: شيش طاووق مشوي Description En: Charcoal-g…" at bounding box center [941, 677] width 659 height 235
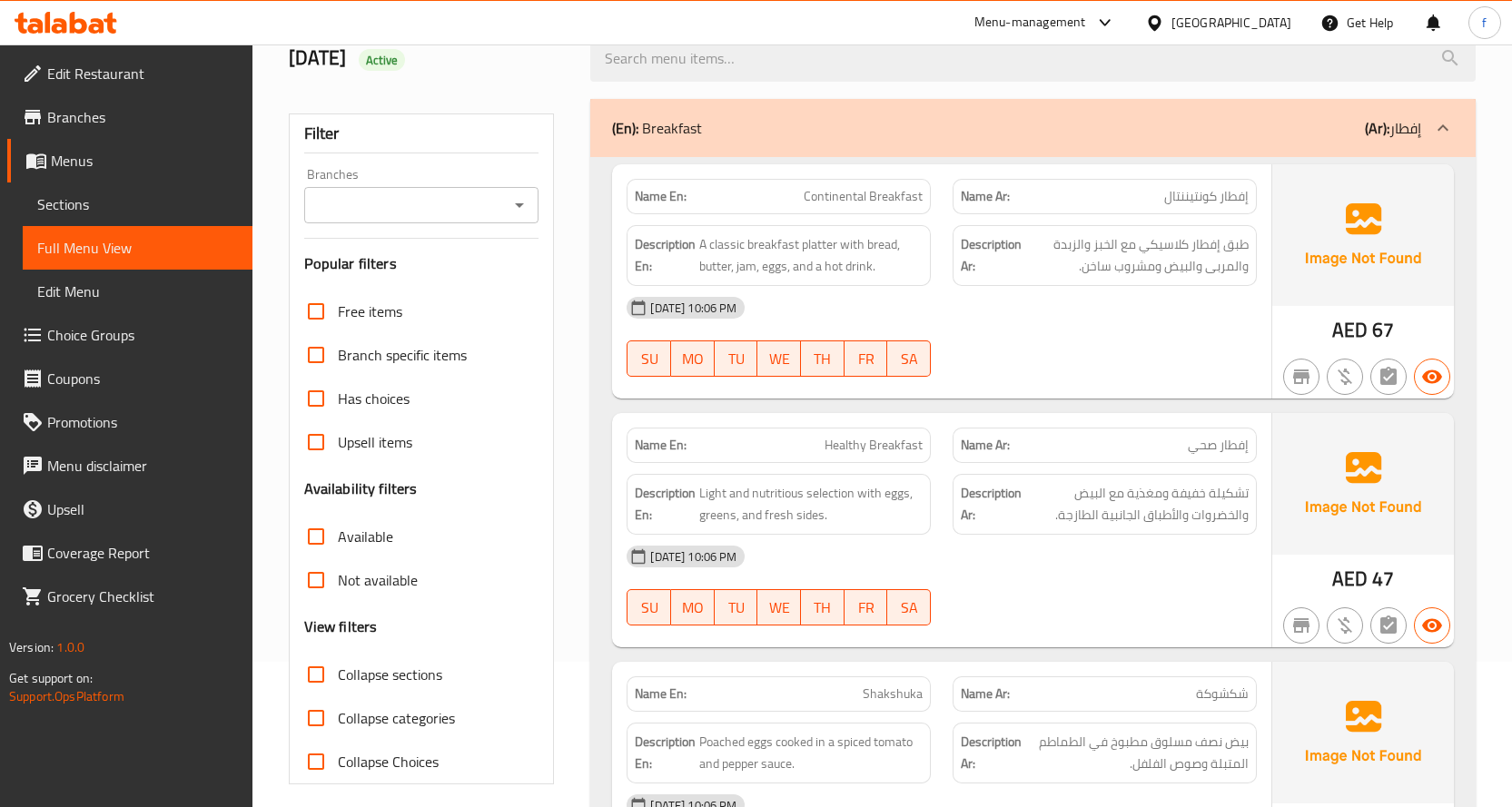
scroll to position [0, 0]
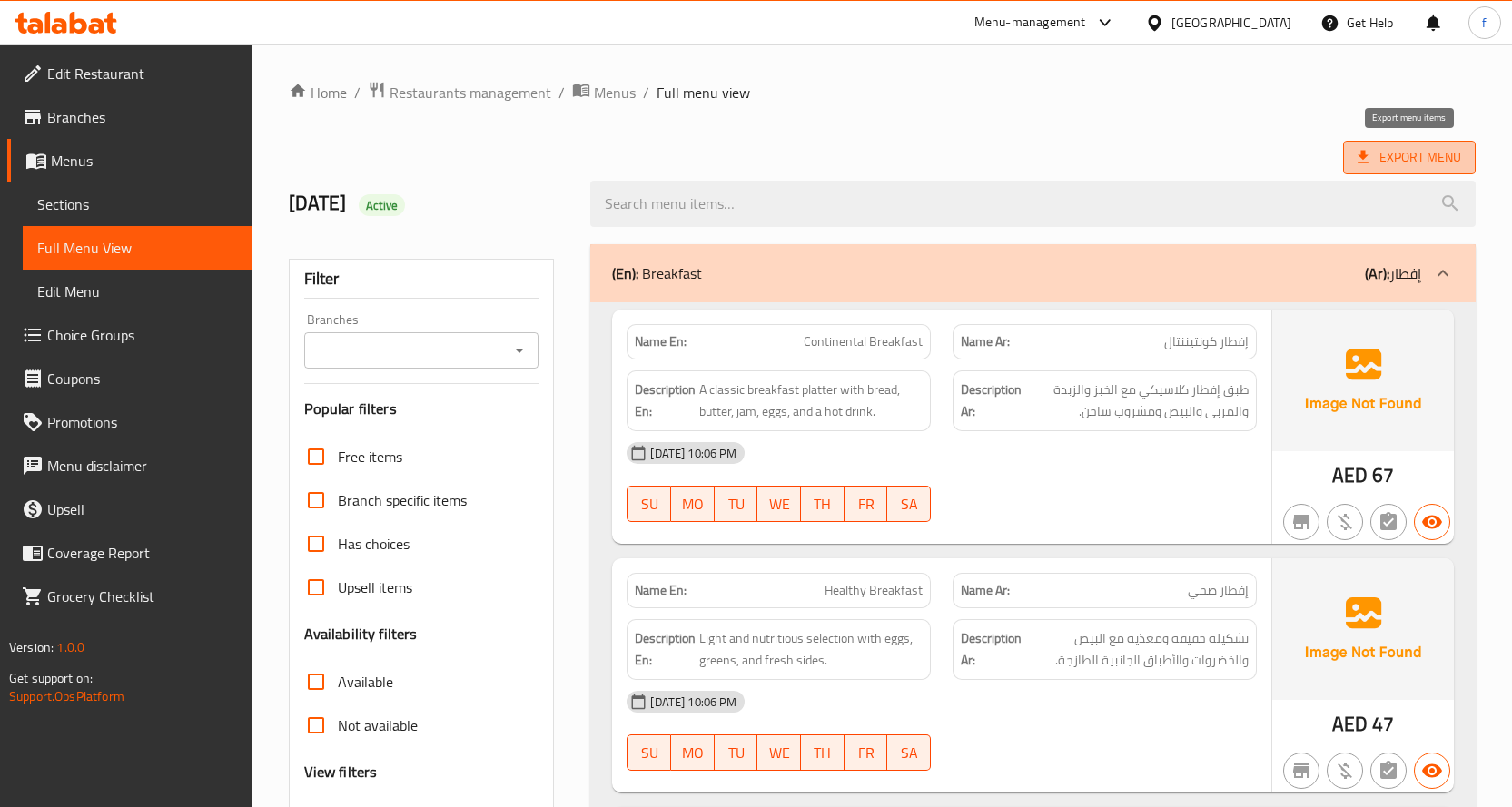
click at [1395, 155] on span "Export Menu" at bounding box center [1410, 157] width 103 height 22
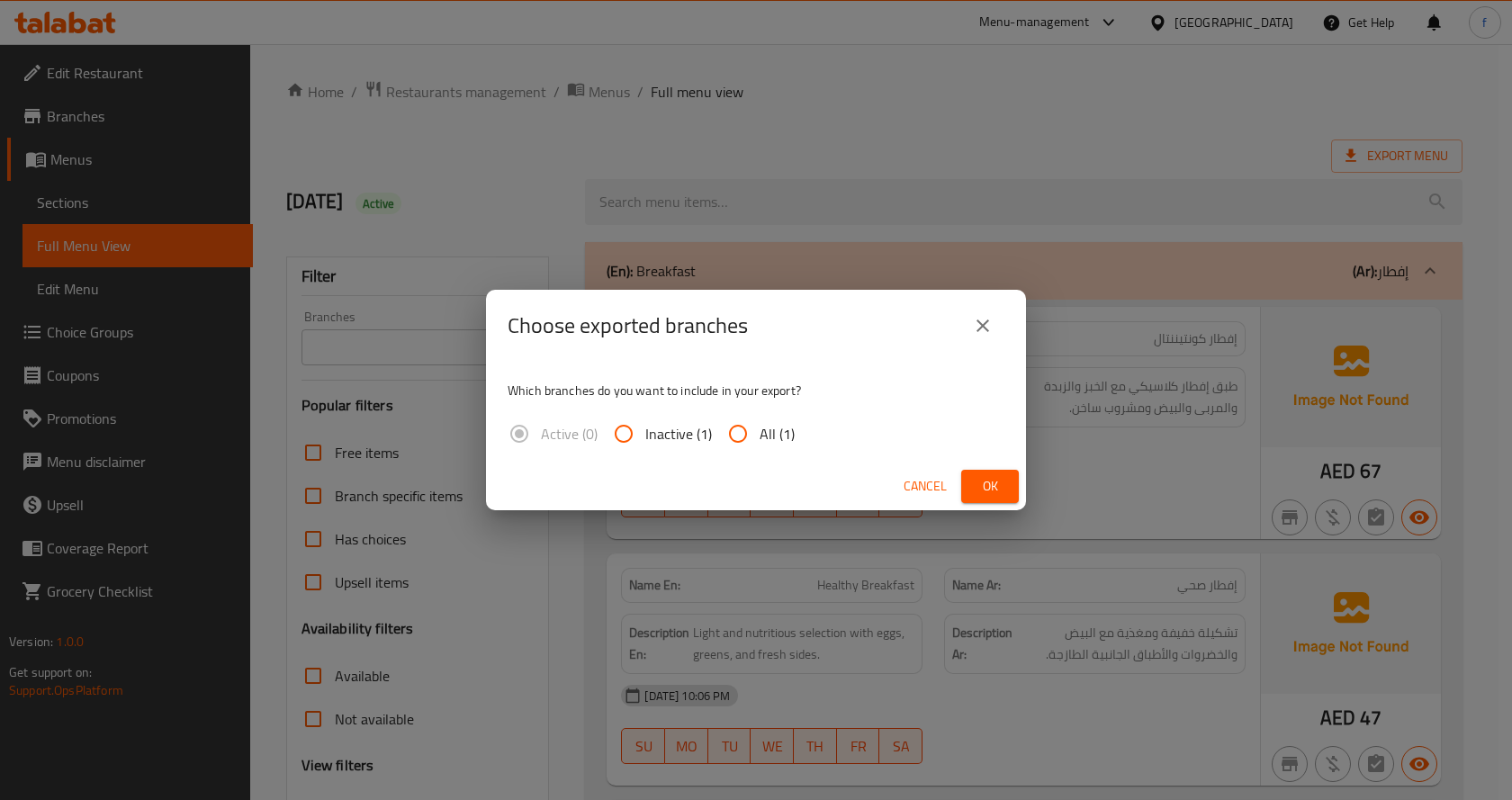
click at [750, 428] on input "All (1)" at bounding box center [738, 433] width 43 height 43
radio input "true"
click at [987, 480] on span "Ok" at bounding box center [990, 486] width 29 height 22
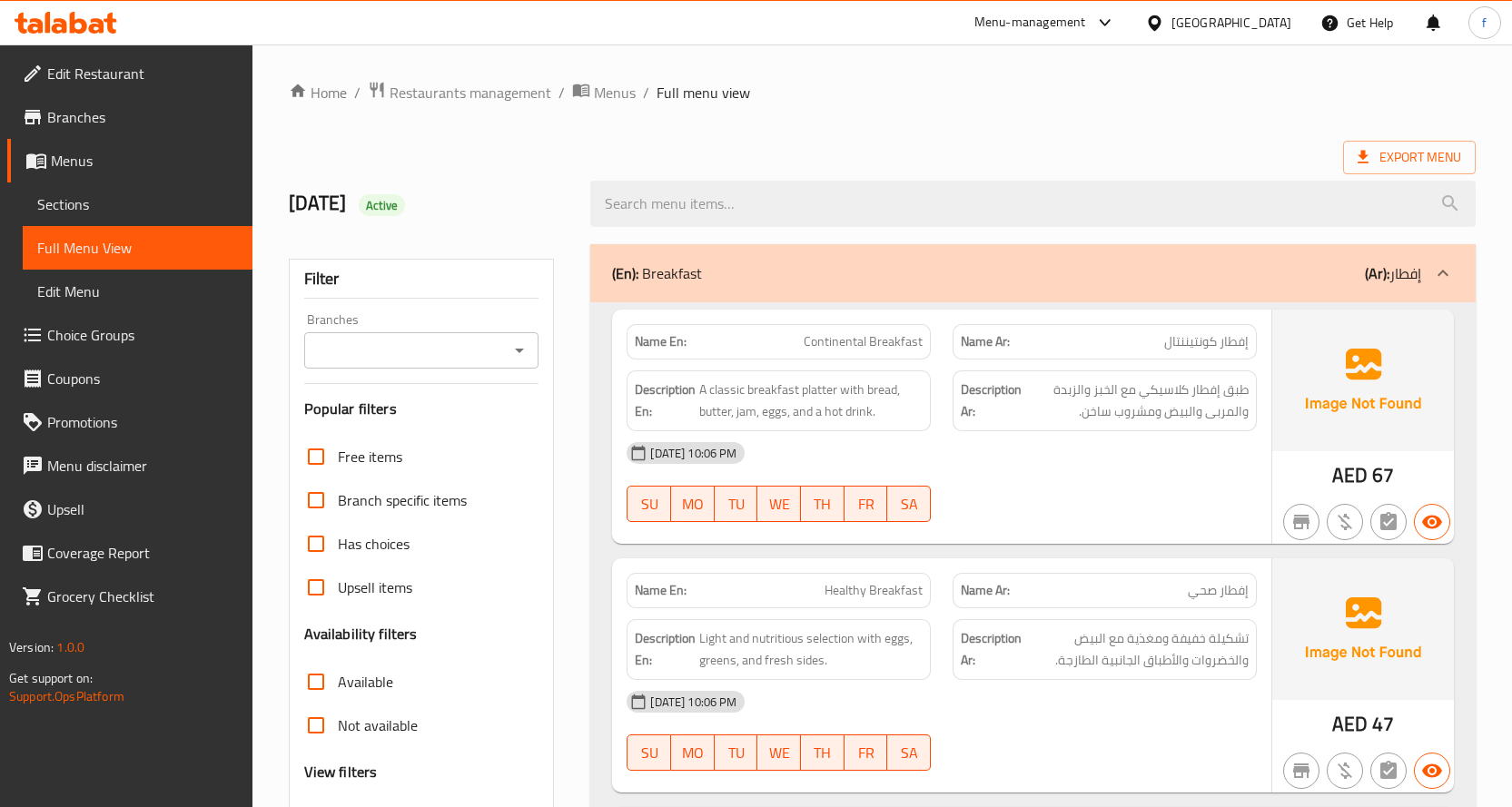
click at [151, 203] on span "Sections" at bounding box center [137, 204] width 201 height 21
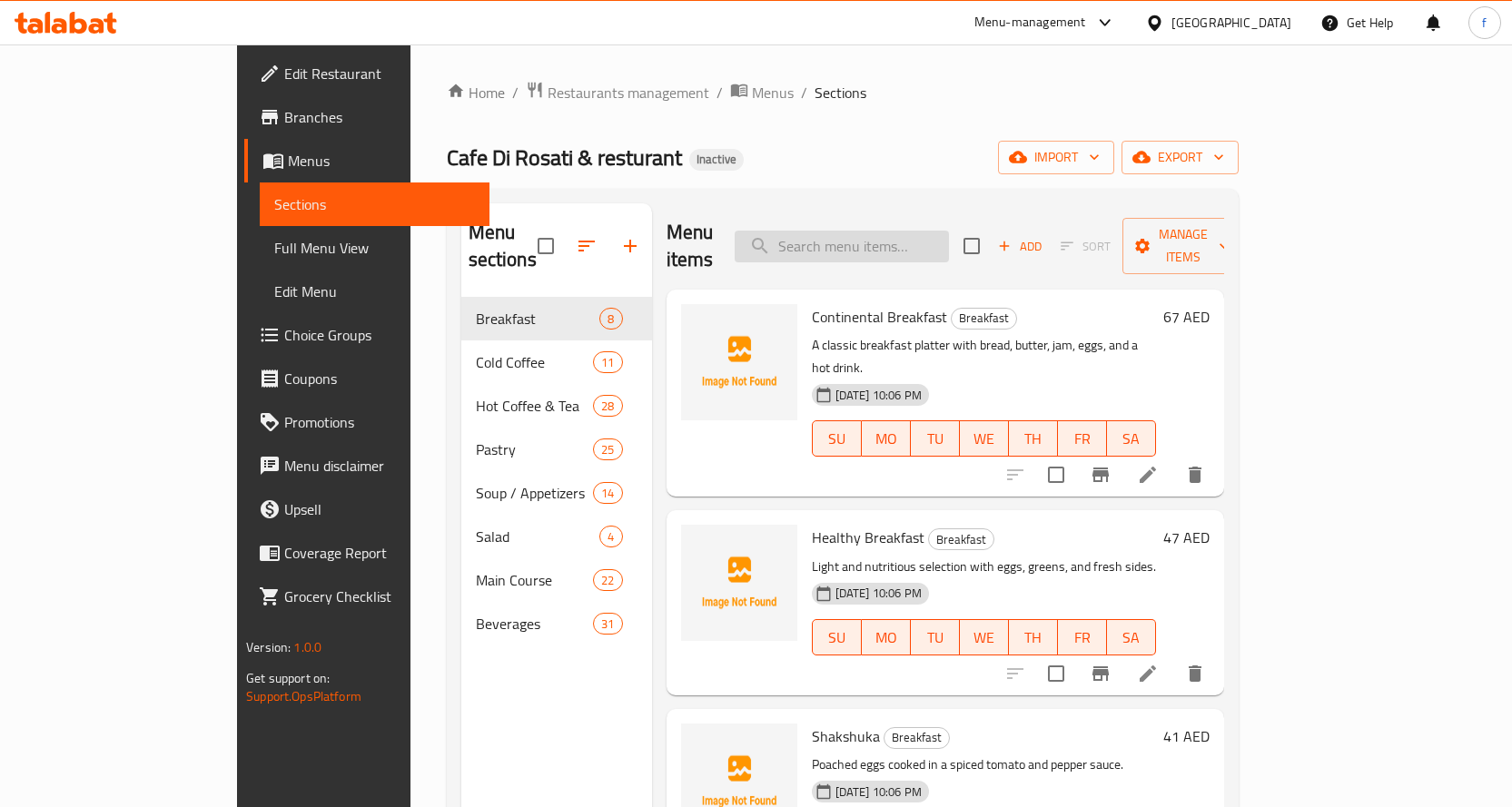
click at [949, 242] on input "search" at bounding box center [842, 246] width 214 height 32
paste input "Potato Wedges"
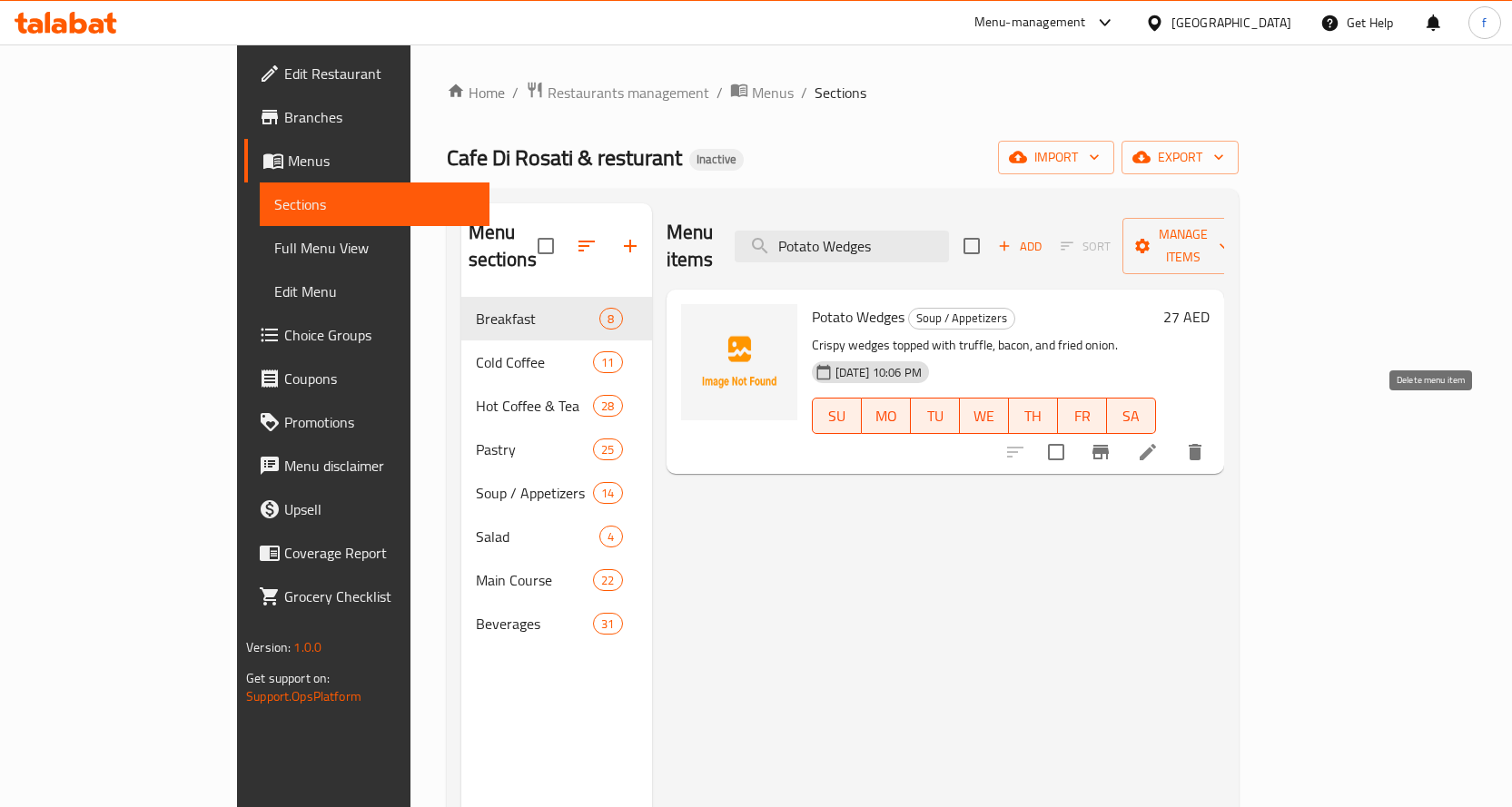
click at [1217, 430] on button "delete" at bounding box center [1195, 452] width 44 height 44
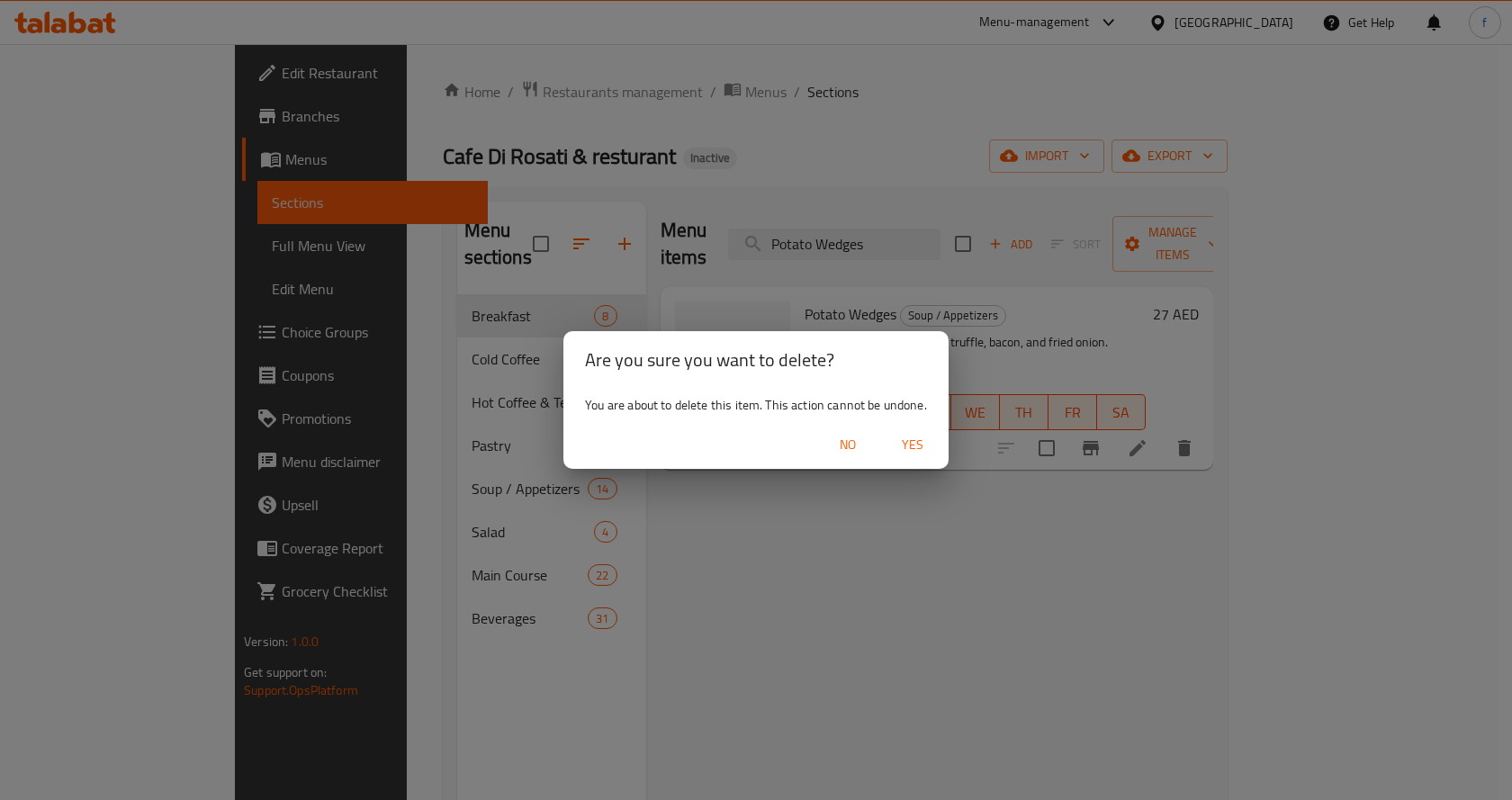
click at [906, 444] on span "Yes" at bounding box center [913, 445] width 43 height 22
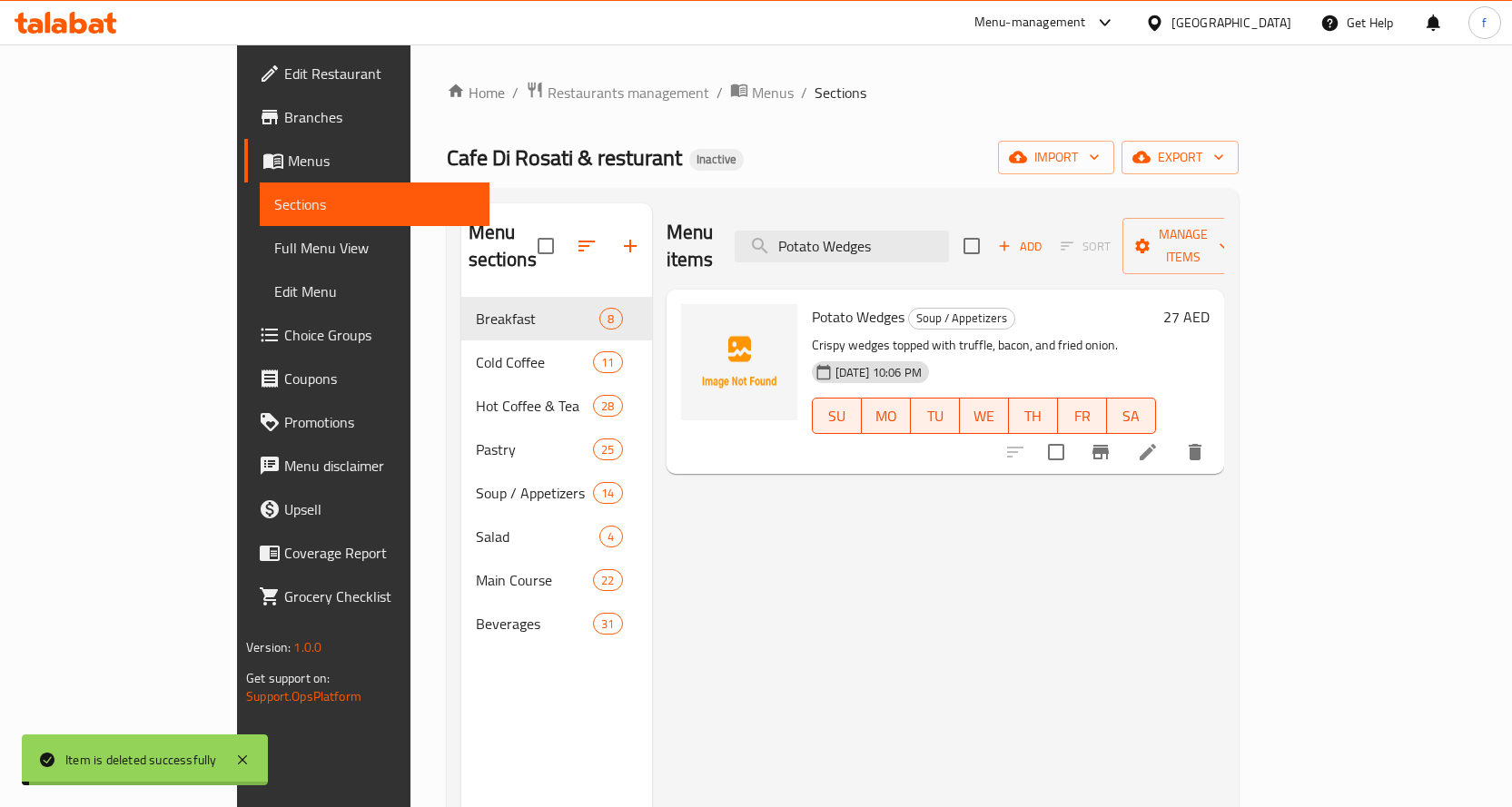
click at [934, 235] on input "Potato Wedges" at bounding box center [842, 246] width 214 height 32
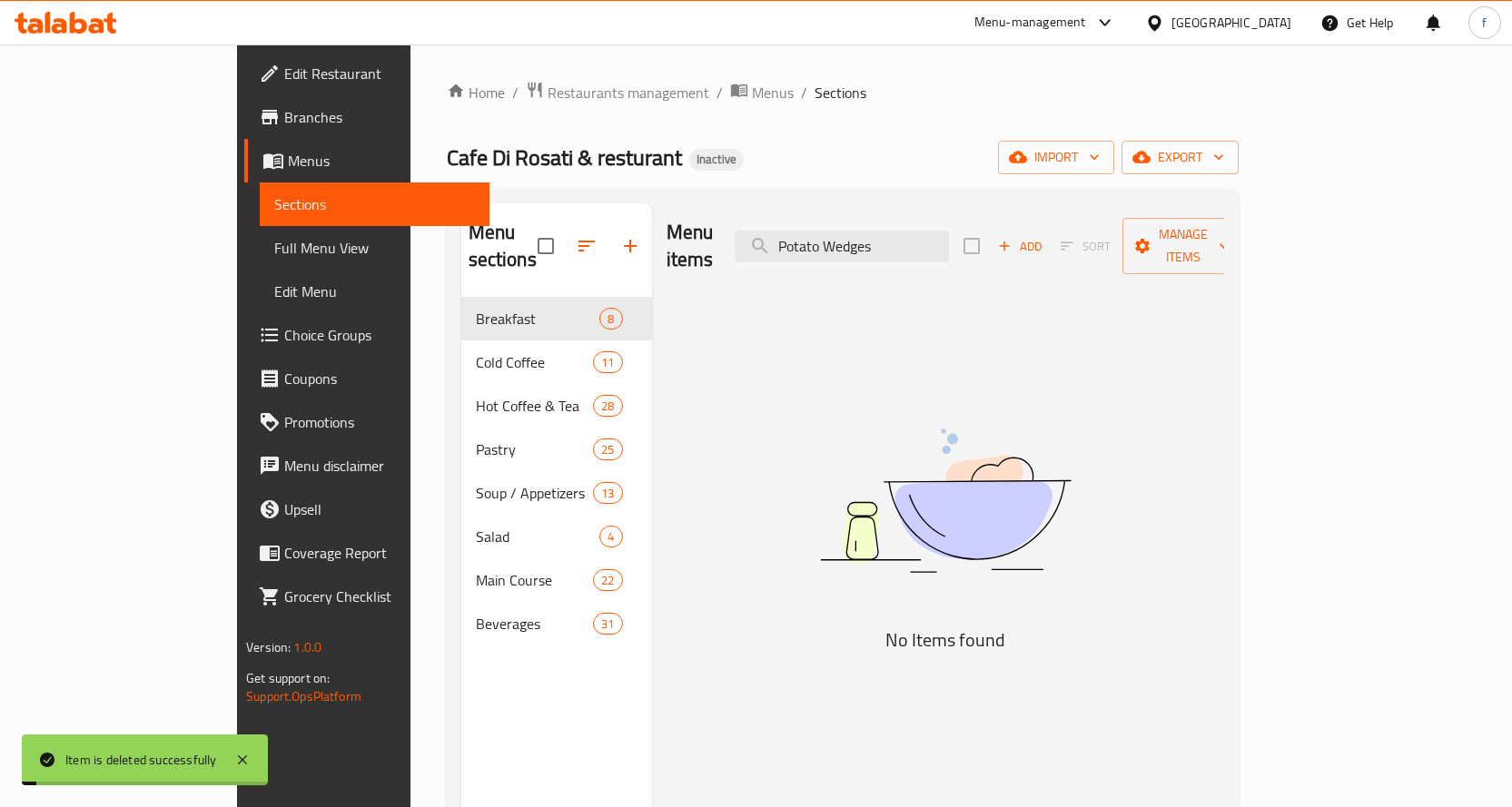
click at [934, 235] on input "Potato Wedges" at bounding box center [842, 246] width 214 height 32
paste input "Vanilla Ice Cream"
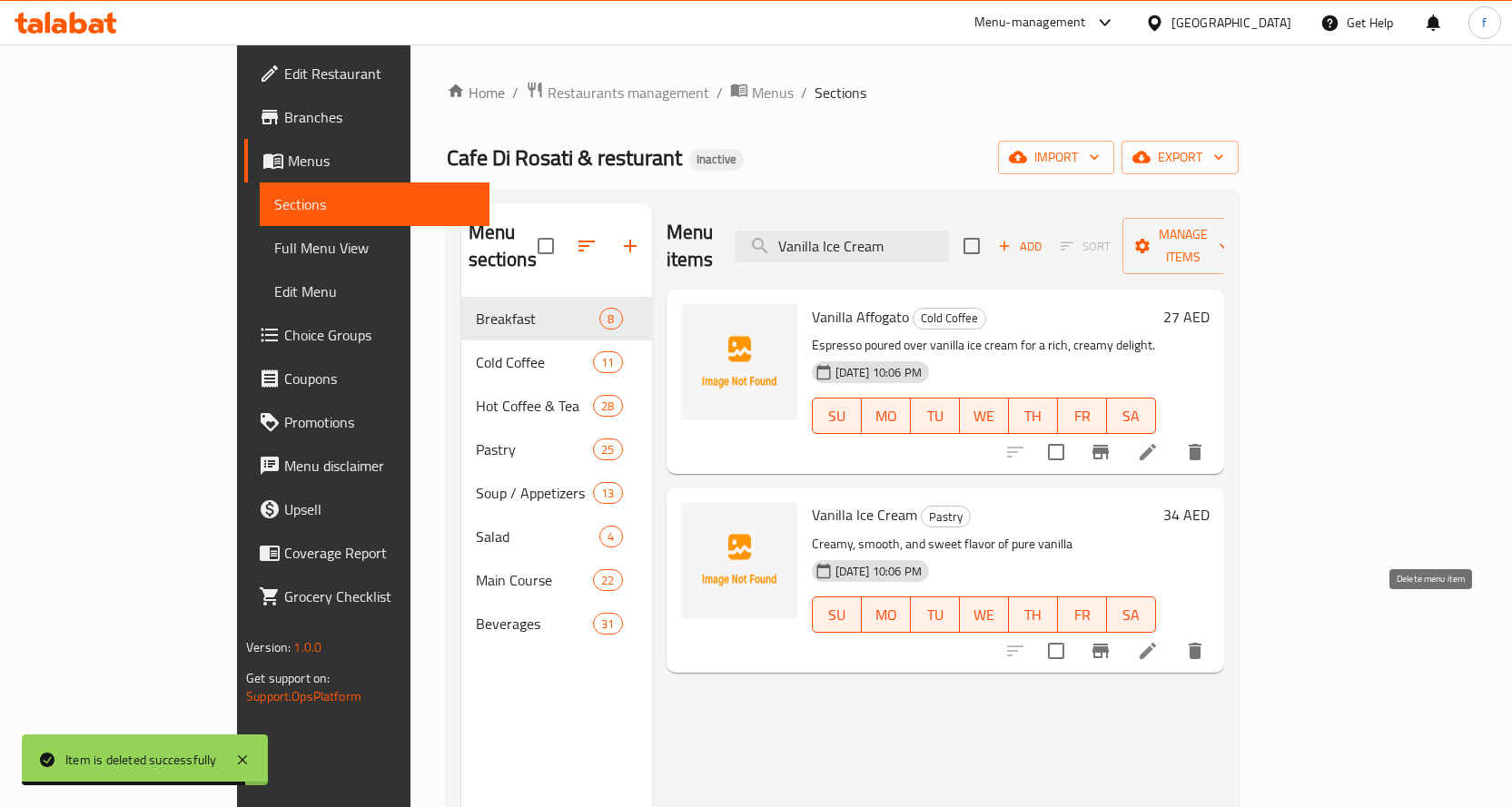
type input "Vanilla Ice Cream"
click at [1201, 643] on icon "delete" at bounding box center [1195, 651] width 13 height 17
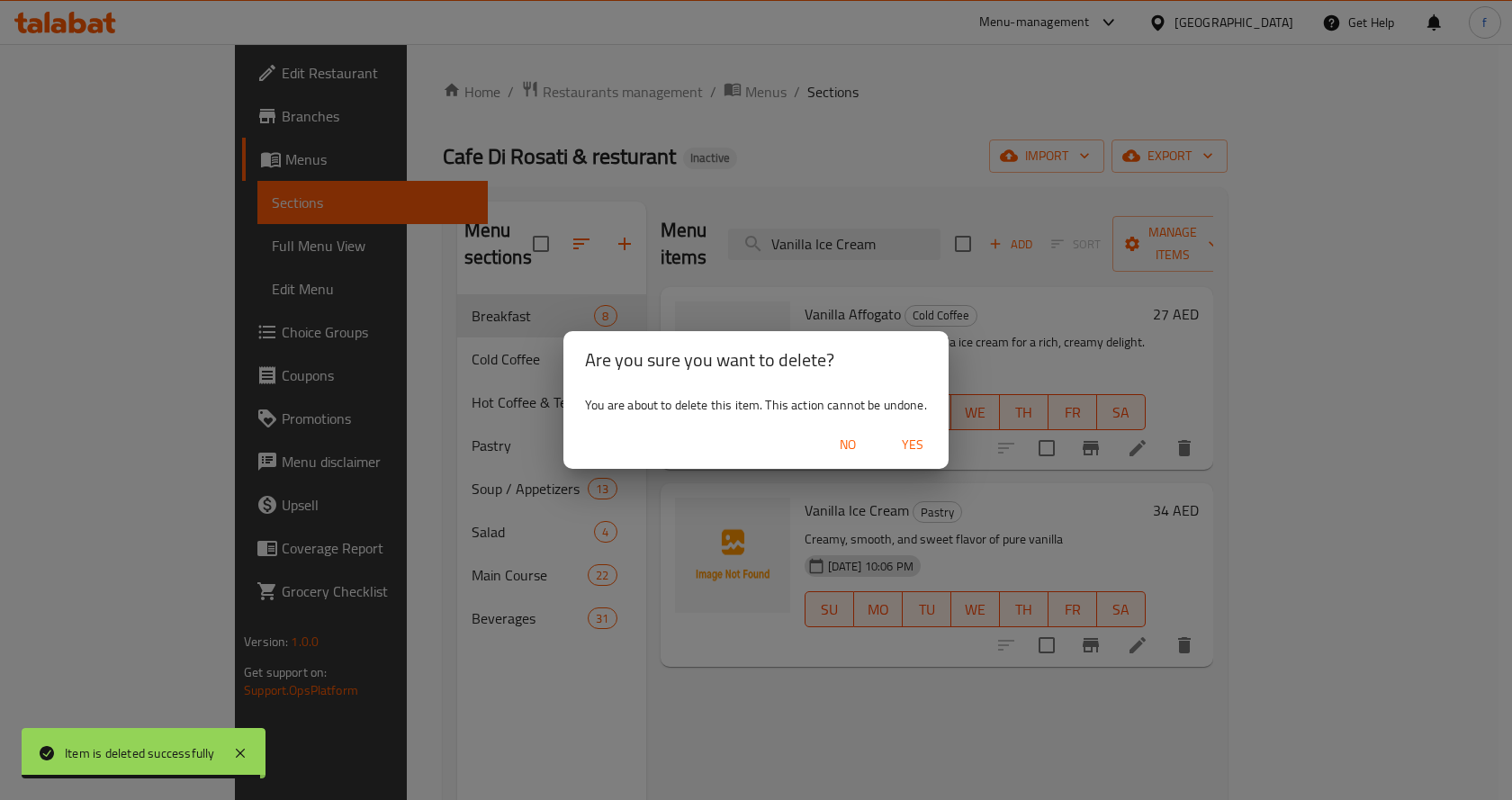
click at [921, 452] on span "Yes" at bounding box center [913, 445] width 43 height 22
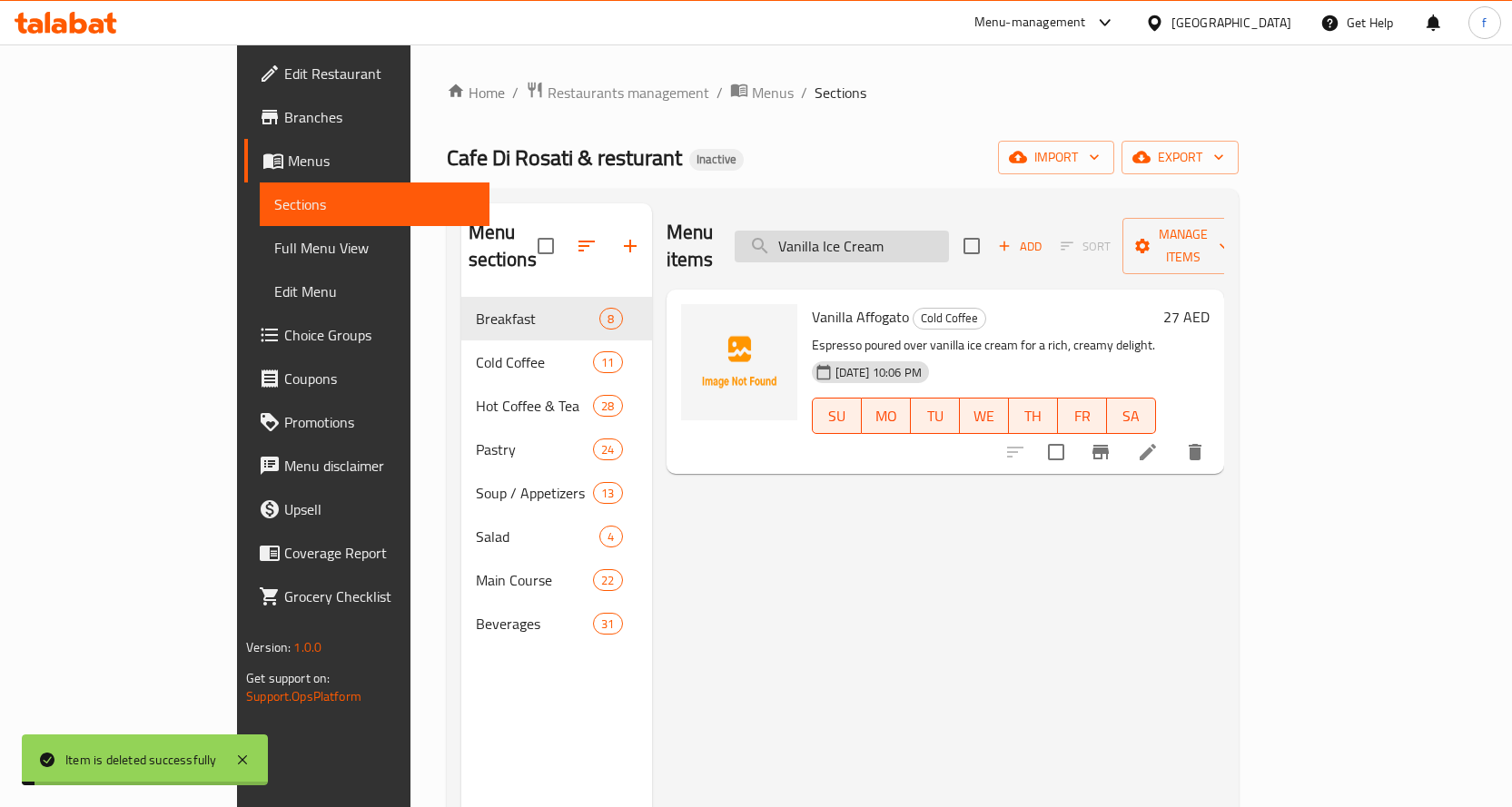
click at [924, 237] on input "Vanilla Ice Cream" at bounding box center [842, 246] width 214 height 32
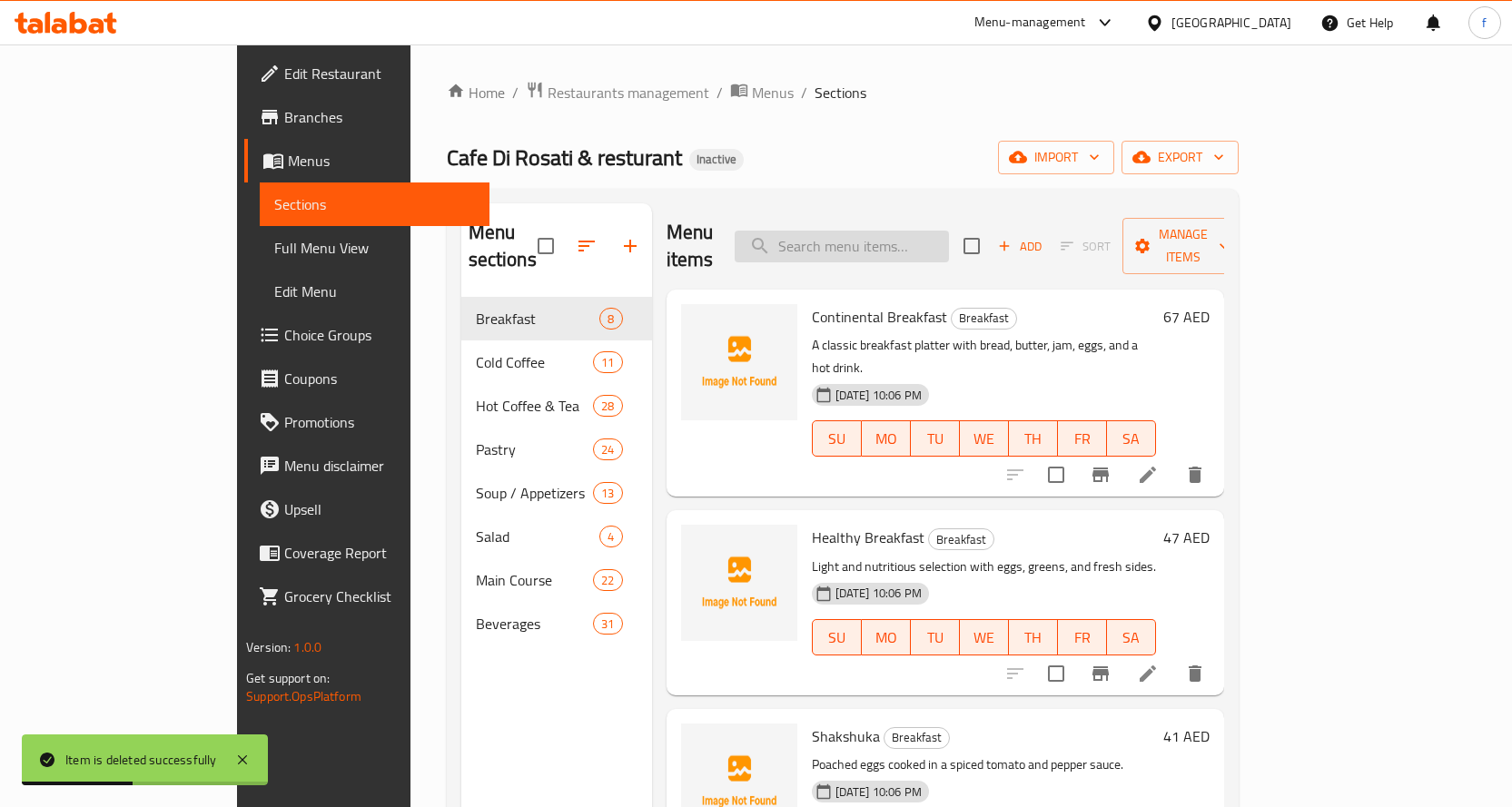
paste input "Simit Meal"
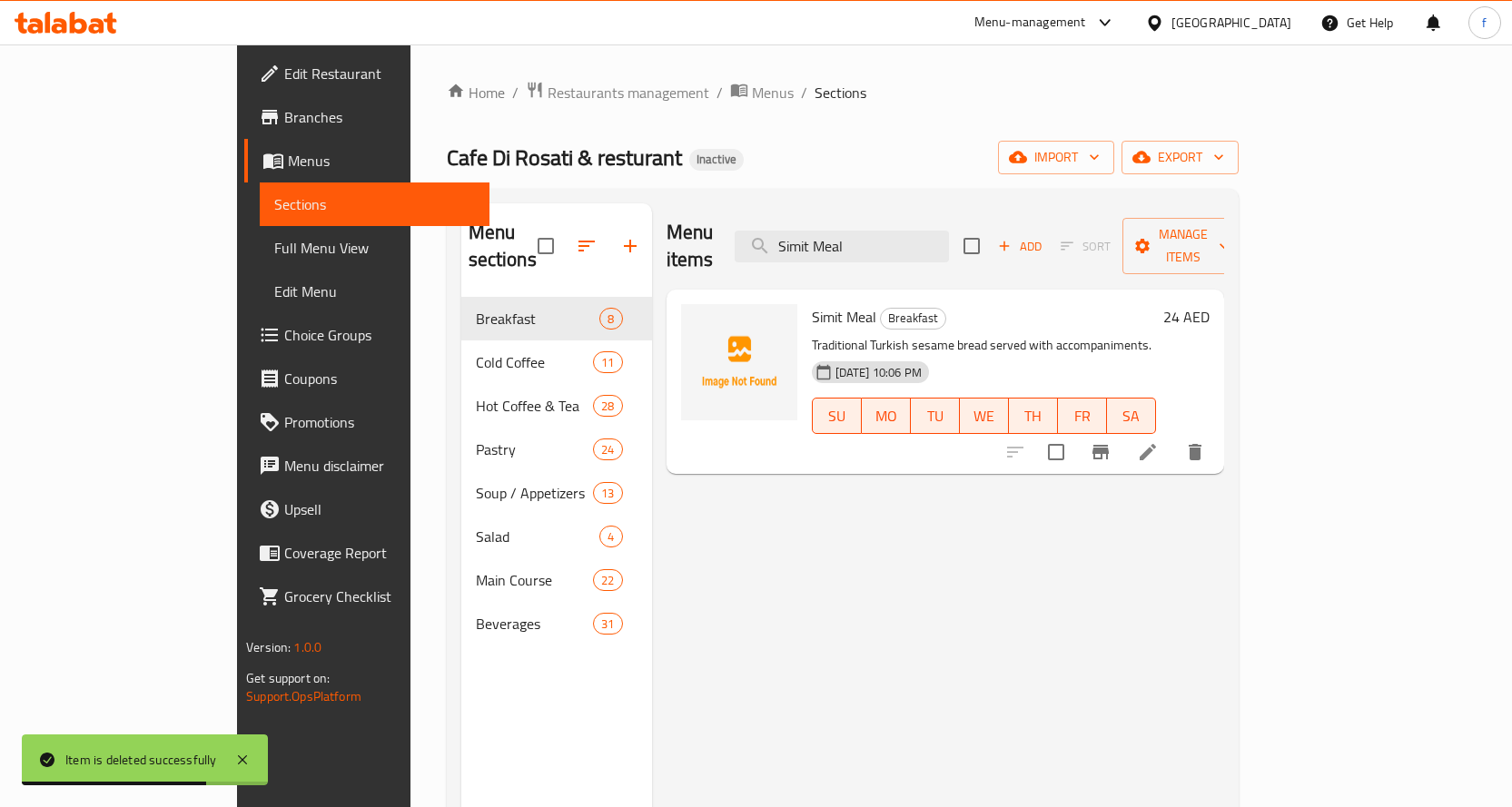
type input "Simit Meal"
drag, startPoint x: 974, startPoint y: 323, endPoint x: 1109, endPoint y: 323, distance: 135.0
click at [1109, 334] on p "Traditional Turkish sesame bread served with accompaniments." at bounding box center [984, 345] width 345 height 22
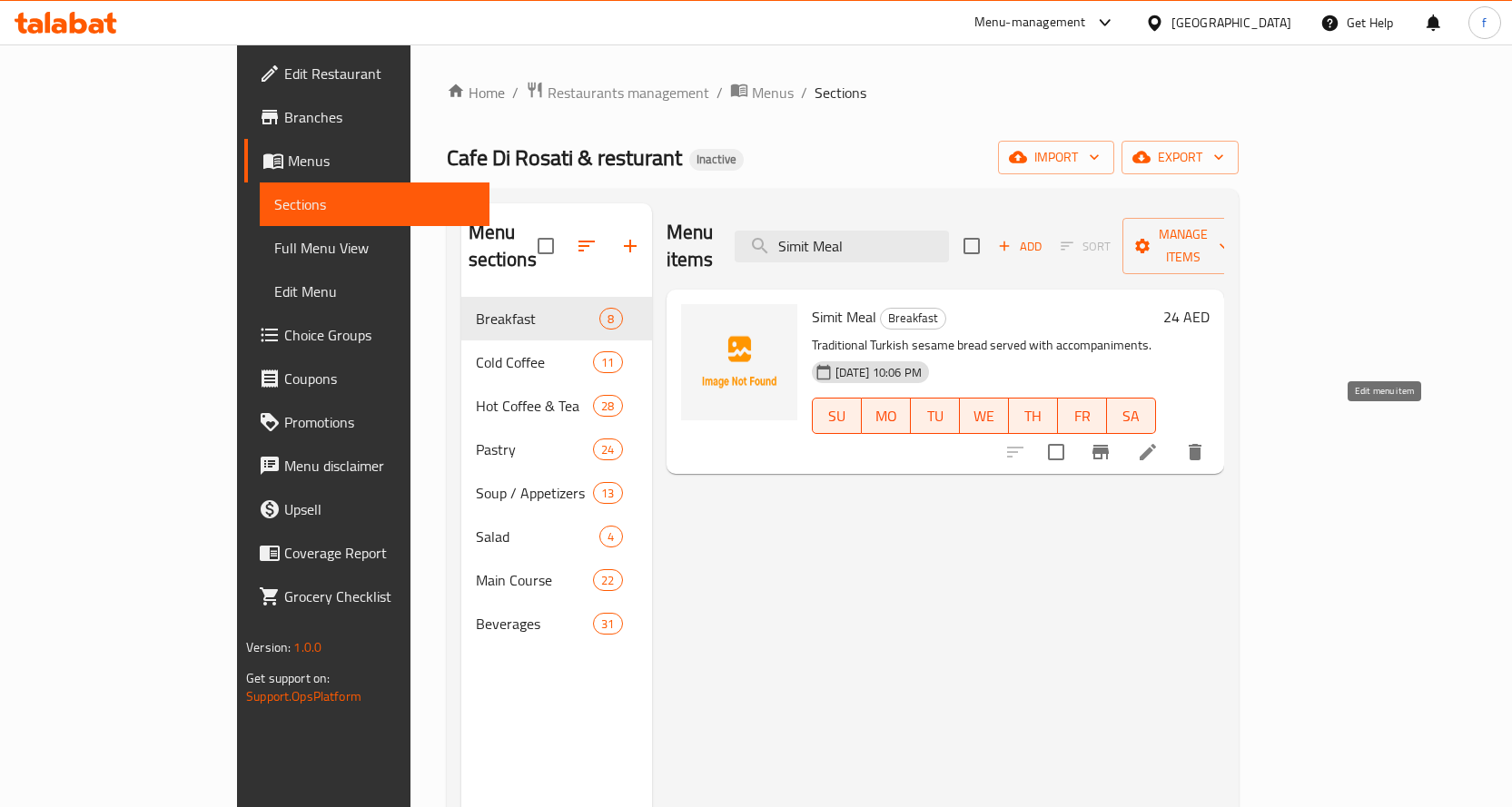
click at [1159, 441] on icon at bounding box center [1148, 452] width 21 height 21
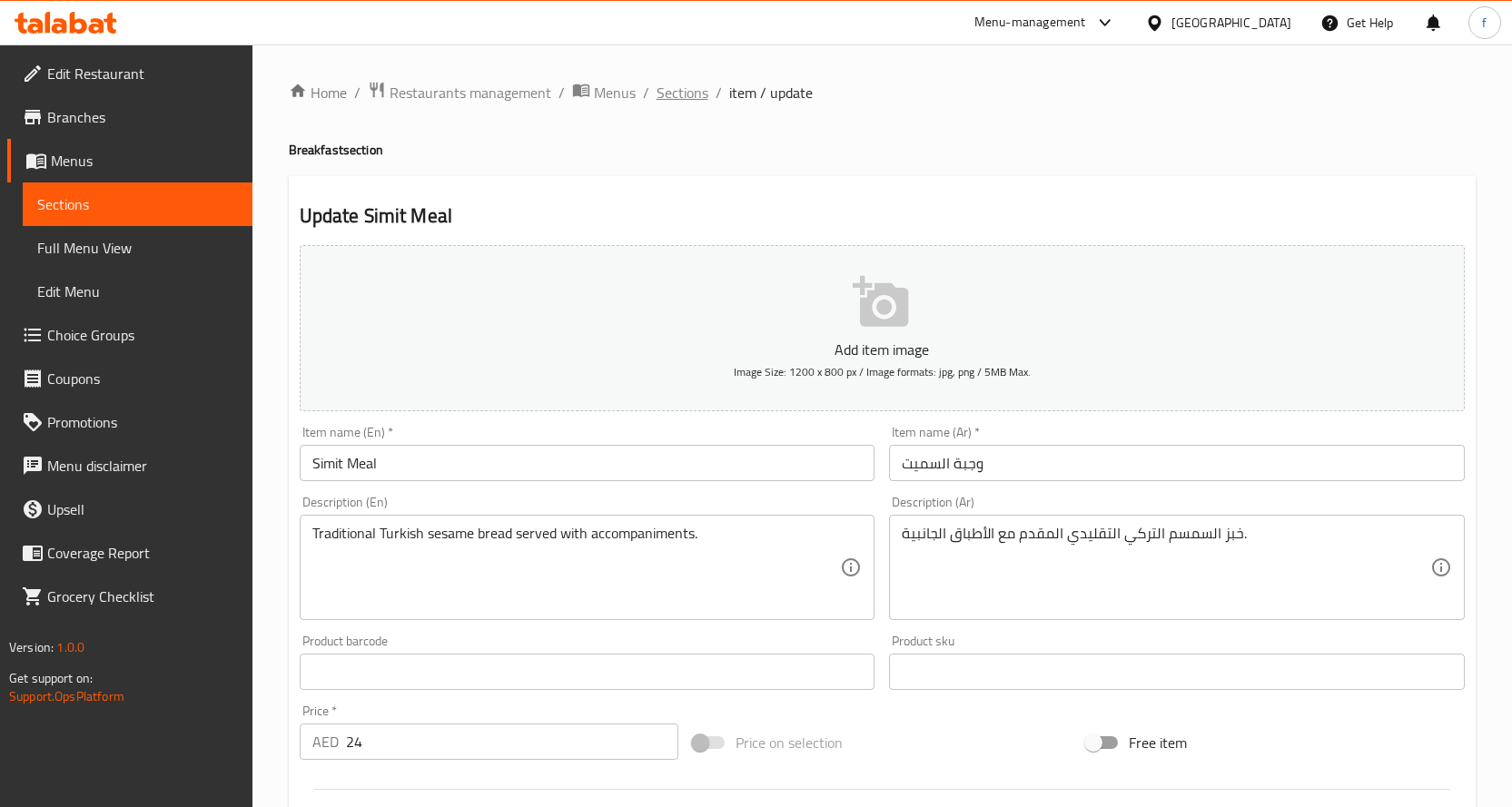
click at [669, 99] on span "Sections" at bounding box center [682, 92] width 52 height 21
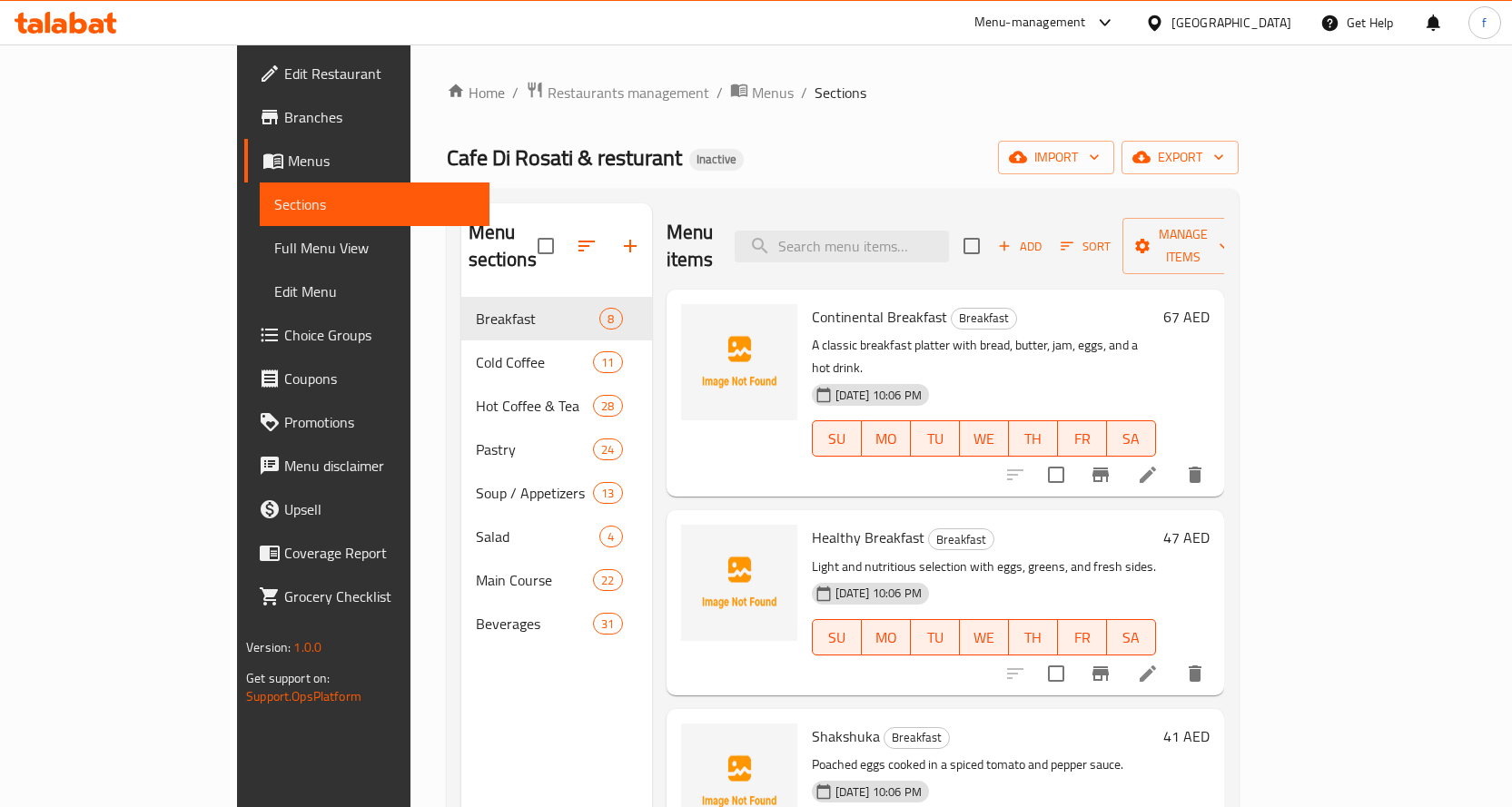
click at [275, 237] on span "Full Menu View" at bounding box center [375, 247] width 201 height 21
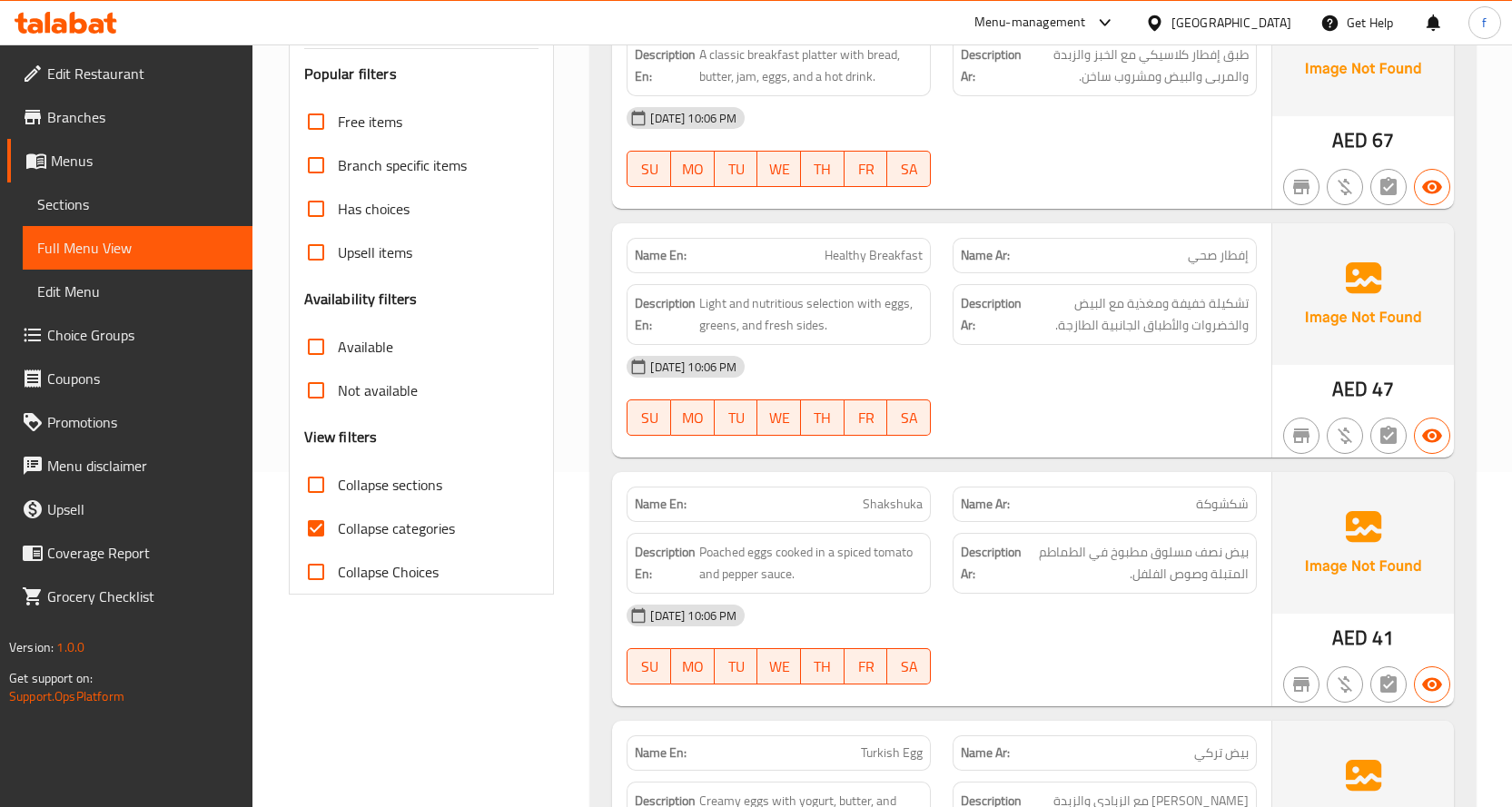
scroll to position [363, 0]
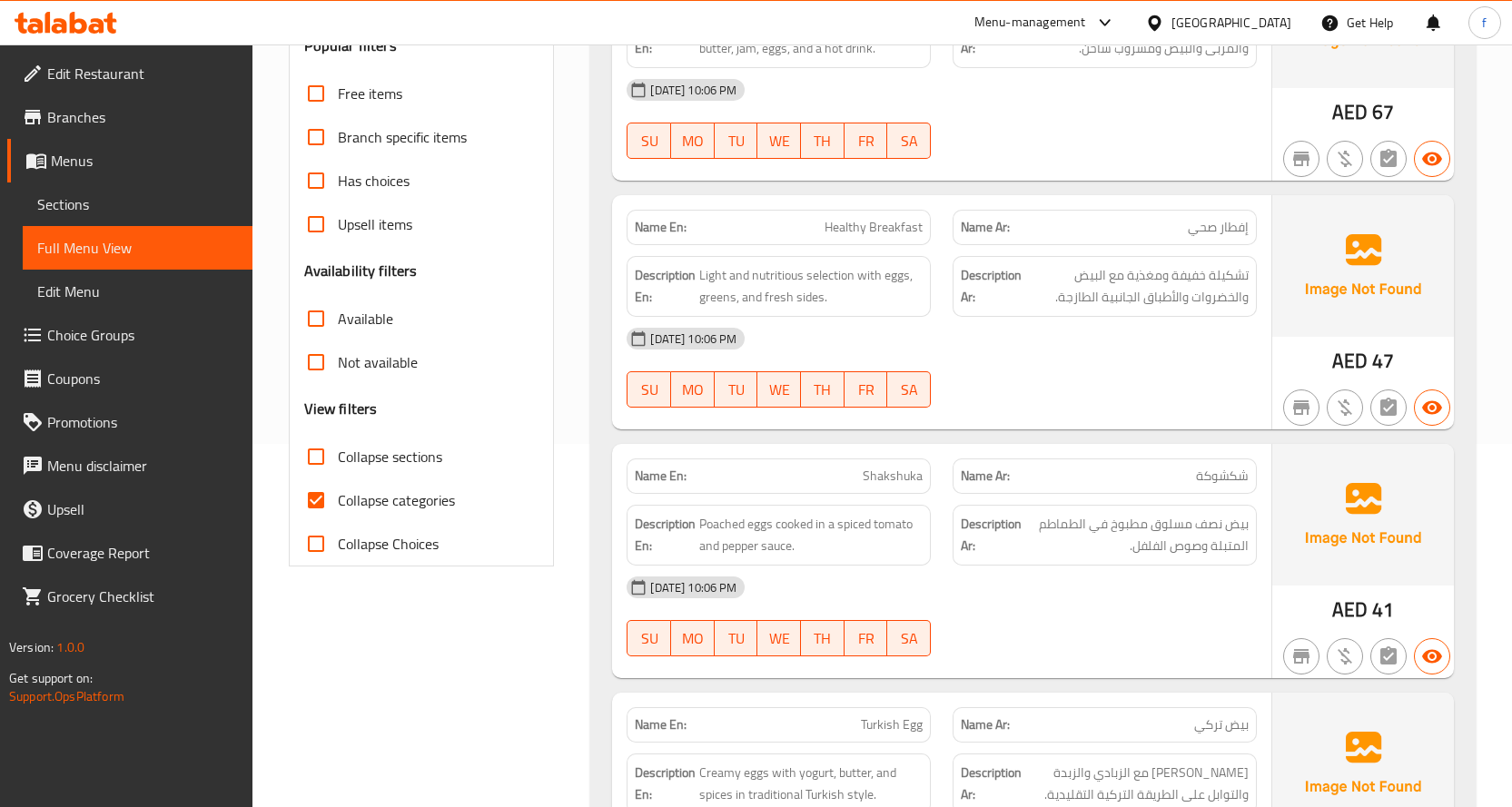
click at [316, 508] on input "Collapse categories" at bounding box center [315, 500] width 44 height 44
checkbox input "false"
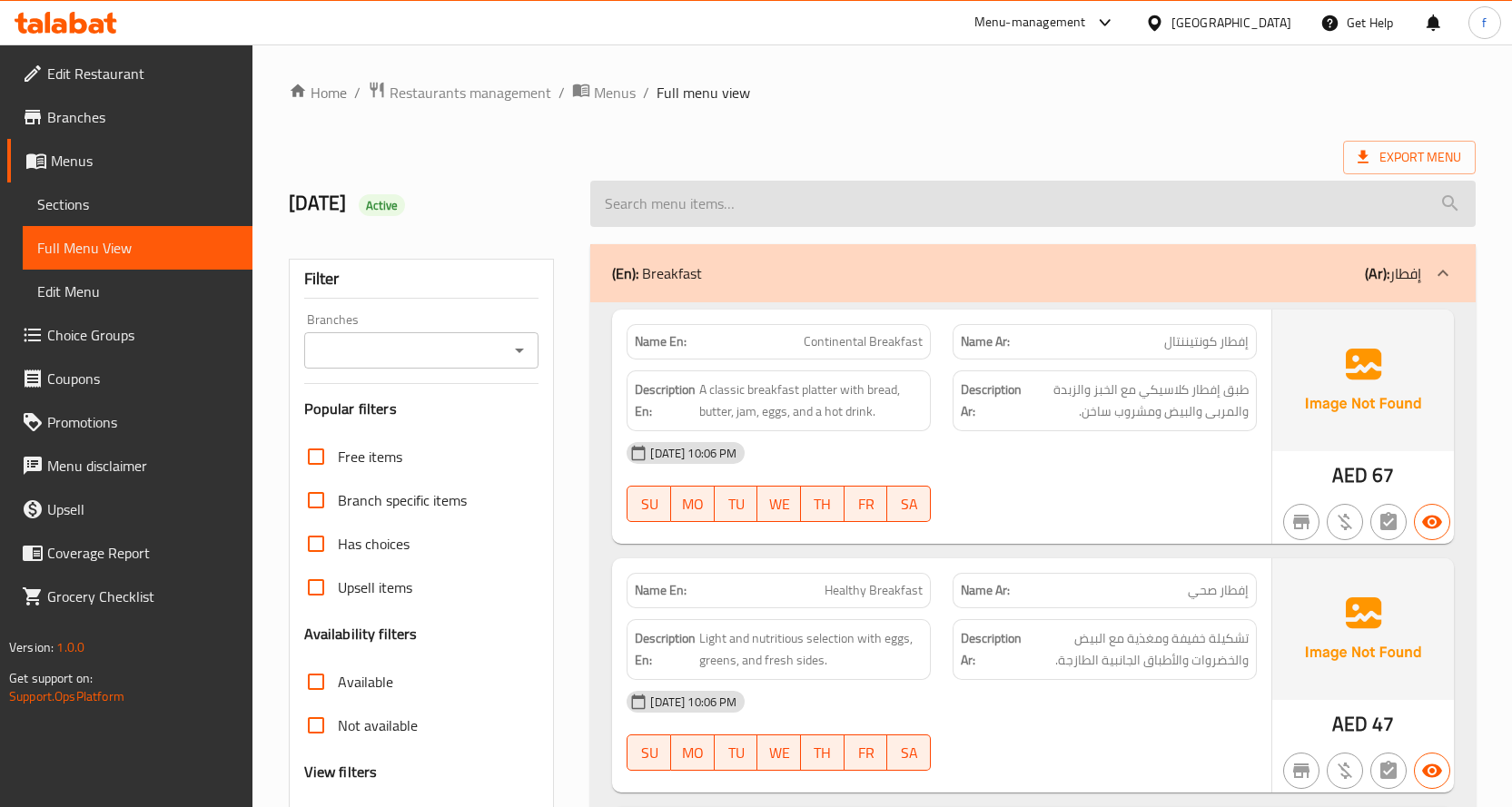
click at [911, 206] on input "search" at bounding box center [1033, 204] width 886 height 47
paste input "Vanilla Ice Cream"
type input "Vanilla Ice Cream"
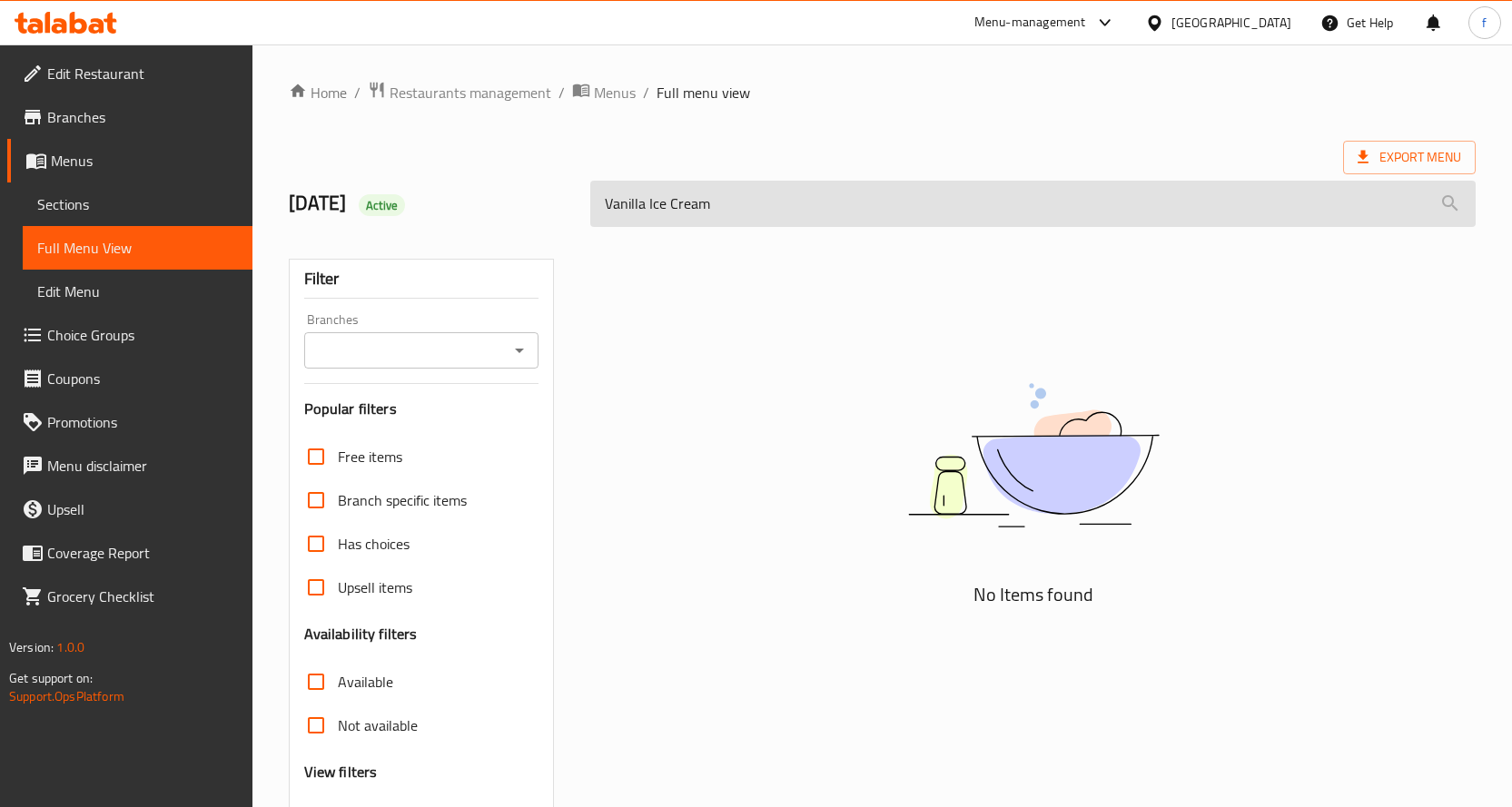
click at [1366, 210] on input "Vanilla Ice Cream" at bounding box center [1033, 204] width 886 height 47
click at [1365, 210] on input "Vanilla Ice Cream" at bounding box center [1033, 204] width 886 height 47
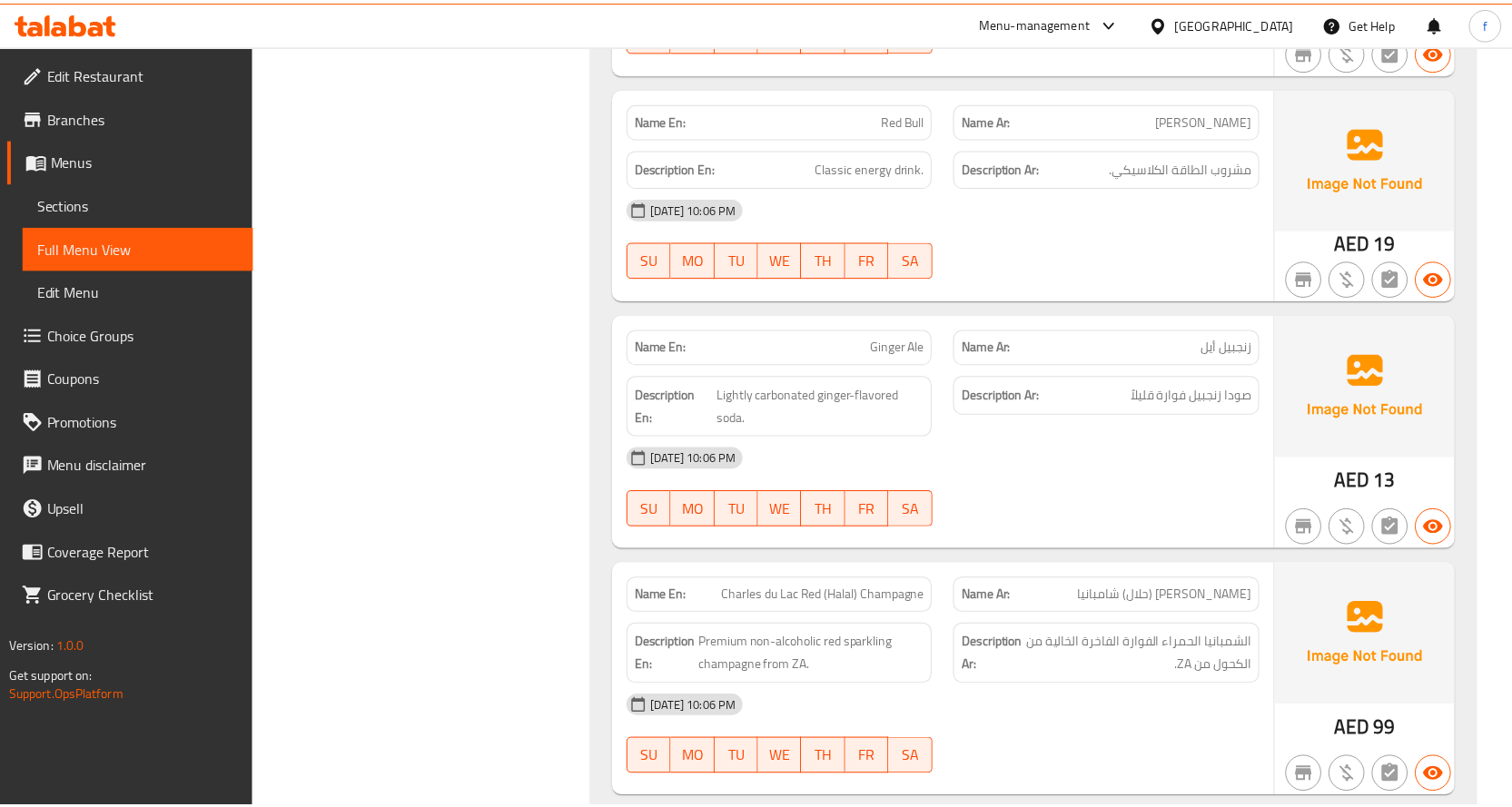
scroll to position [35839, 0]
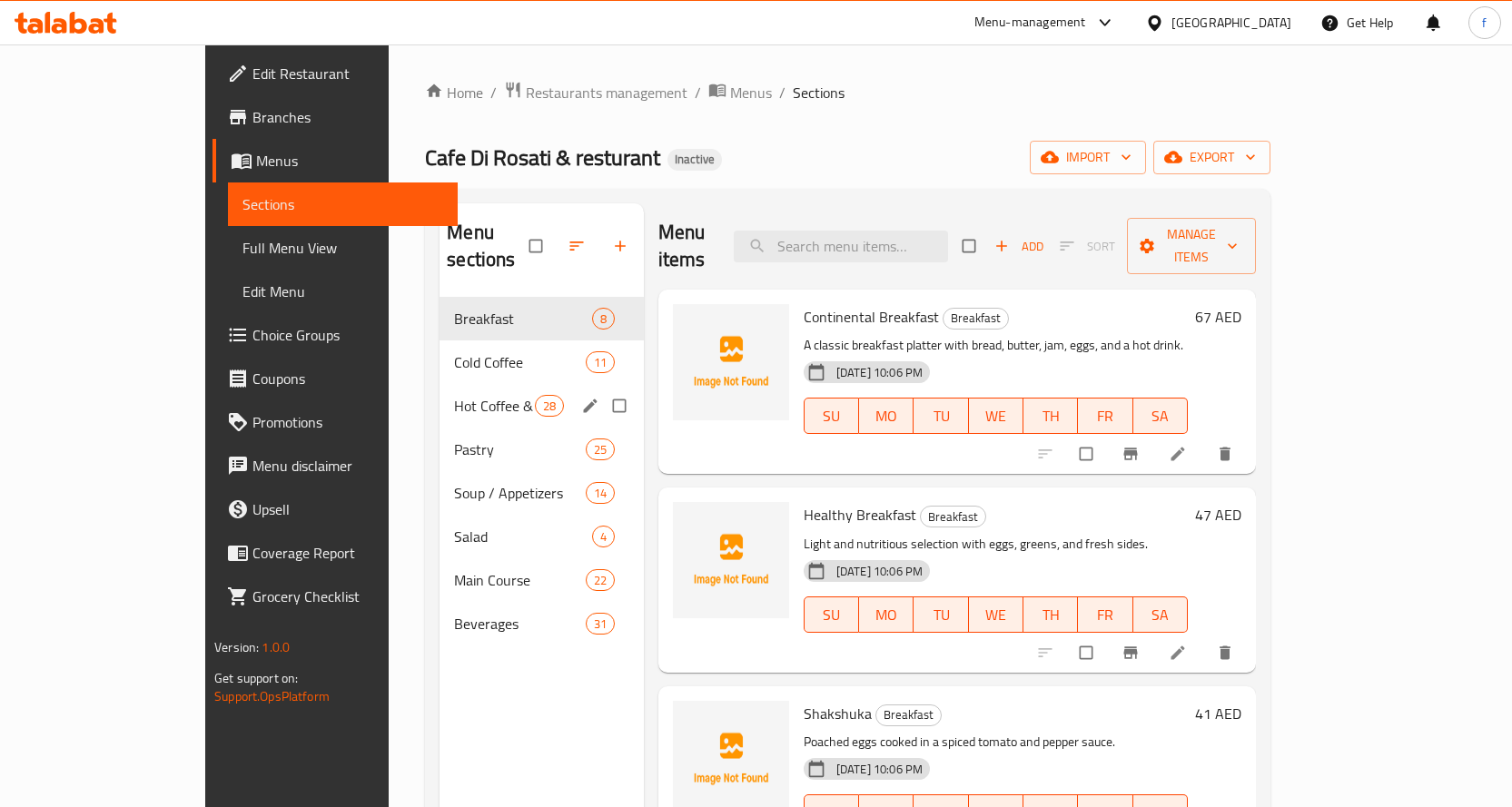
click at [454, 395] on span "Hot Coffee & Tea" at bounding box center [494, 406] width 80 height 21
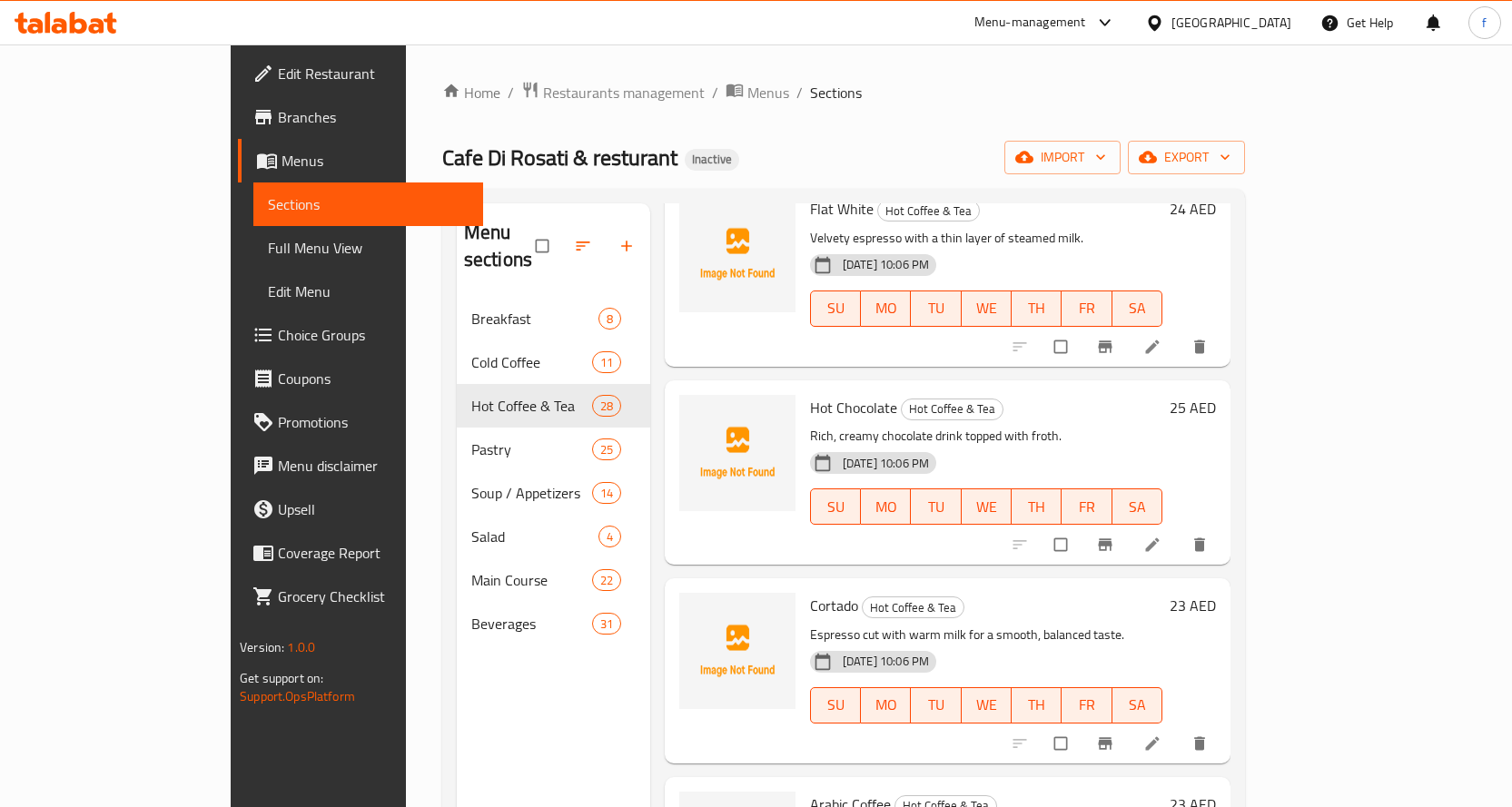
scroll to position [726, 0]
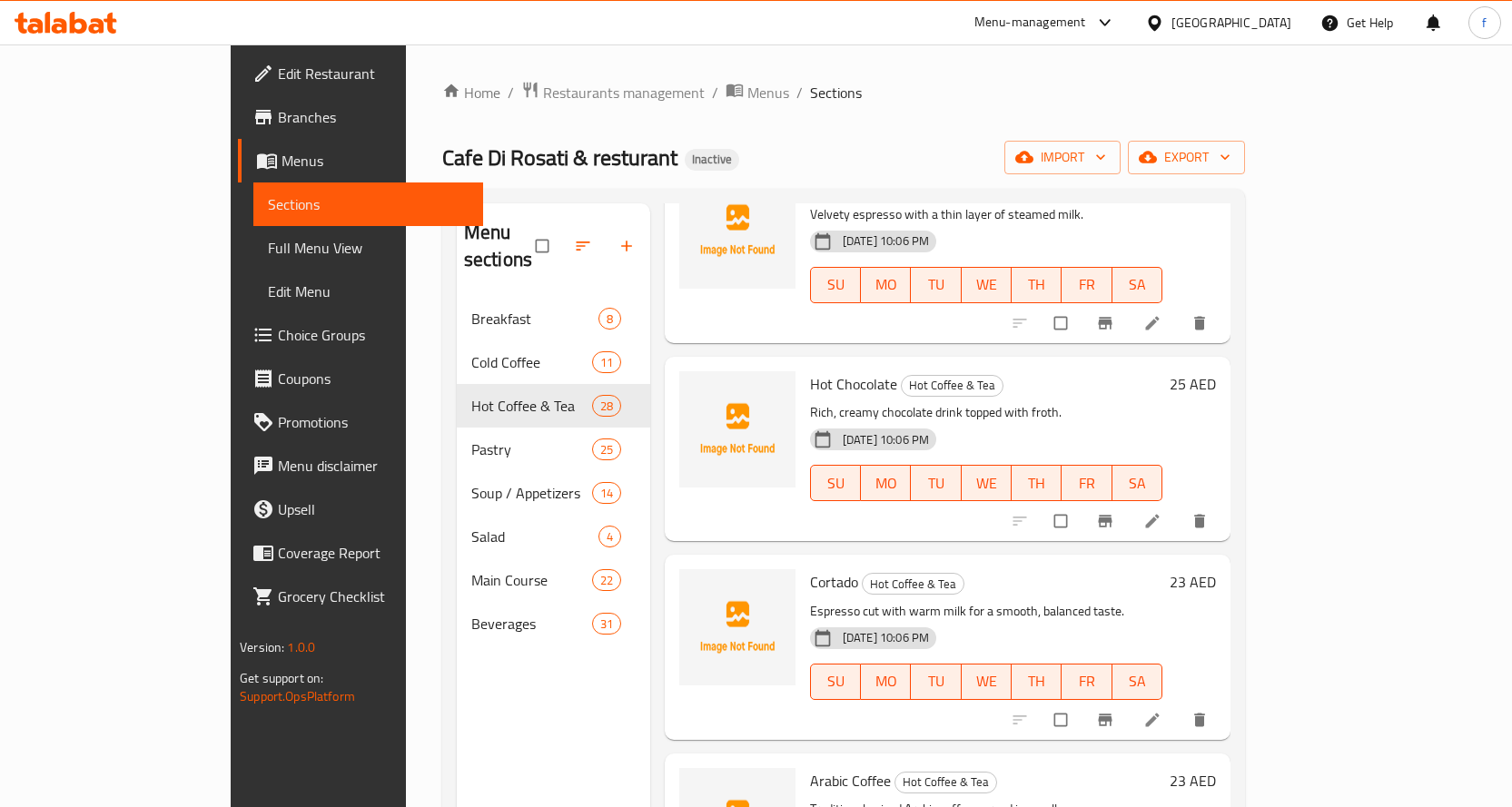
click at [1165, 512] on link at bounding box center [1155, 521] width 21 height 18
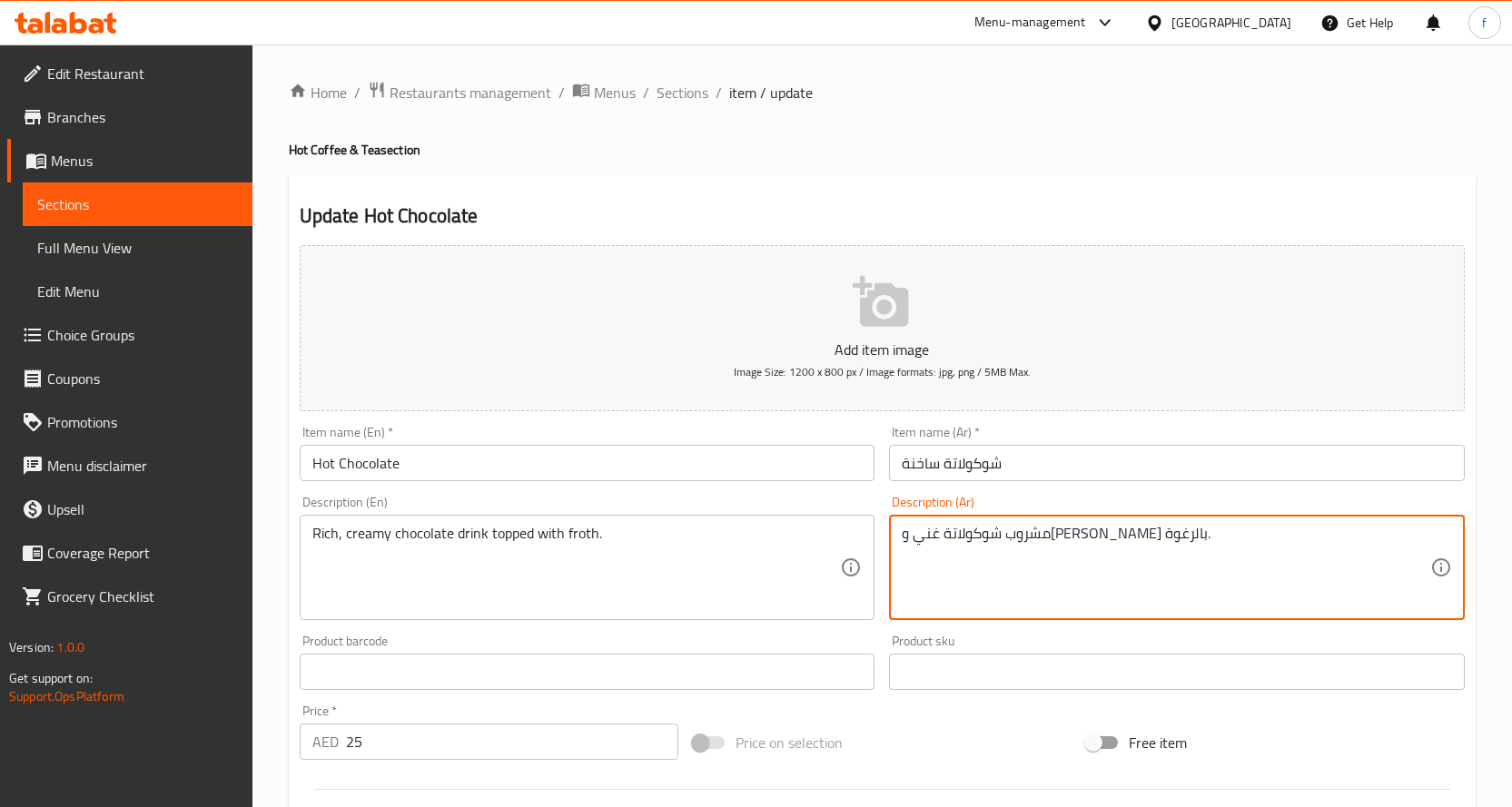
drag, startPoint x: 906, startPoint y: 537, endPoint x: 917, endPoint y: 535, distance: 11.2
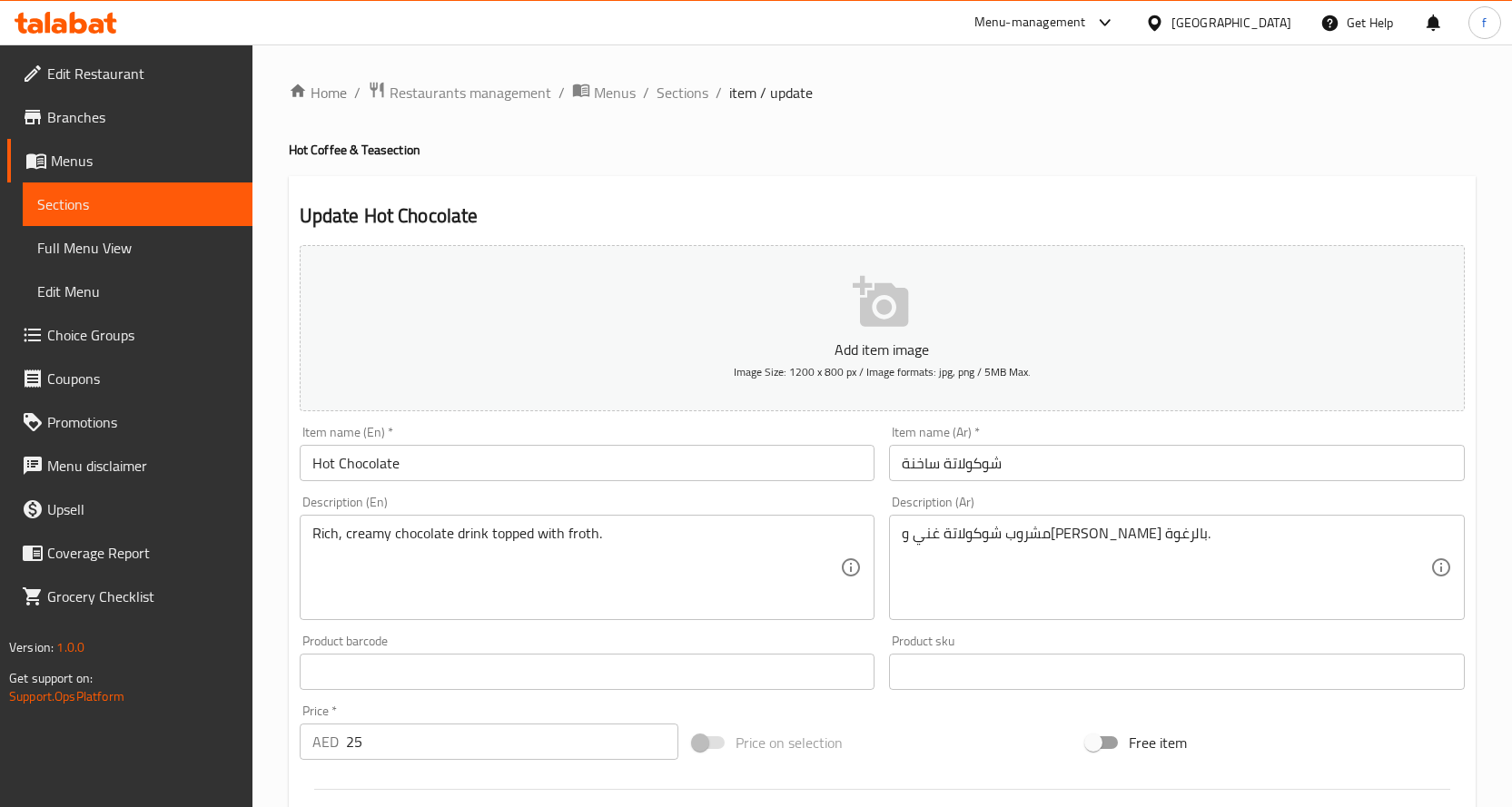
drag, startPoint x: 901, startPoint y: 533, endPoint x: 927, endPoint y: 536, distance: 26.2
click at [927, 536] on div "مشروب شوكولاتة غني وكريمي مغطى بالرغوة. Description (Ar)" at bounding box center [1176, 568] width 575 height 105
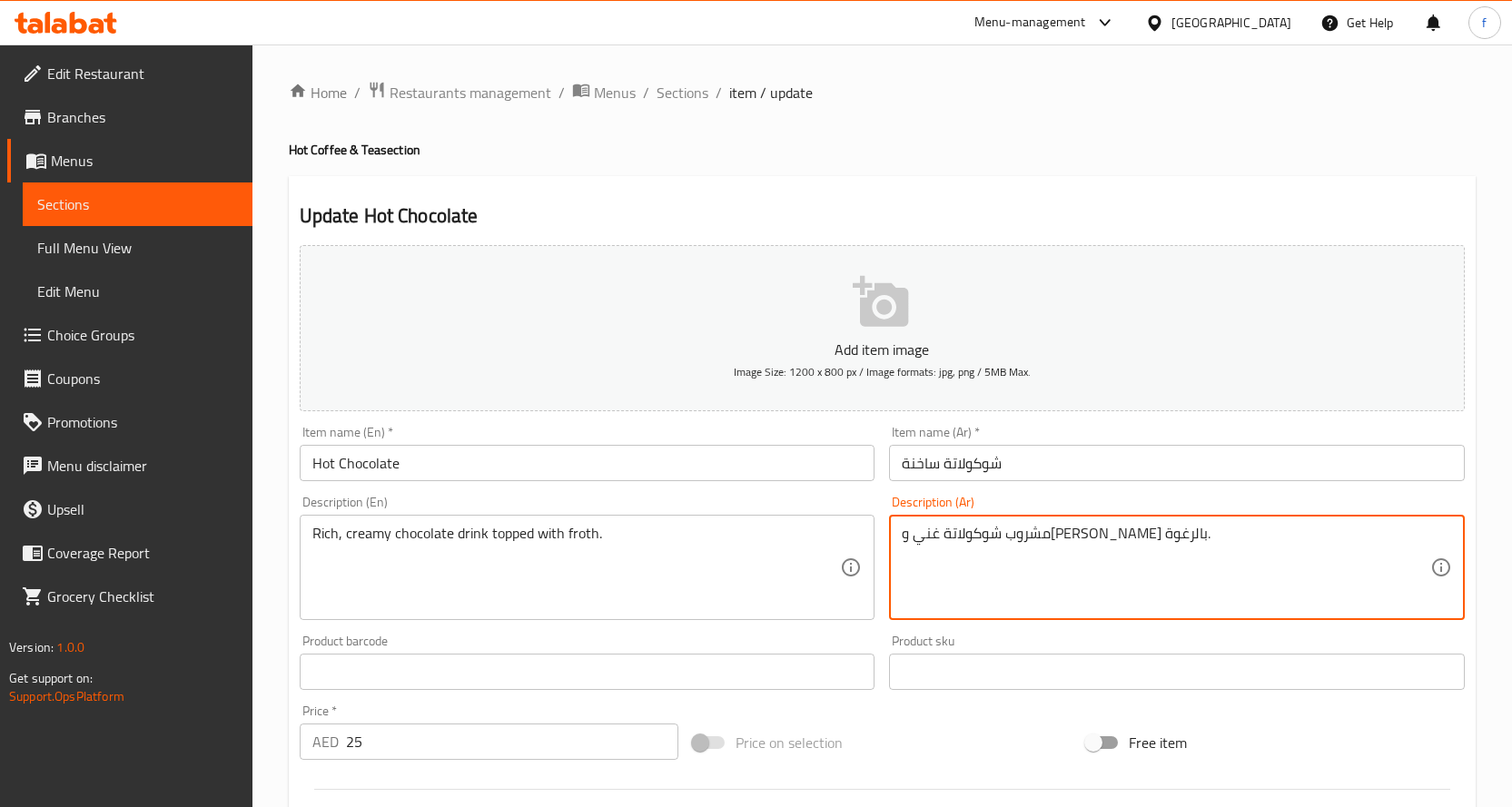
drag, startPoint x: 905, startPoint y: 536, endPoint x: 940, endPoint y: 534, distance: 35.1
click at [940, 534] on textarea "مشروب شوكولاتة غني و[PERSON_NAME] بالرغوة." at bounding box center [1165, 568] width 529 height 87
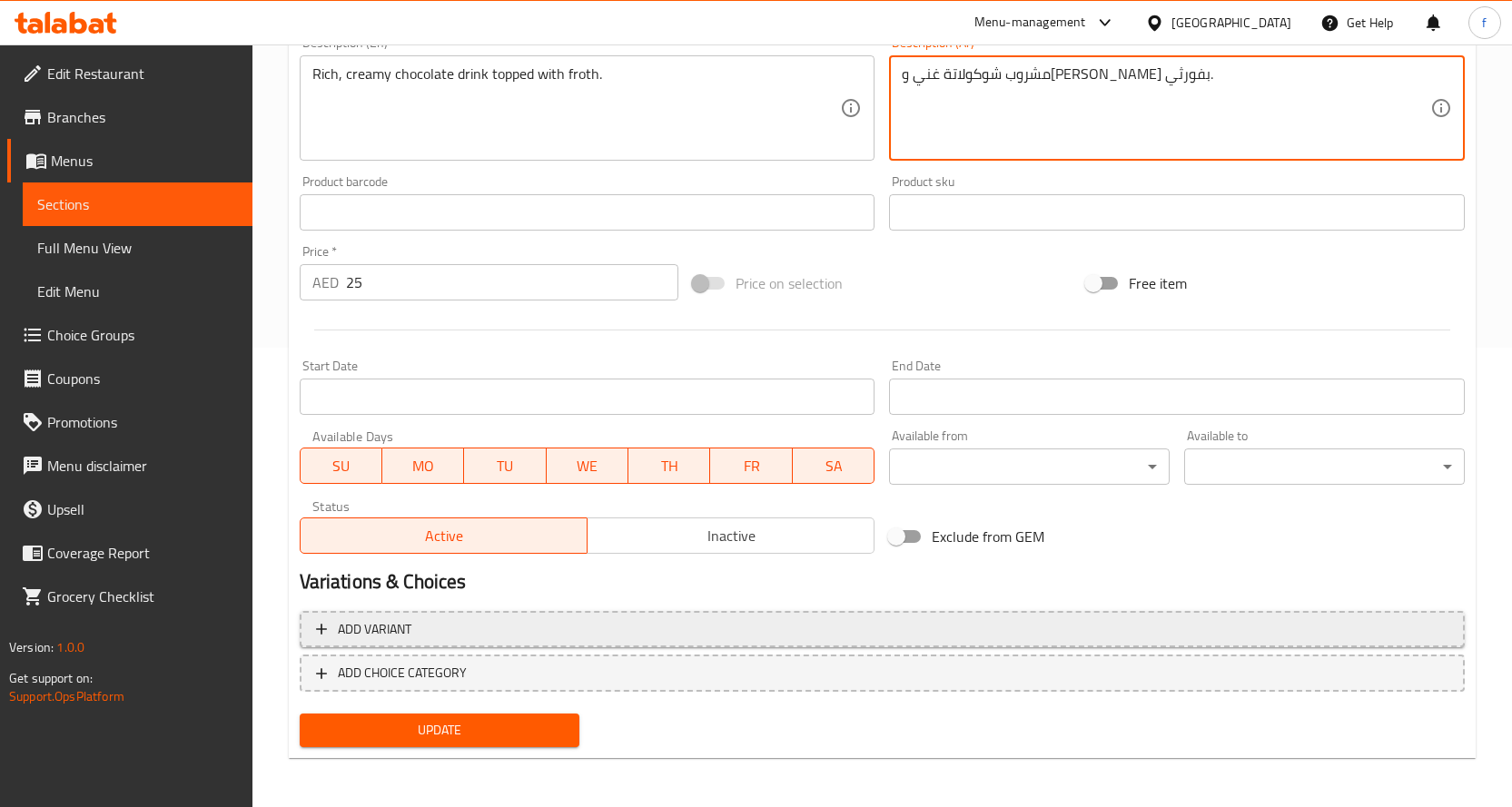
scroll to position [461, 0]
click at [910, 69] on textarea "مشروب شوكولاتة غني وكريمي مغطى بفورثي." at bounding box center [1165, 106] width 529 height 87
click at [900, 77] on div "مشروب شوكولاتة غني وكريمي مغطى بفورثي. Description (Ar)" at bounding box center [1176, 106] width 575 height 105
click at [910, 84] on textarea "مشروب شوكولاتة غني وكريمي مغطى بفورثي." at bounding box center [1165, 106] width 529 height 87
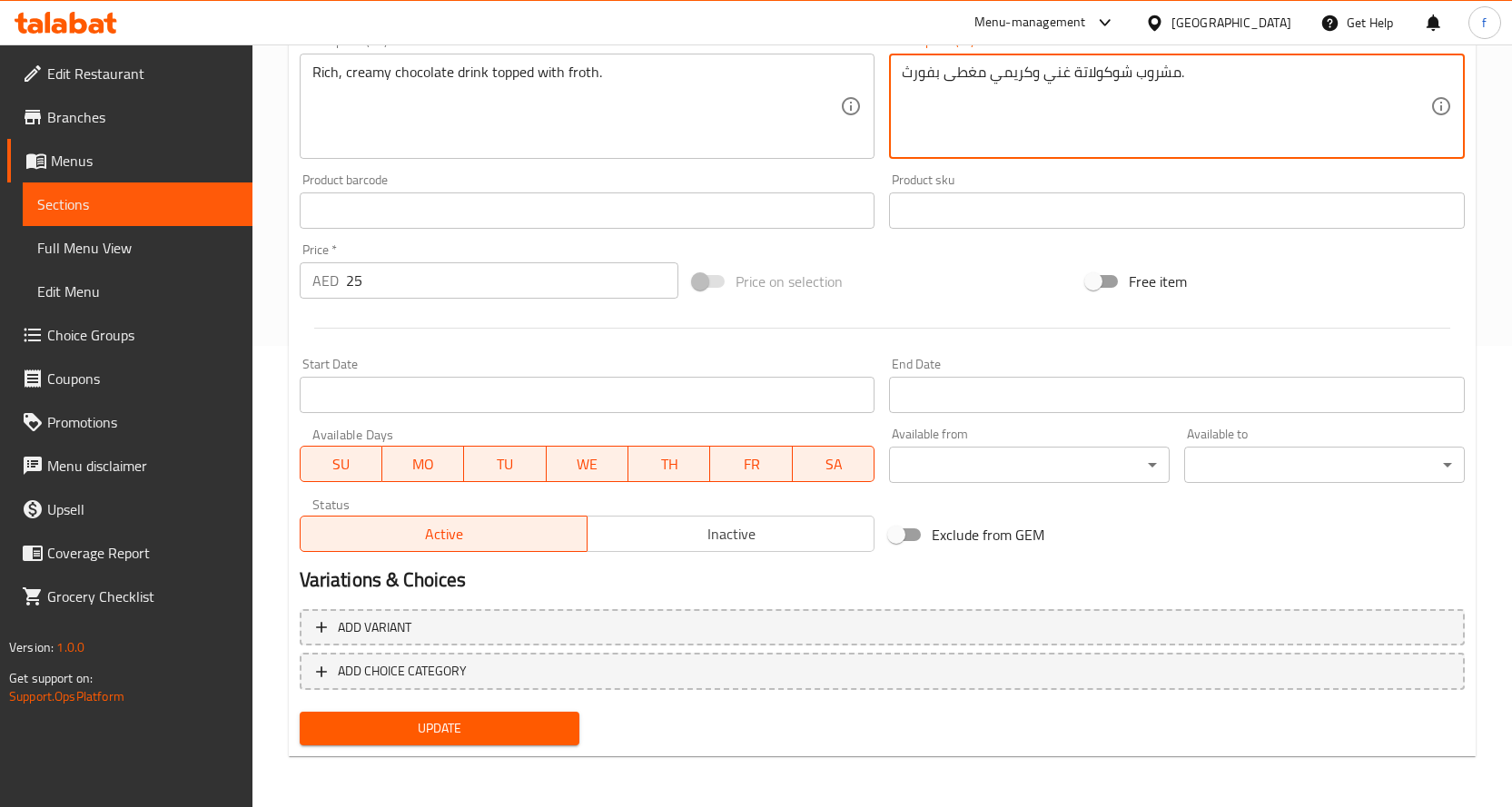
type textarea "مشروب شوكولاتة غني وكريمي مغطى بفورث."
click at [510, 741] on button "Update" at bounding box center [440, 728] width 280 height 34
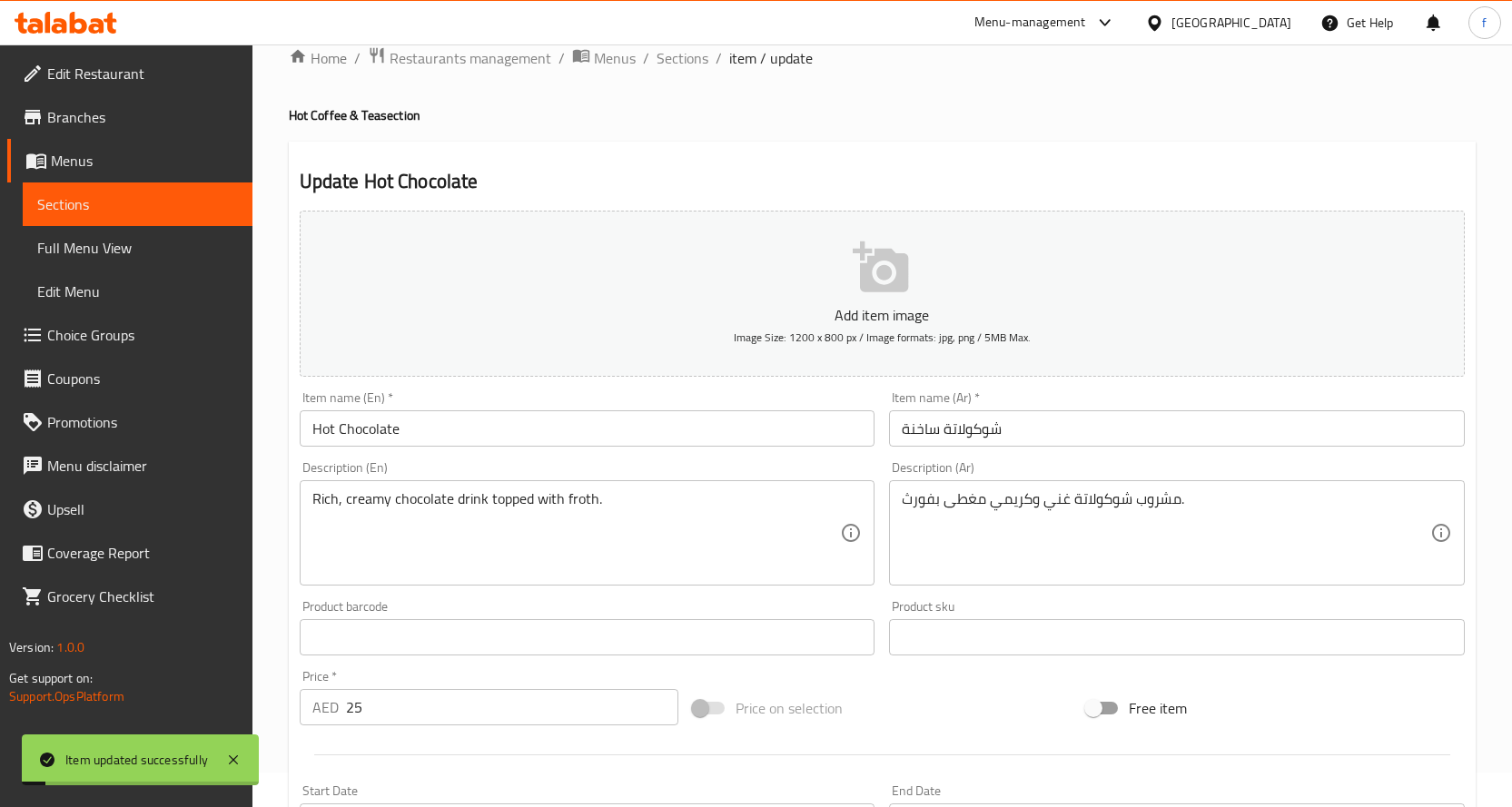
scroll to position [0, 0]
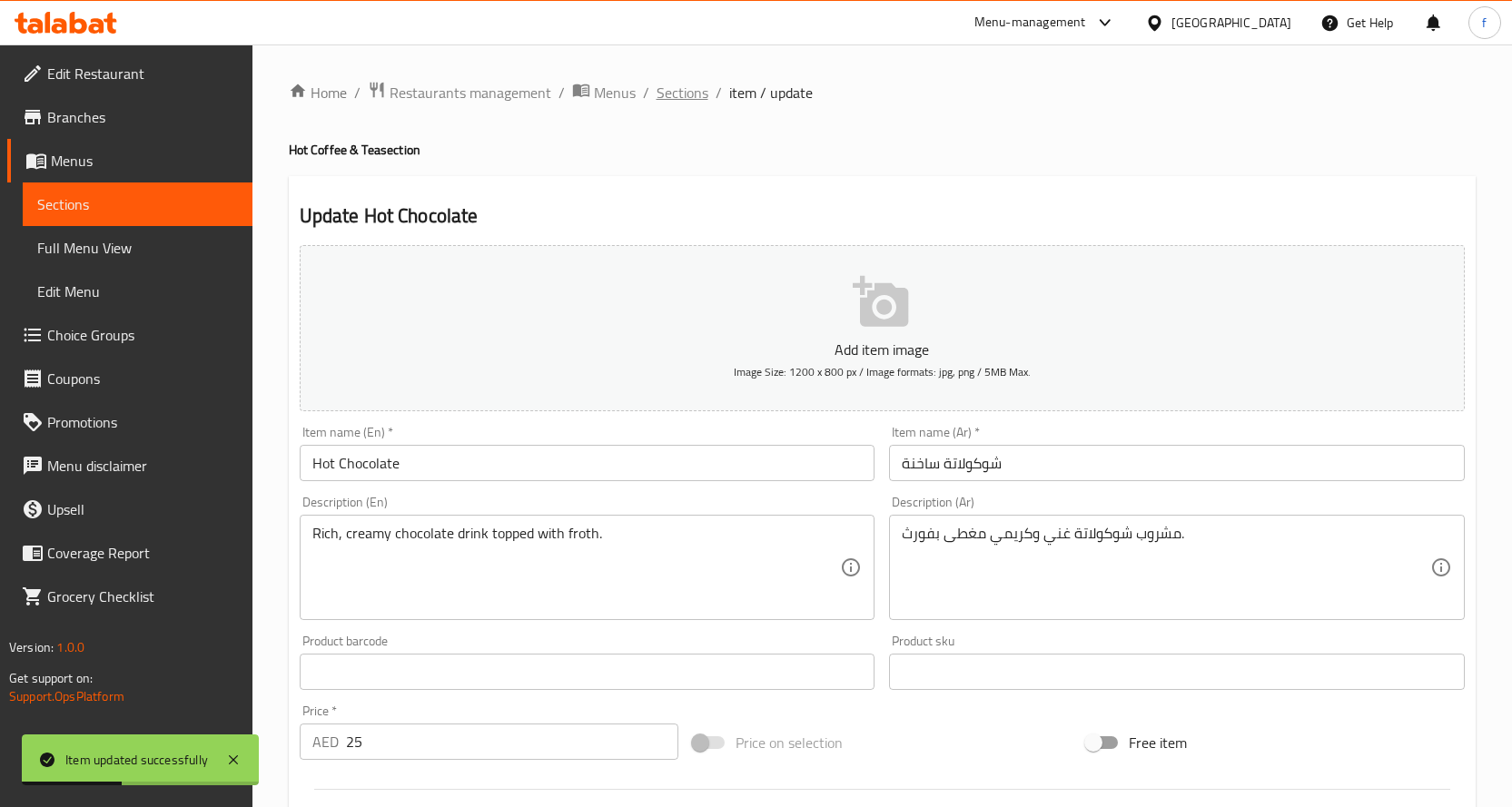
click at [682, 92] on span "Sections" at bounding box center [682, 92] width 52 height 21
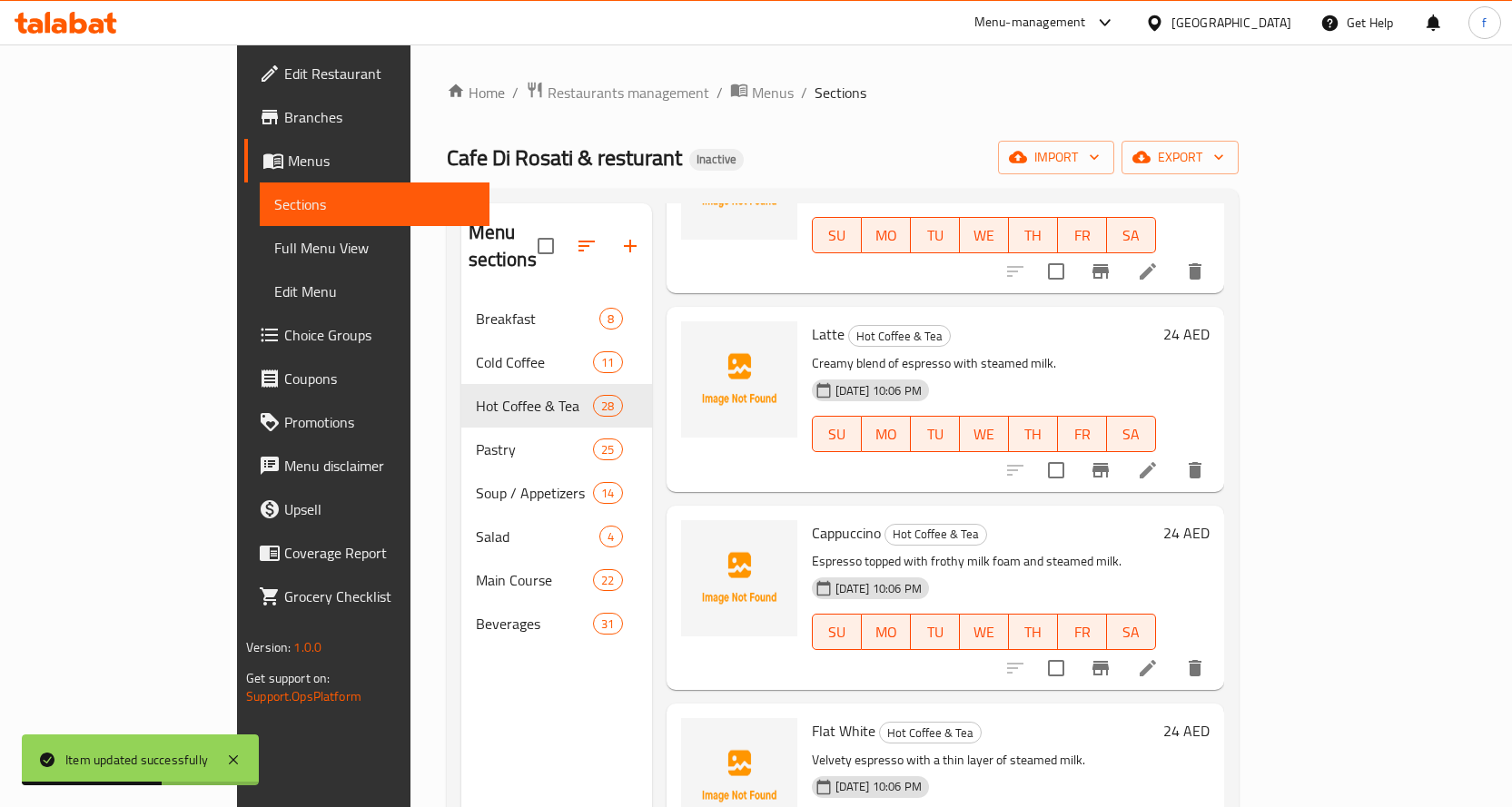
scroll to position [182, 0]
click at [1159, 657] on icon at bounding box center [1148, 668] width 21 height 21
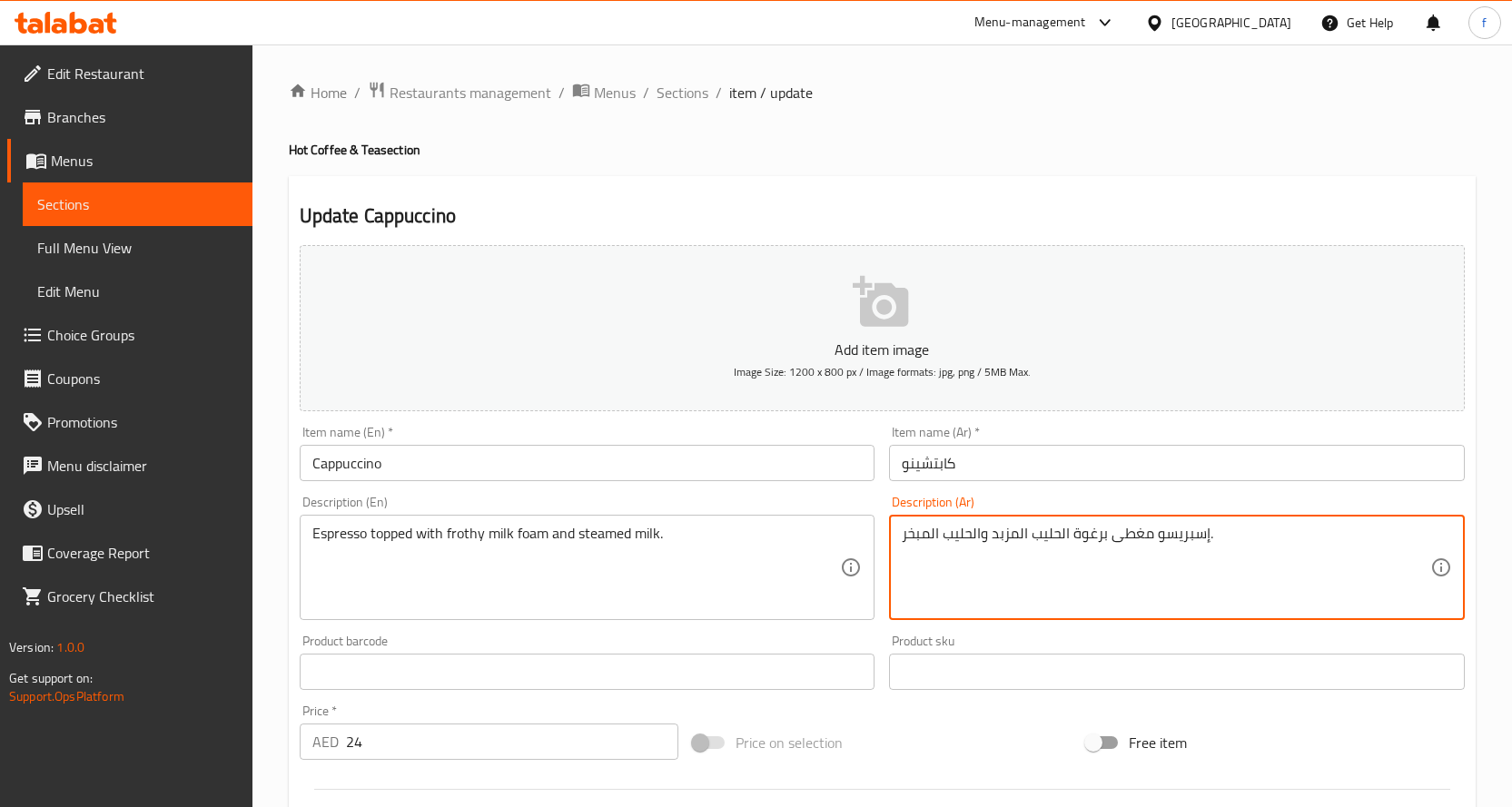
drag, startPoint x: 1077, startPoint y: 534, endPoint x: 1095, endPoint y: 534, distance: 18.0
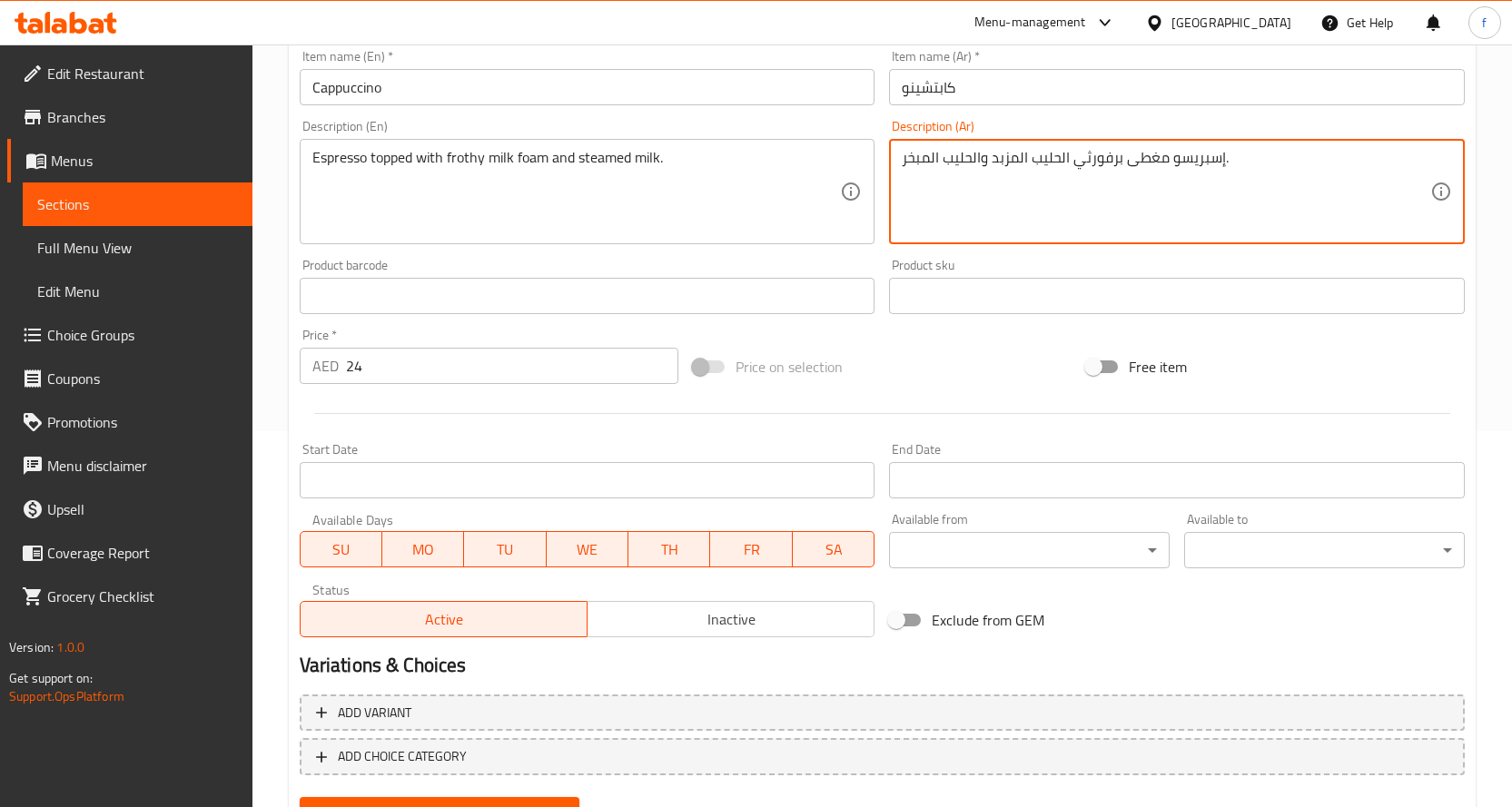
scroll to position [461, 0]
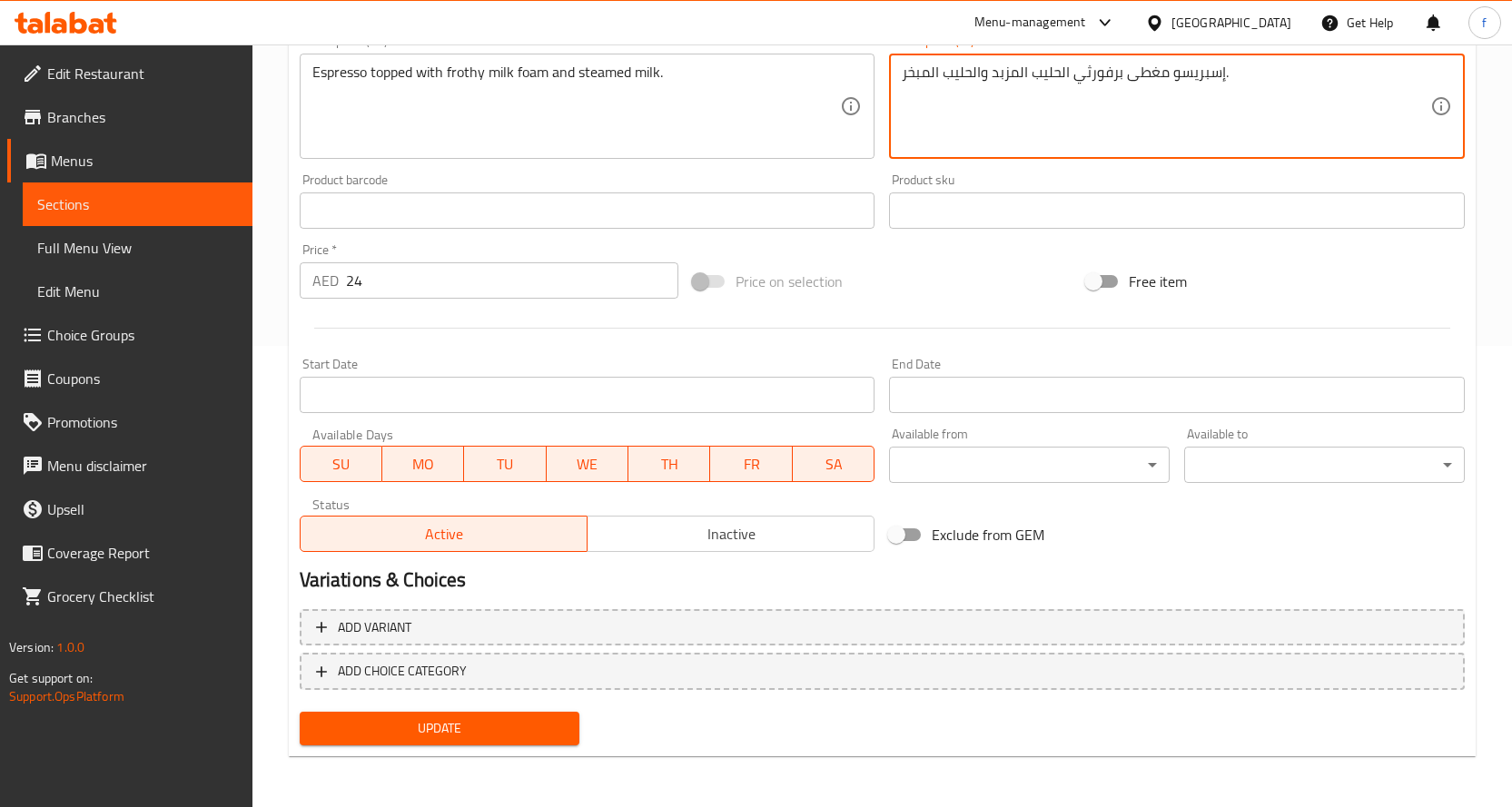
type textarea "إسبريسو مغطى برفورثي الحليب المزبد والحليب المبخر."
click at [504, 723] on span "Update" at bounding box center [440, 728] width 251 height 22
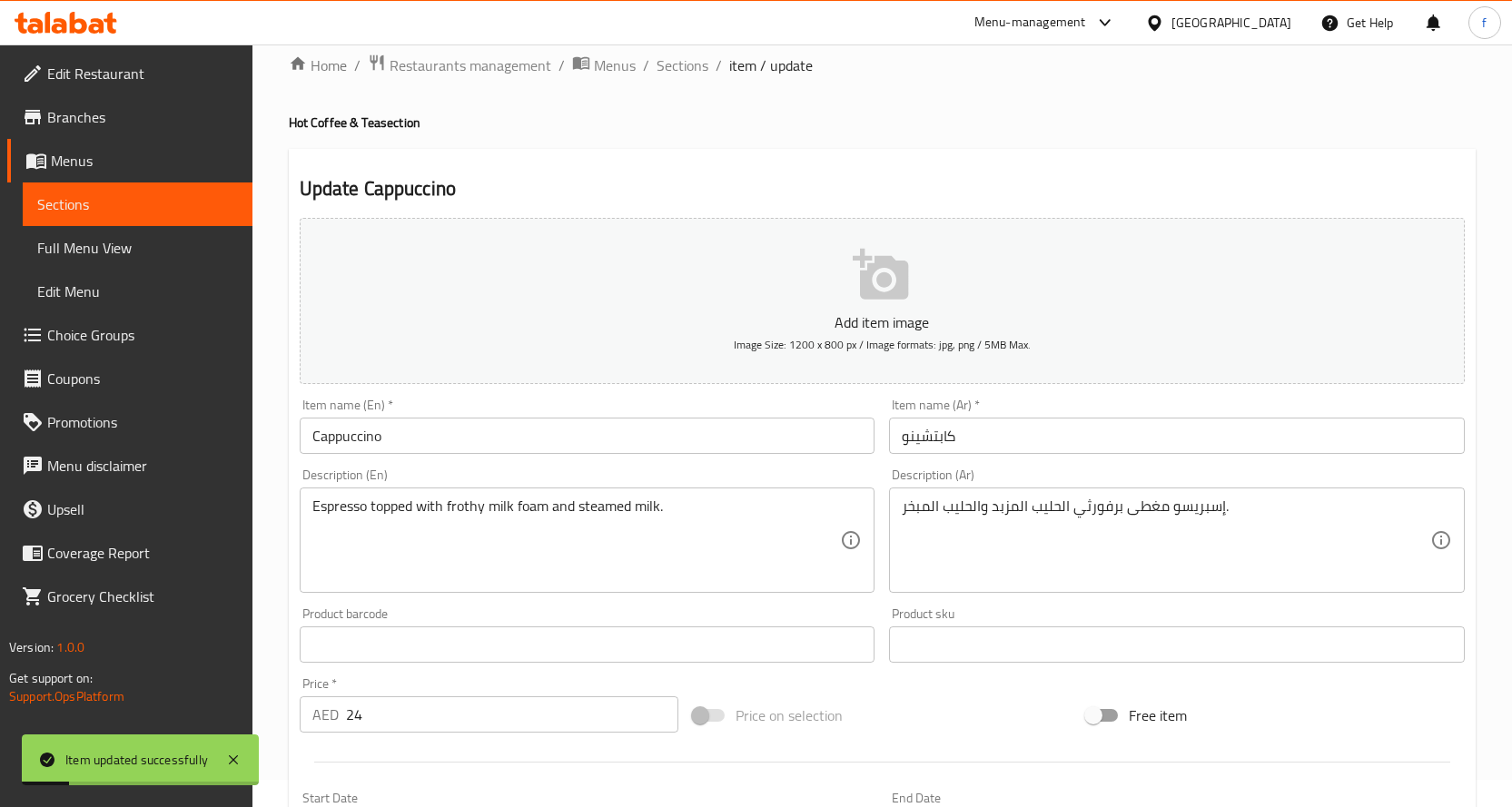
scroll to position [0, 0]
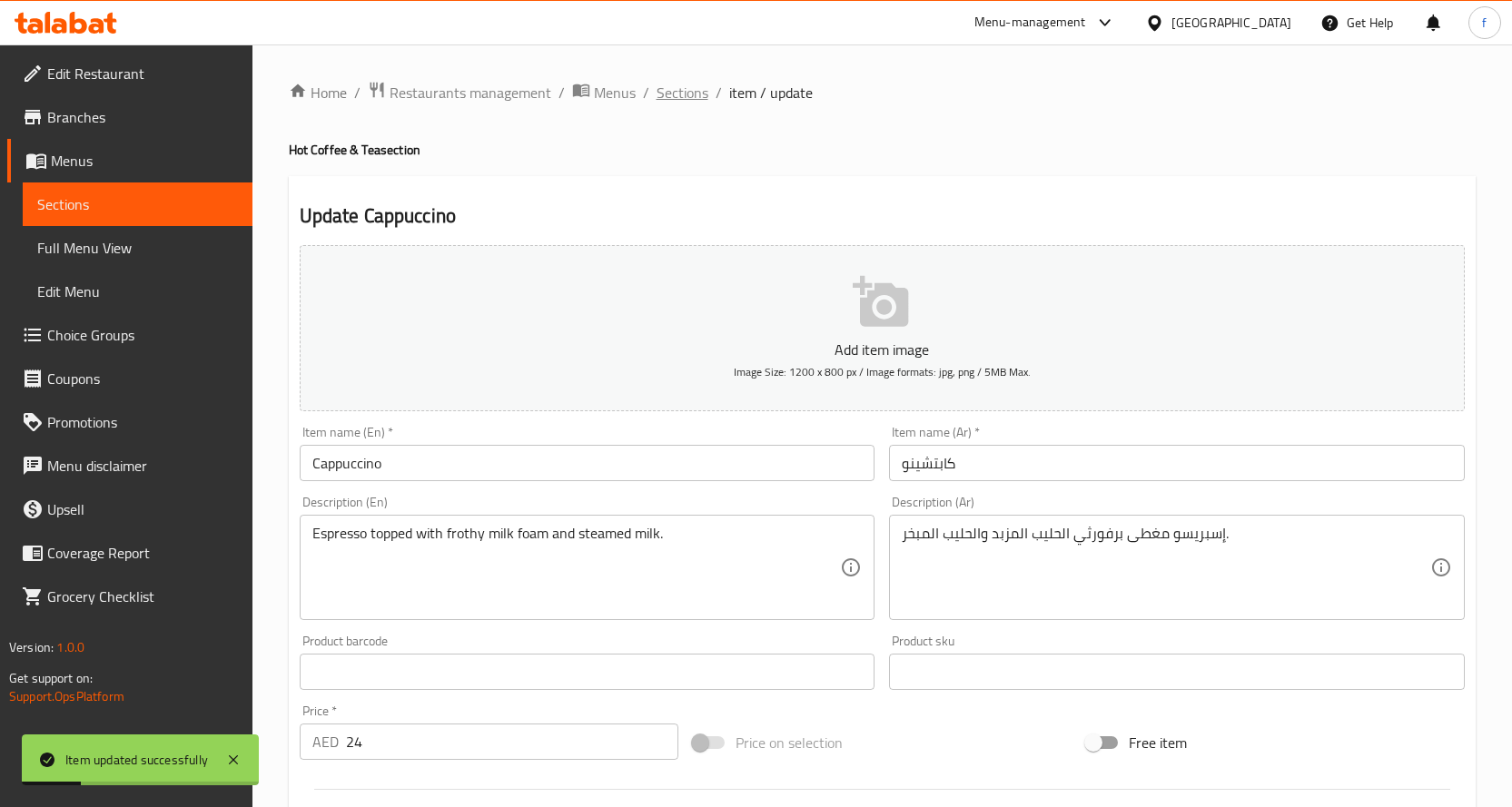
click at [690, 100] on span "Sections" at bounding box center [682, 92] width 52 height 21
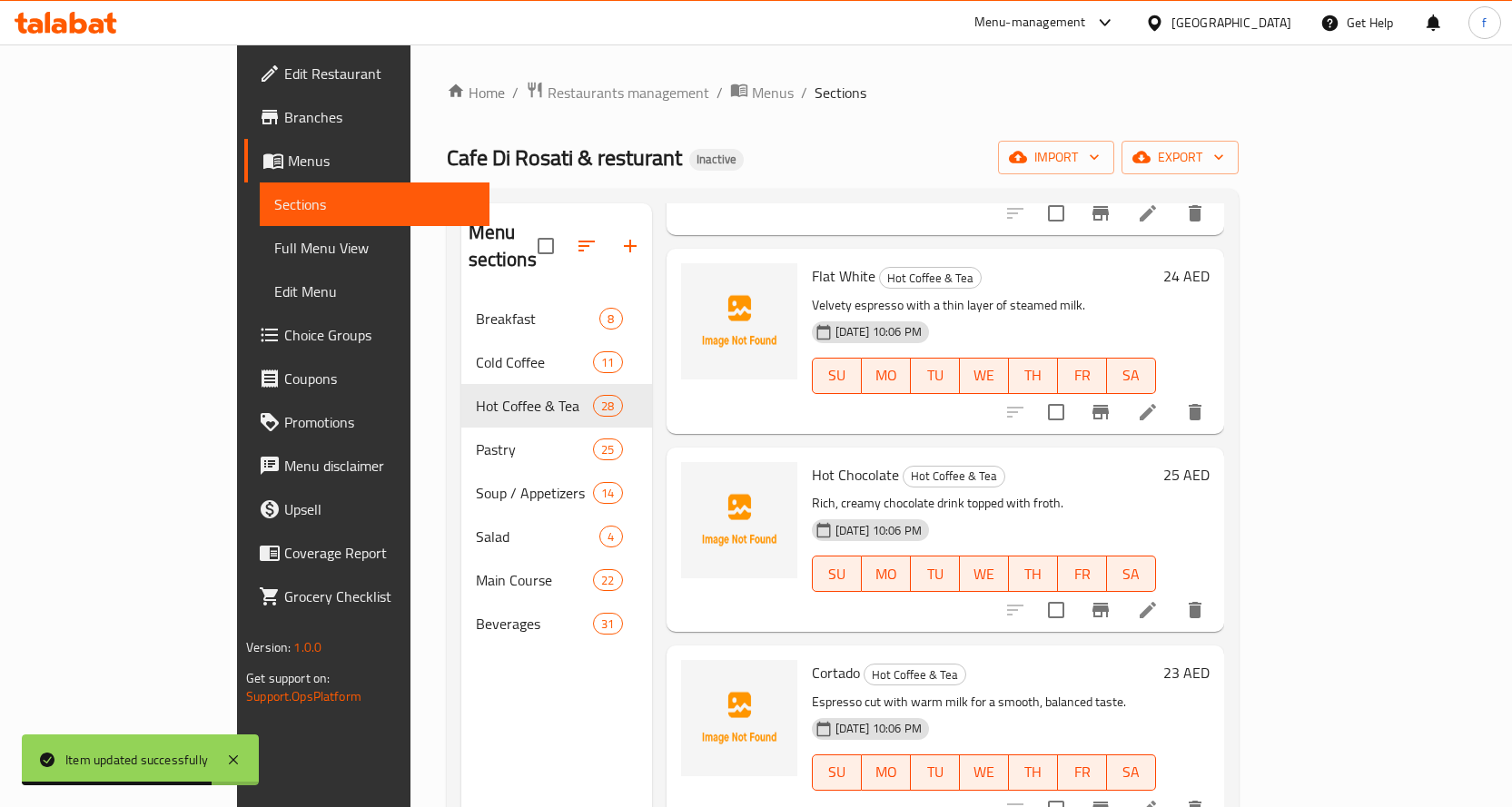
scroll to position [726, 0]
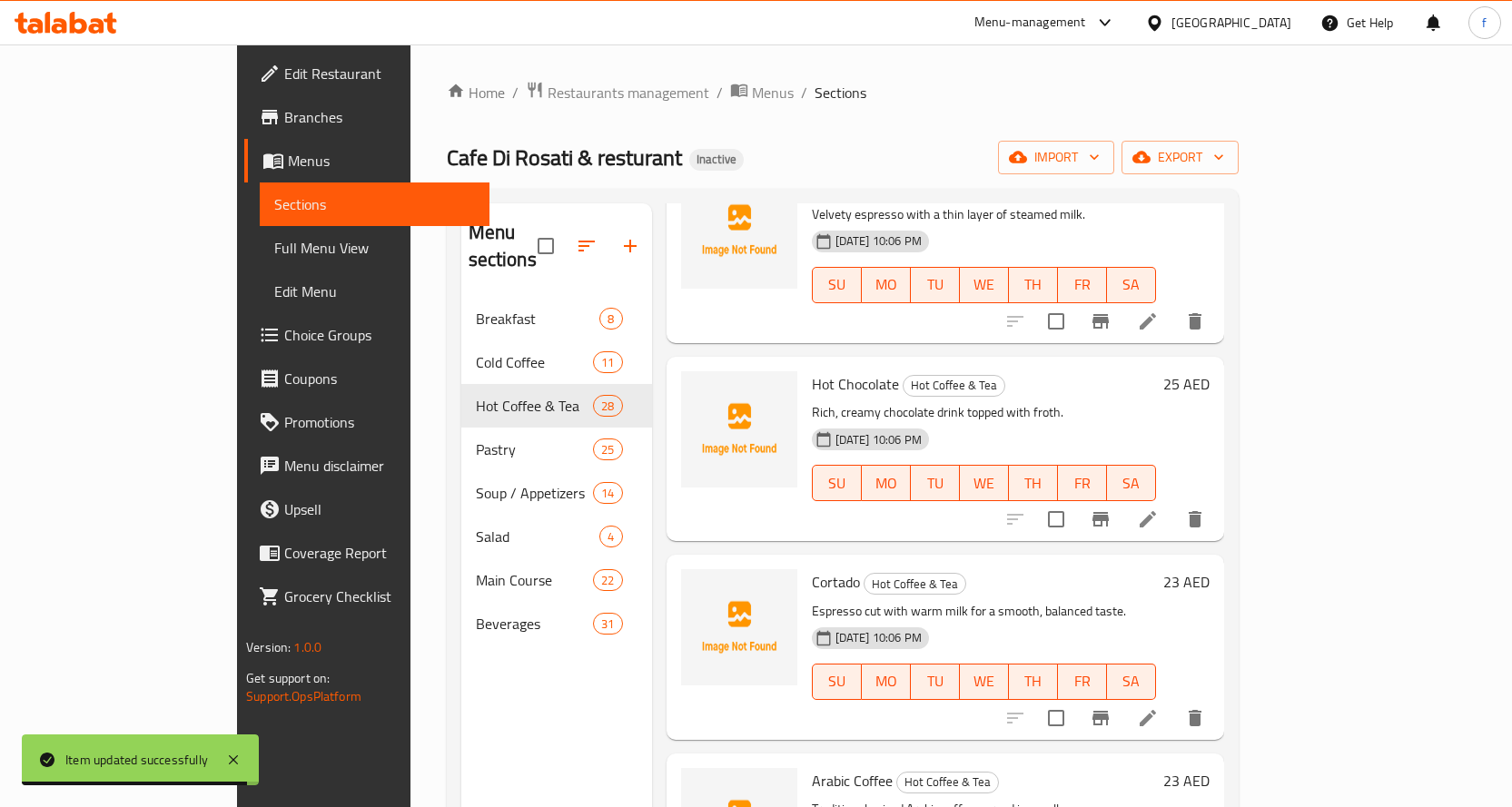
click at [1173, 503] on li at bounding box center [1148, 520] width 51 height 33
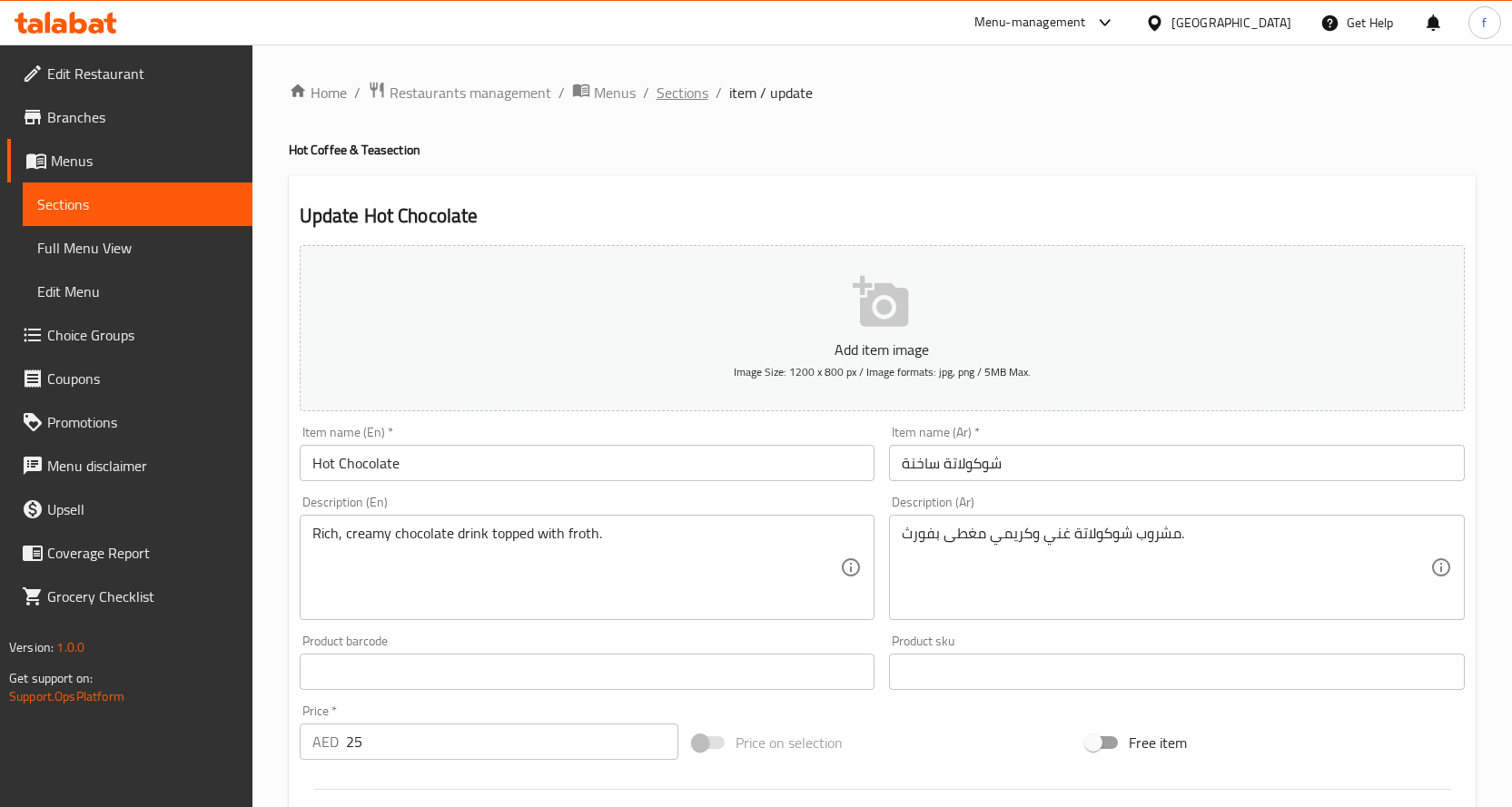
click at [687, 99] on span "Sections" at bounding box center [682, 92] width 52 height 21
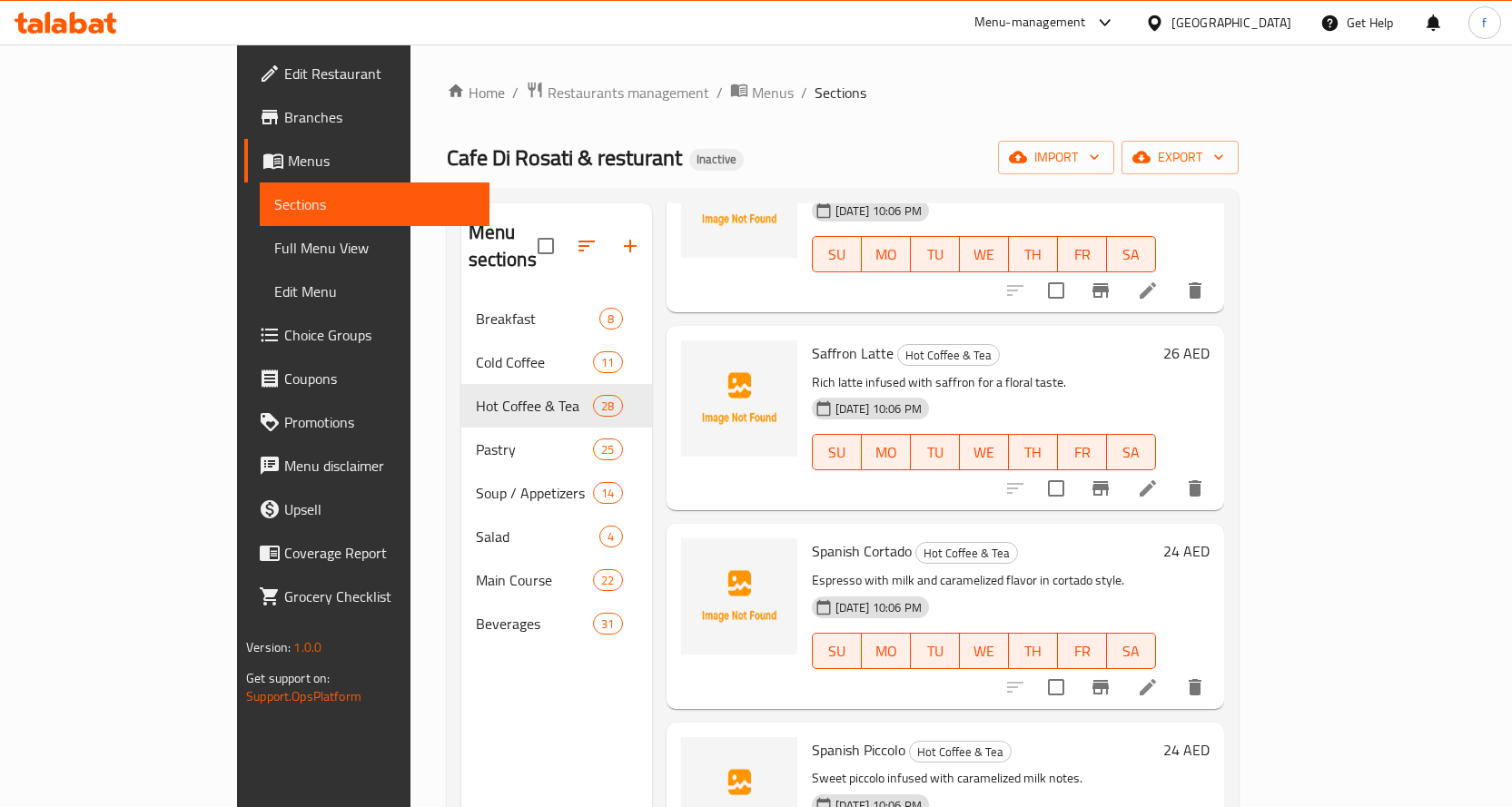
scroll to position [2634, 0]
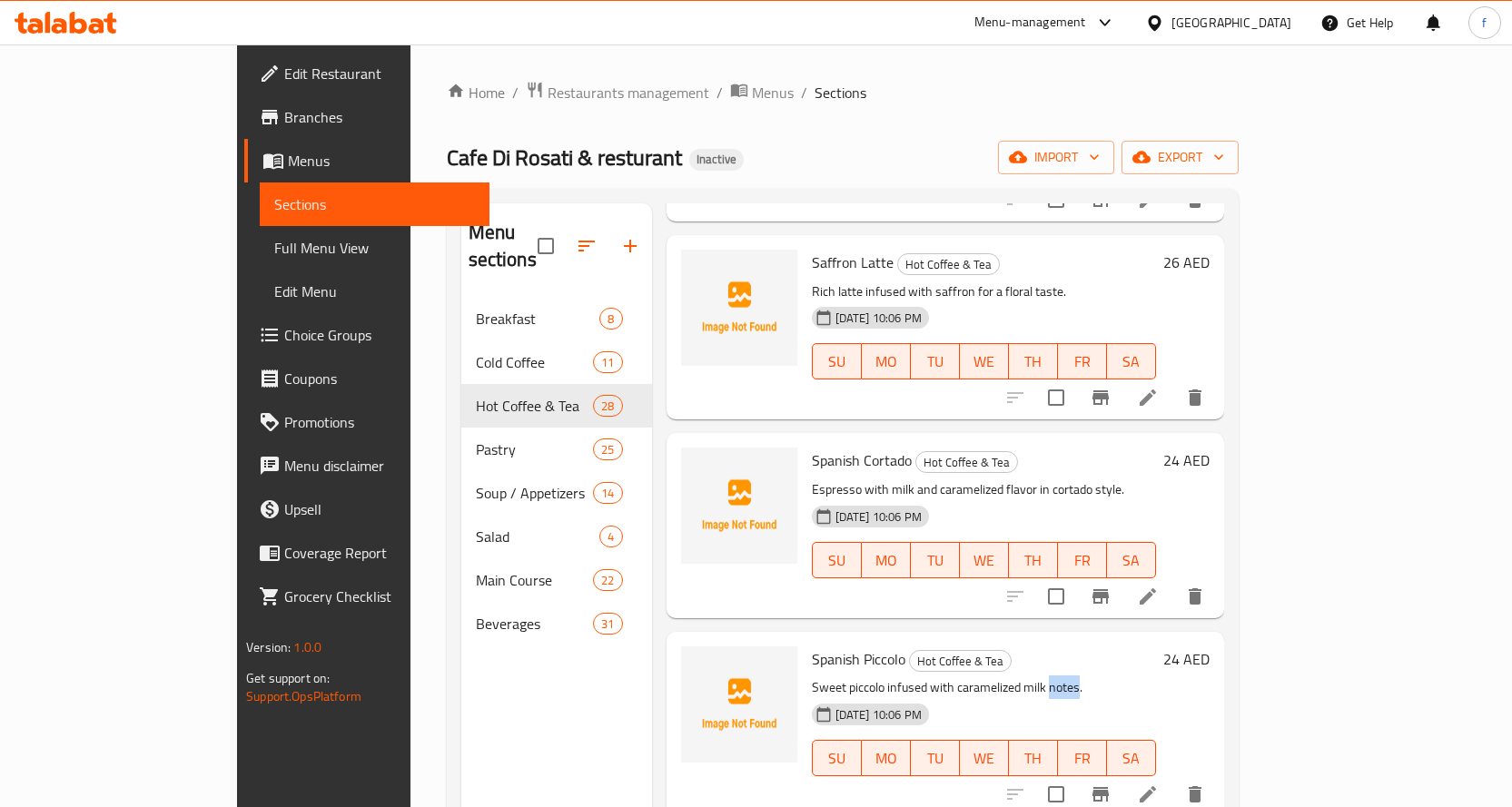
drag, startPoint x: 991, startPoint y: 664, endPoint x: 1019, endPoint y: 664, distance: 28.0
click at [1019, 677] on p "Sweet piccolo infused with caramelized milk notes." at bounding box center [984, 687] width 345 height 22
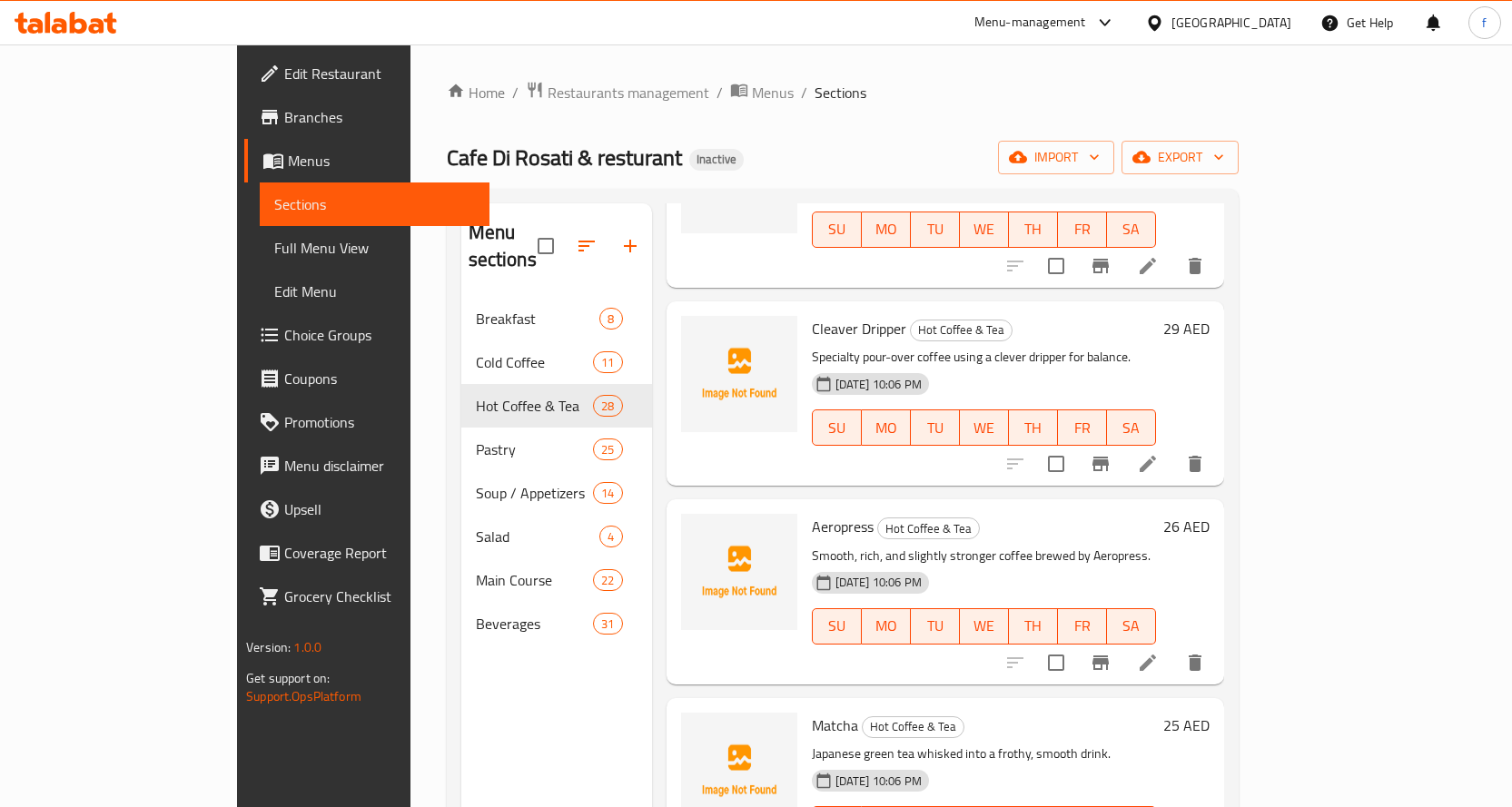
scroll to position [4269, 0]
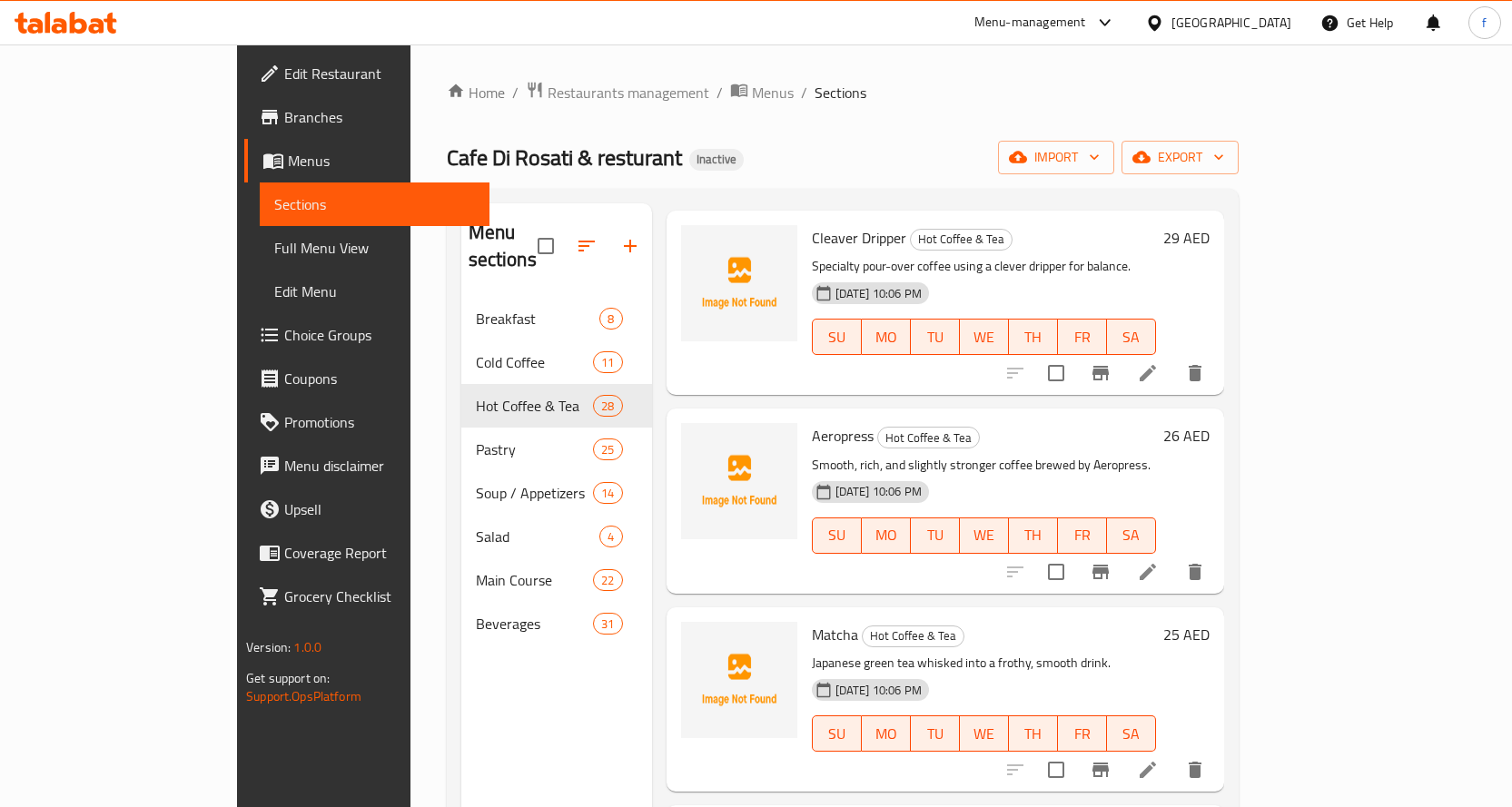
click at [1173, 753] on li at bounding box center [1148, 770] width 51 height 33
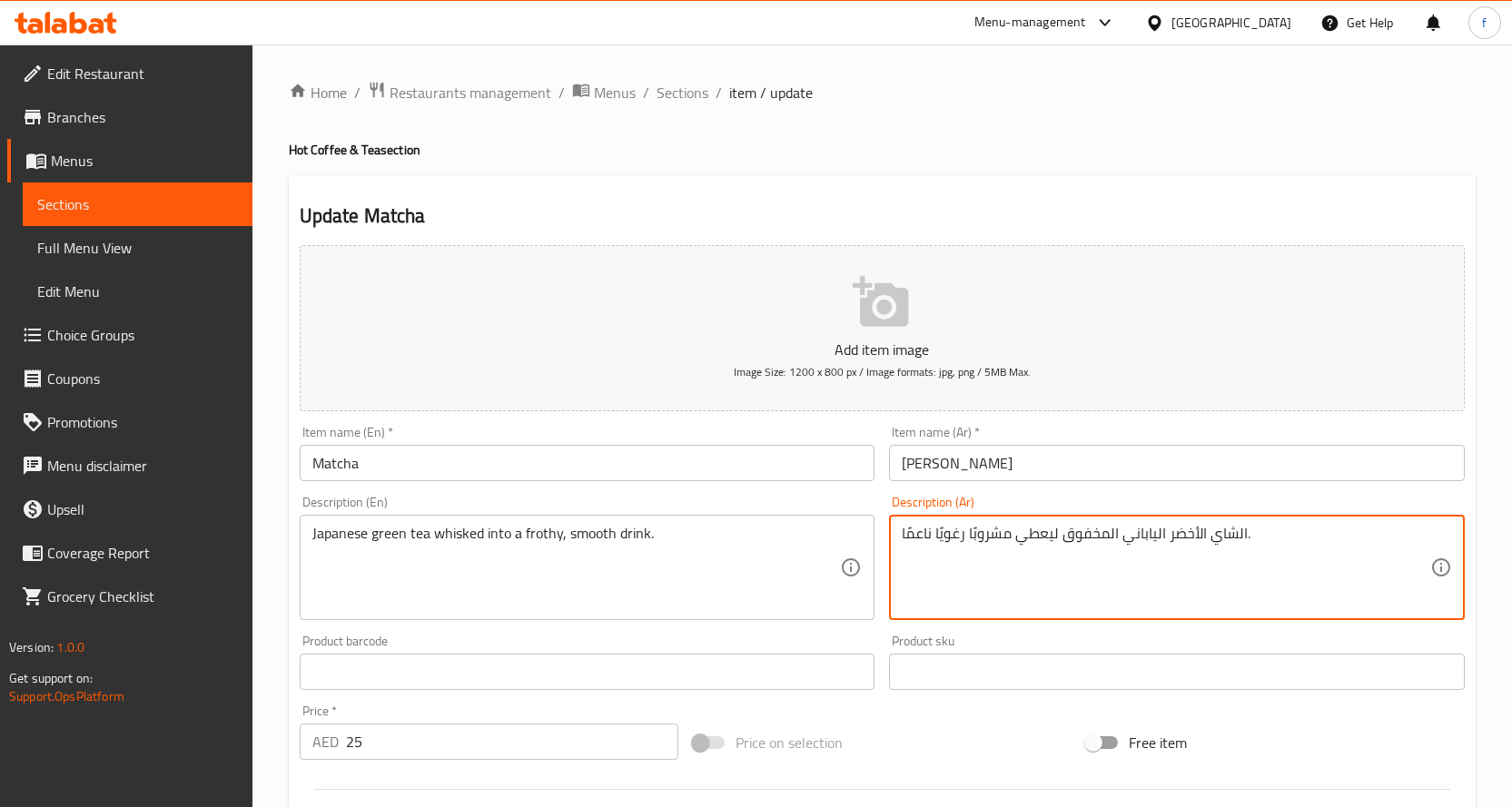
drag, startPoint x: 938, startPoint y: 534, endPoint x: 960, endPoint y: 534, distance: 22.0
click at [904, 532] on textarea "الشاي الأخضر الياباني المخفوق ليعطي مشروبًا ناعمًا." at bounding box center [1165, 568] width 529 height 87
click at [1326, 541] on textarea "الشاي الأخضر الياباني المخفوق ليعطي مشروبًا ناعمًا." at bounding box center [1165, 568] width 529 height 87
click at [941, 534] on textarea "الشاي الأخضر الياباني المخفوق ليعطي مشروبًا ناعمًا.فورثي." at bounding box center [1165, 568] width 529 height 87
click at [1018, 580] on textarea "الشاي الأخضر الياباني المخفوق ليعطي مشروبًا ناعمًا فورثي." at bounding box center [1165, 568] width 529 height 87
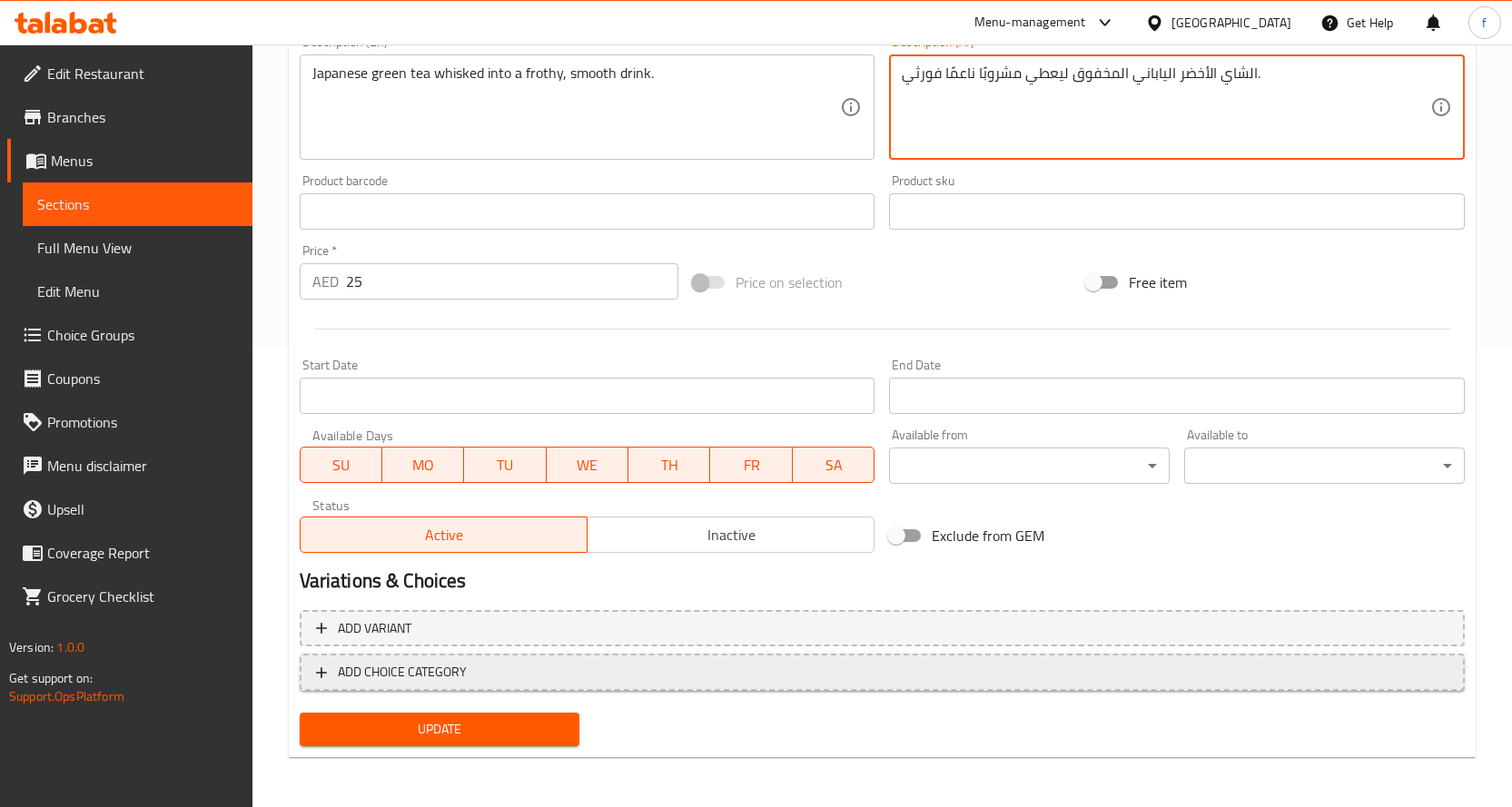
scroll to position [461, 0]
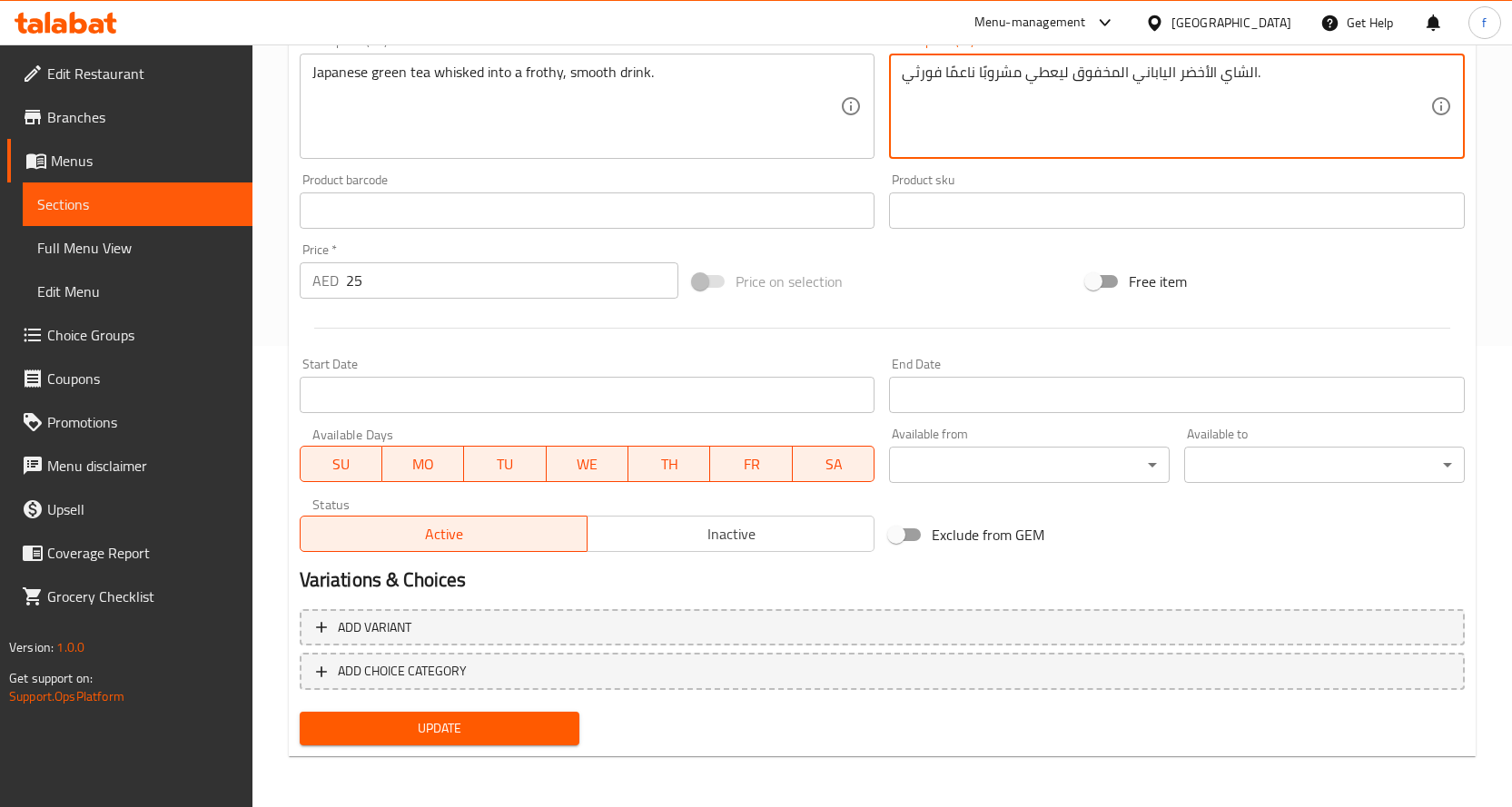
type textarea "الشاي الأخضر الياباني المخفوق ليعطي مشروبًا ناعمًا فورثي."
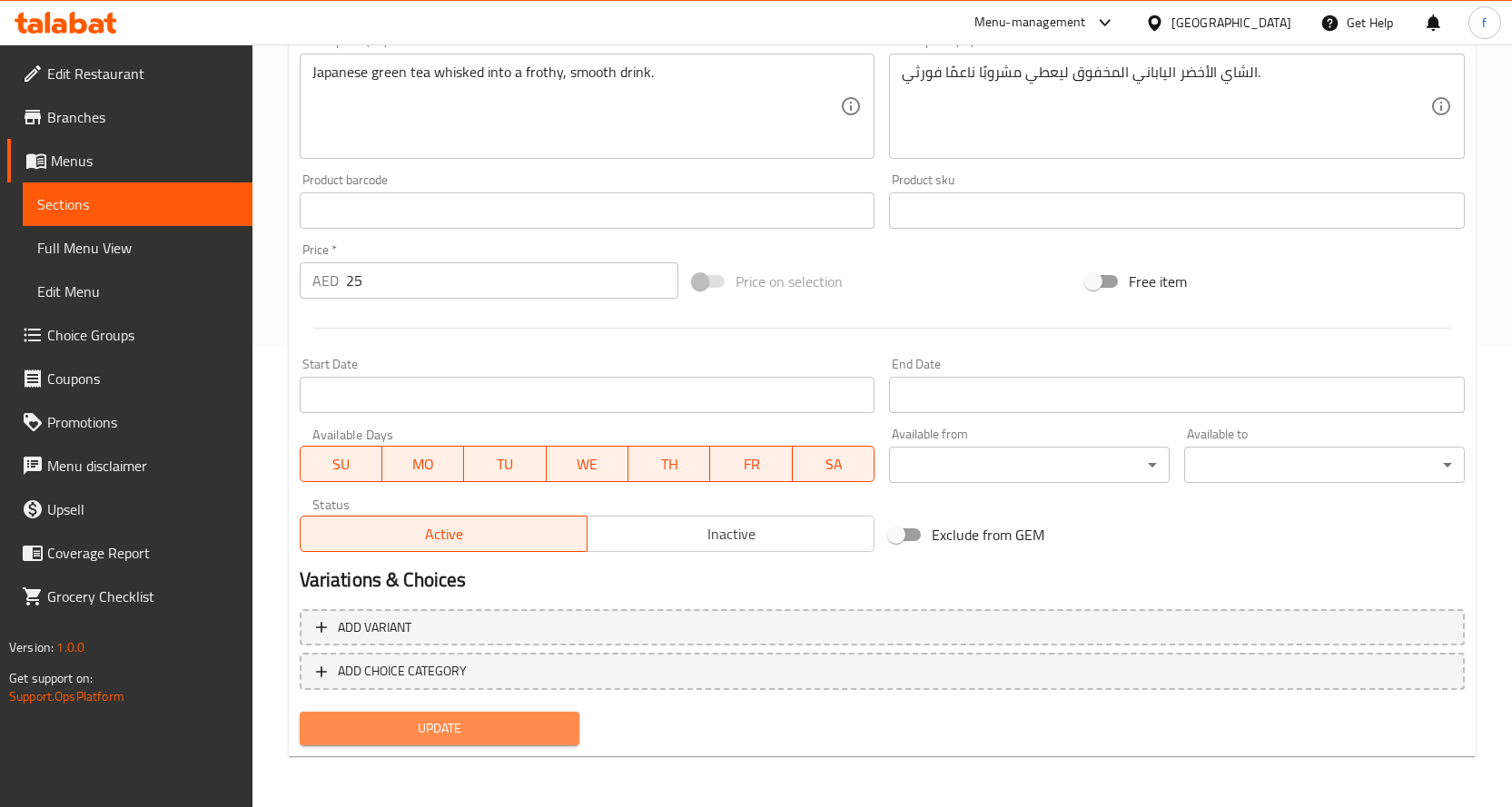
click at [486, 724] on span "Update" at bounding box center [440, 728] width 251 height 22
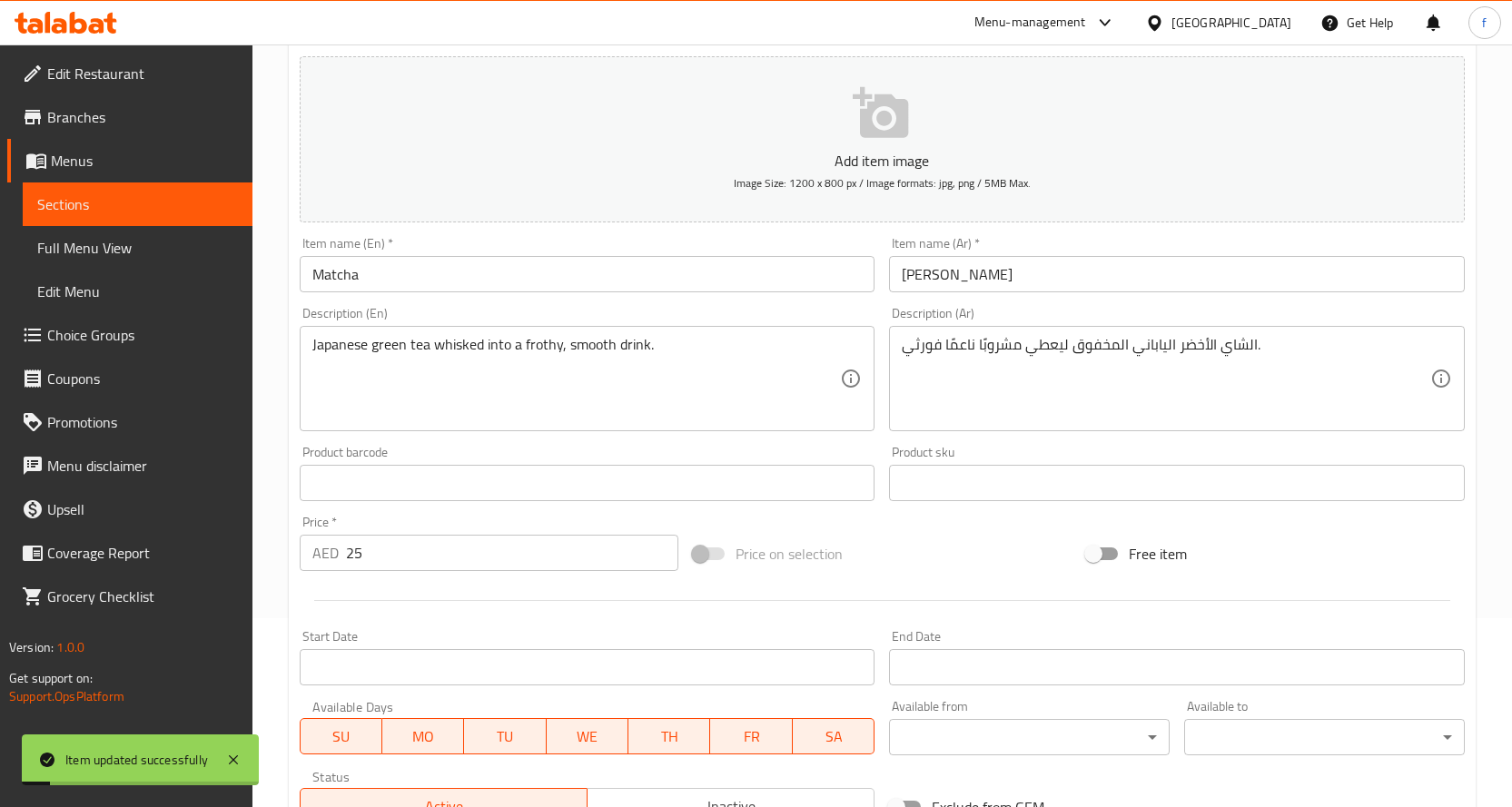
scroll to position [0, 0]
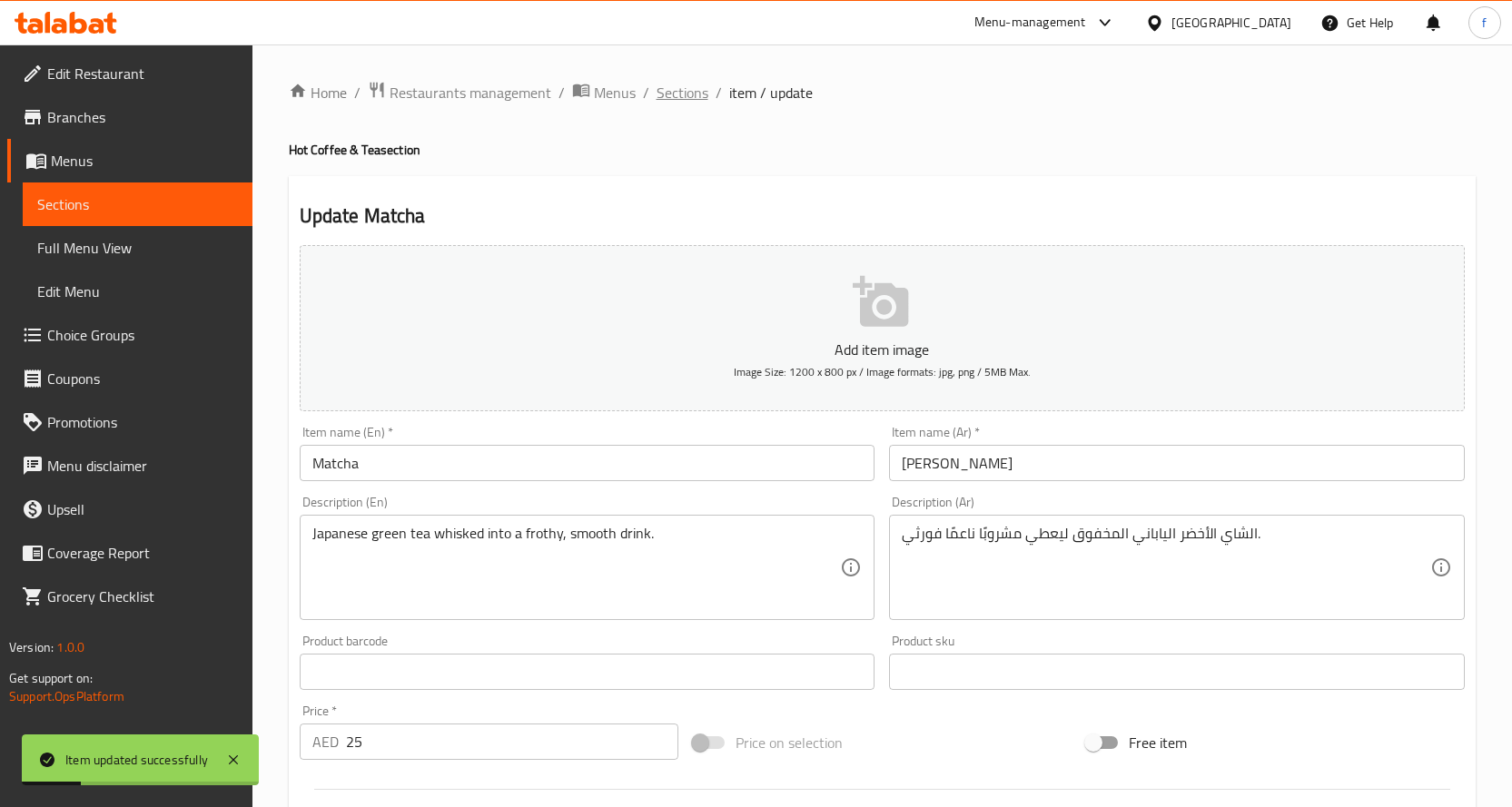
click at [660, 95] on span "Sections" at bounding box center [682, 92] width 52 height 21
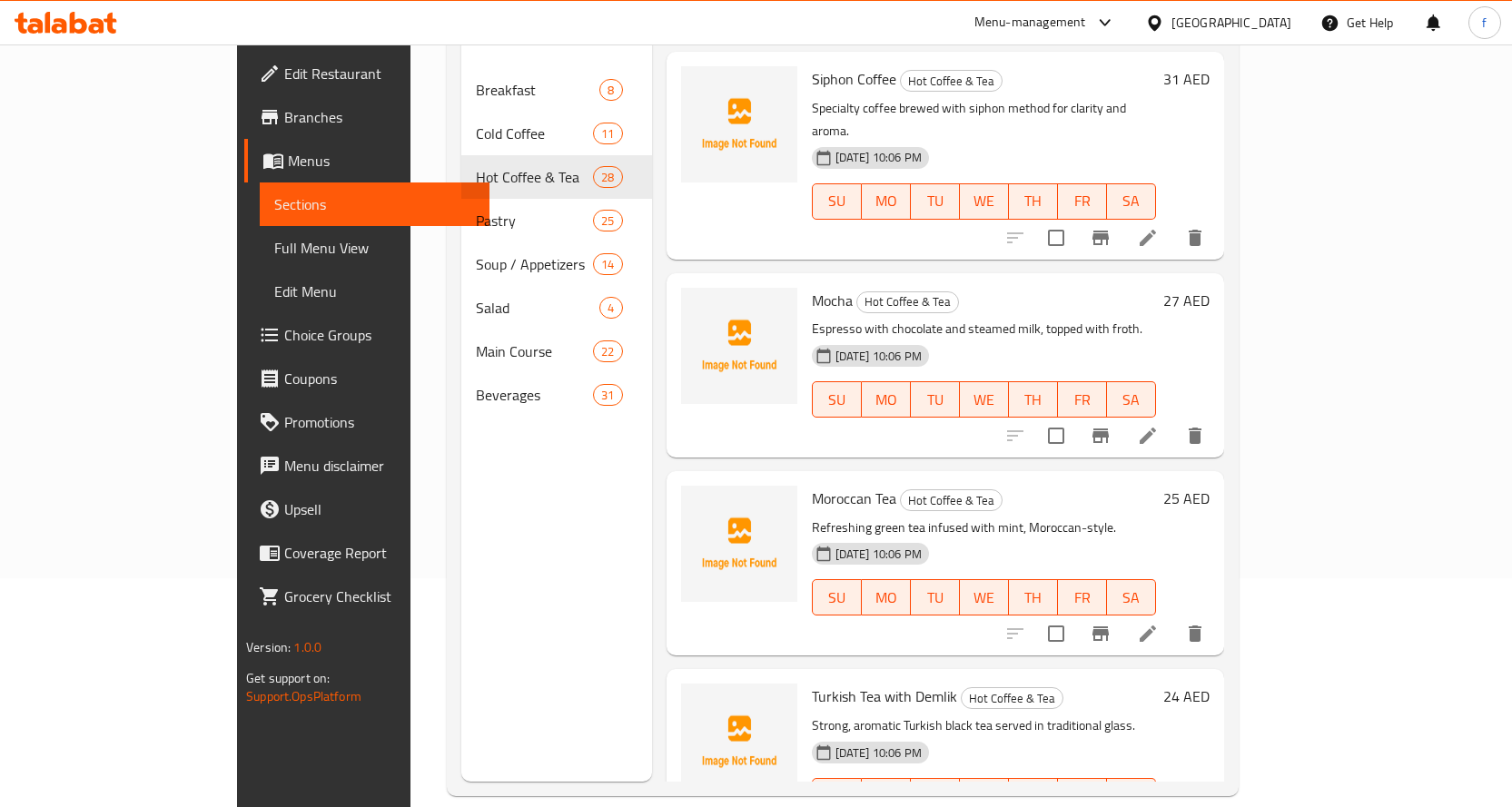
scroll to position [254, 0]
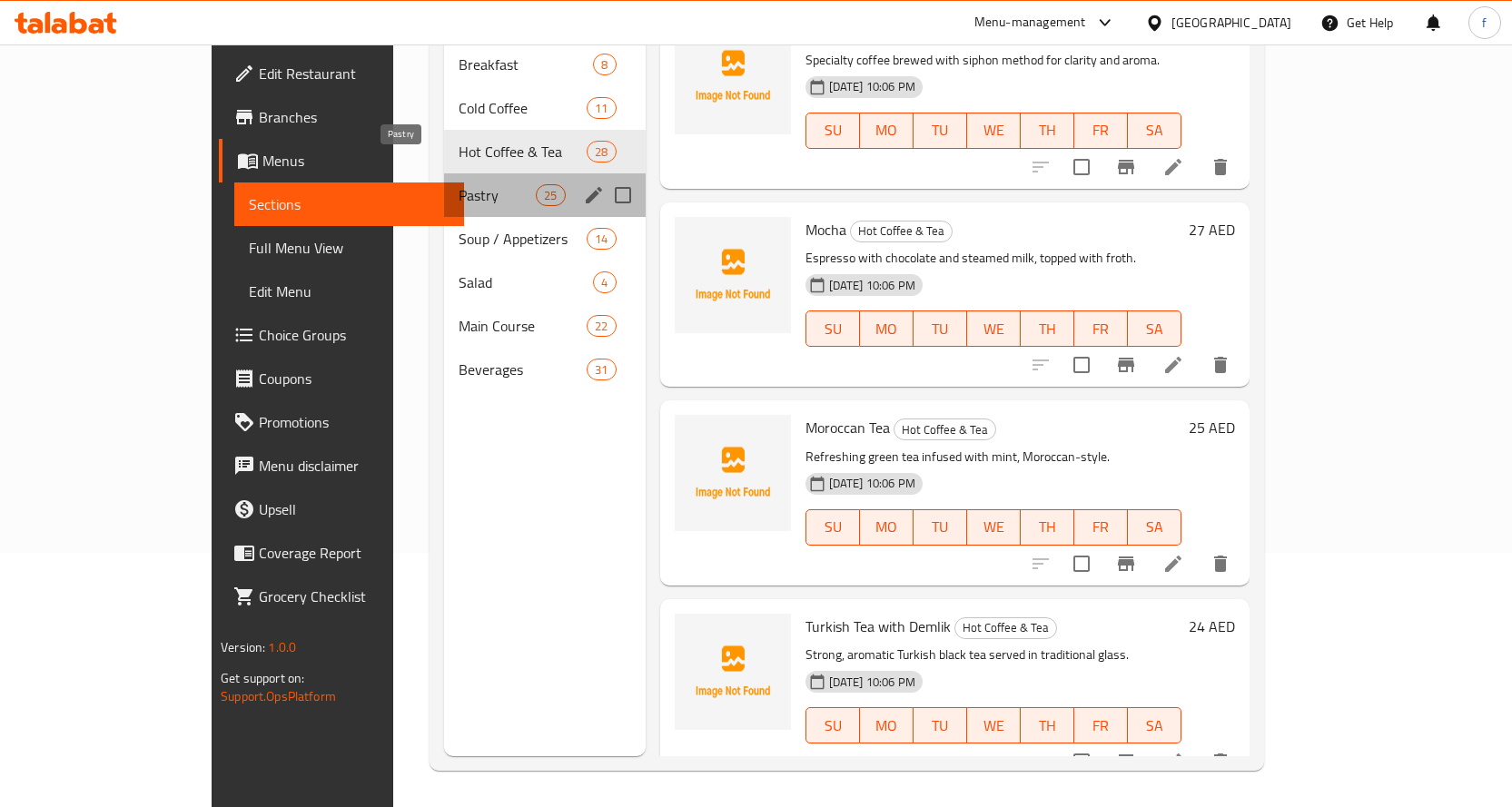
click at [459, 184] on span "Pastry" at bounding box center [497, 195] width 77 height 21
